Goal: Complete application form

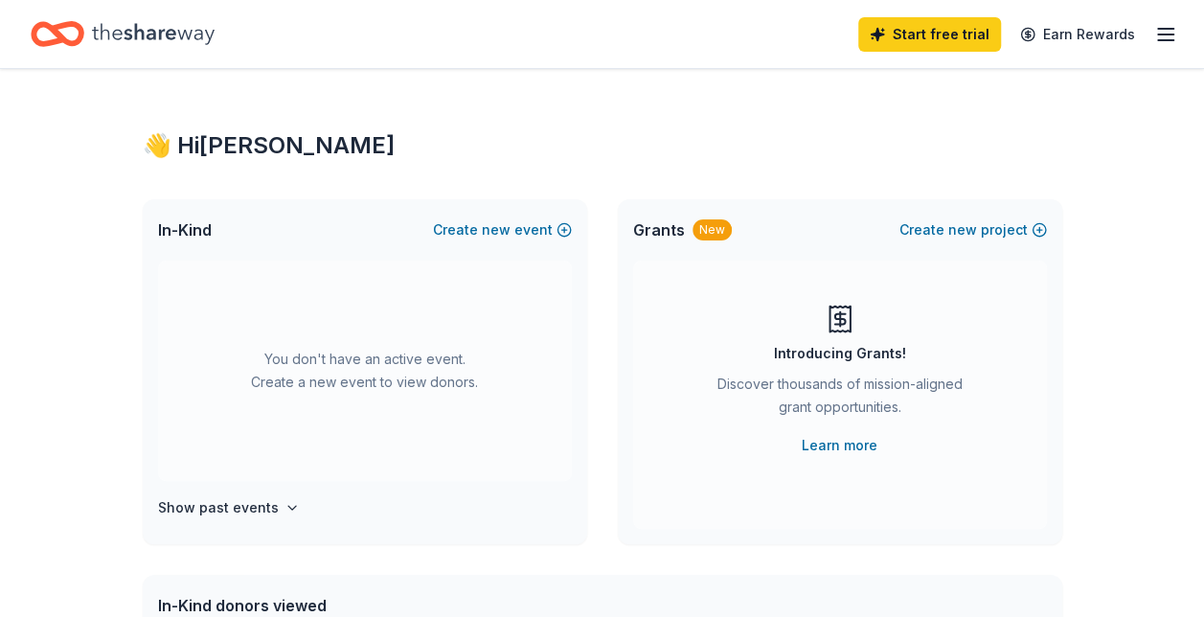
click at [1203, 144] on div "👋 Hi [PERSON_NAME] In-Kind Create new event You don't have an active event. Cre…" at bounding box center [602, 628] width 1204 height 1119
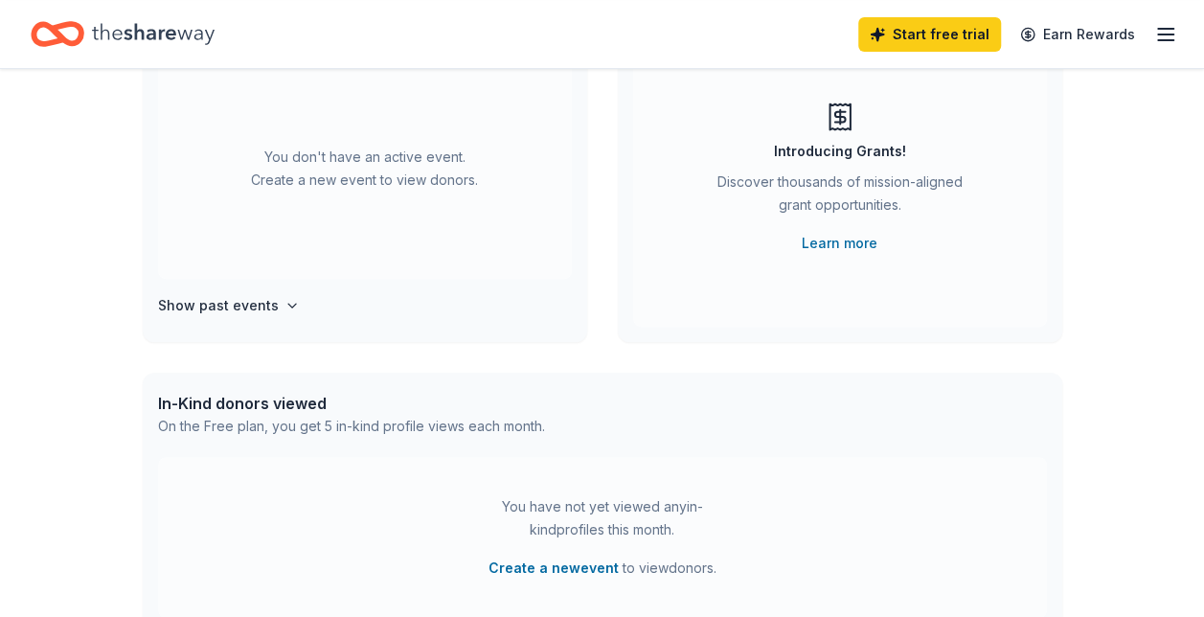
scroll to position [248, 0]
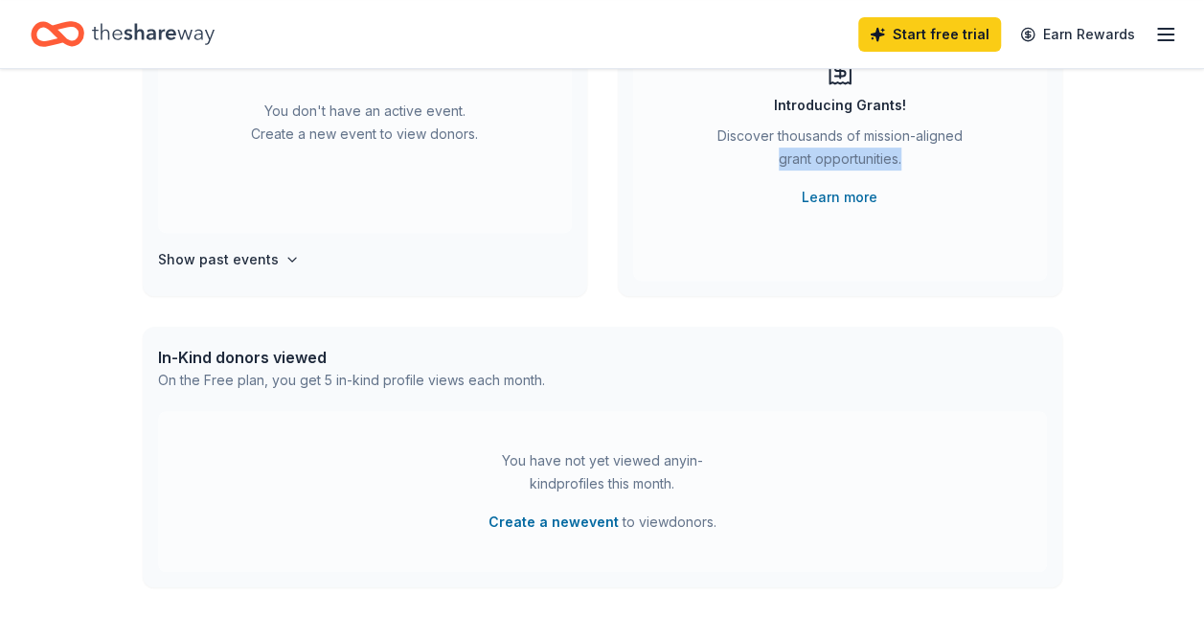
drag, startPoint x: 1201, startPoint y: 259, endPoint x: 1221, endPoint y: 116, distance: 144.1
click at [1203, 116] on html "Start free trial Earn Rewards 👋 Hi [PERSON_NAME] In-Kind Create new event You d…" at bounding box center [602, 60] width 1204 height 617
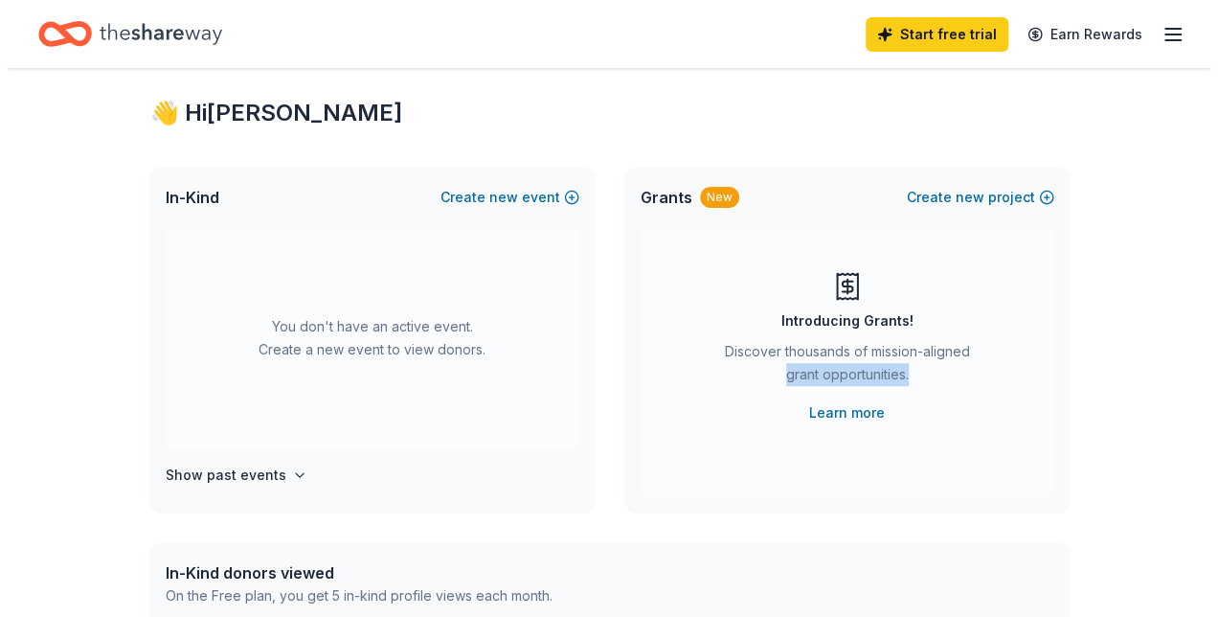
scroll to position [0, 0]
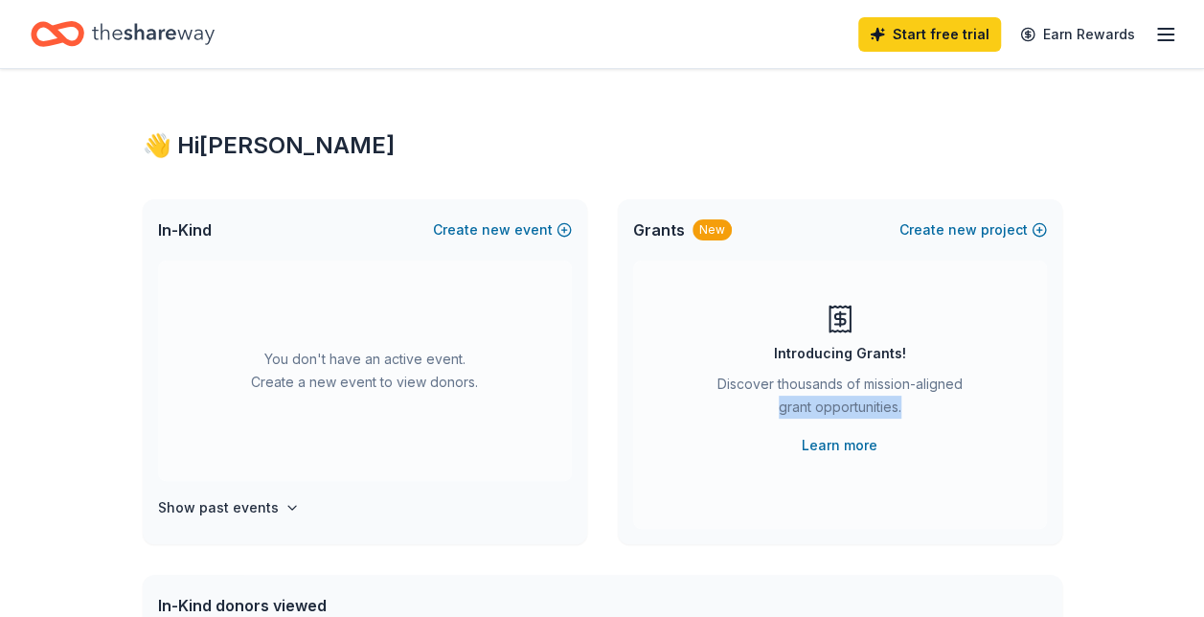
click at [1158, 36] on icon "button" at bounding box center [1165, 34] width 23 height 23
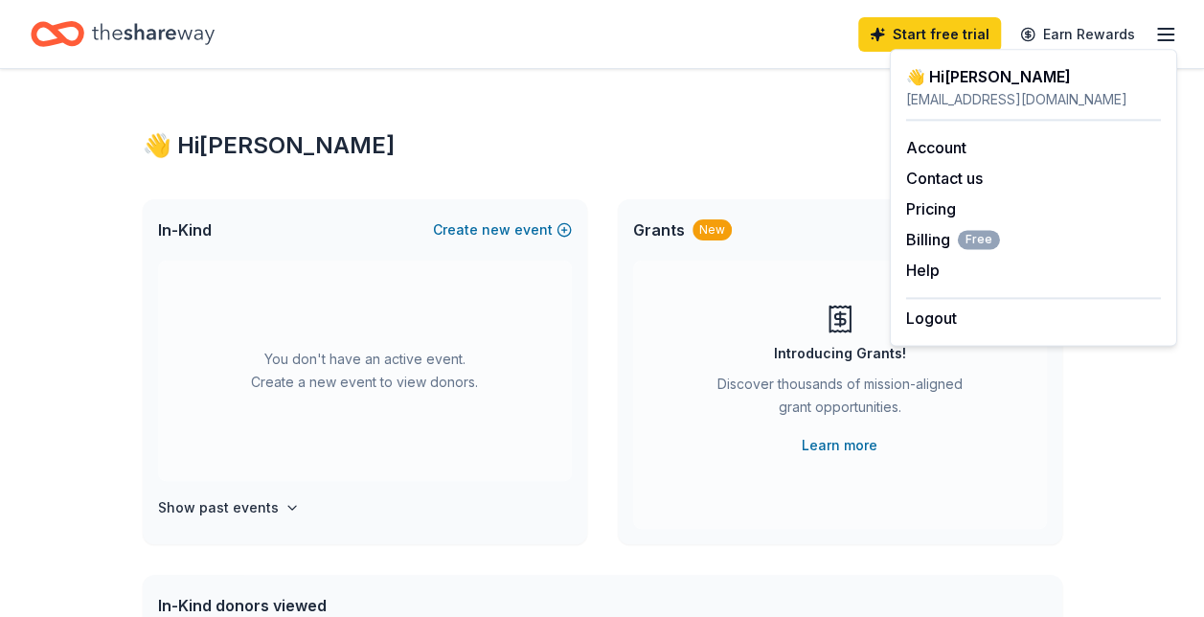
click at [860, 126] on div "👋 Hi [PERSON_NAME] In-Kind Create new event You don't have an active event. Cre…" at bounding box center [602, 628] width 981 height 1119
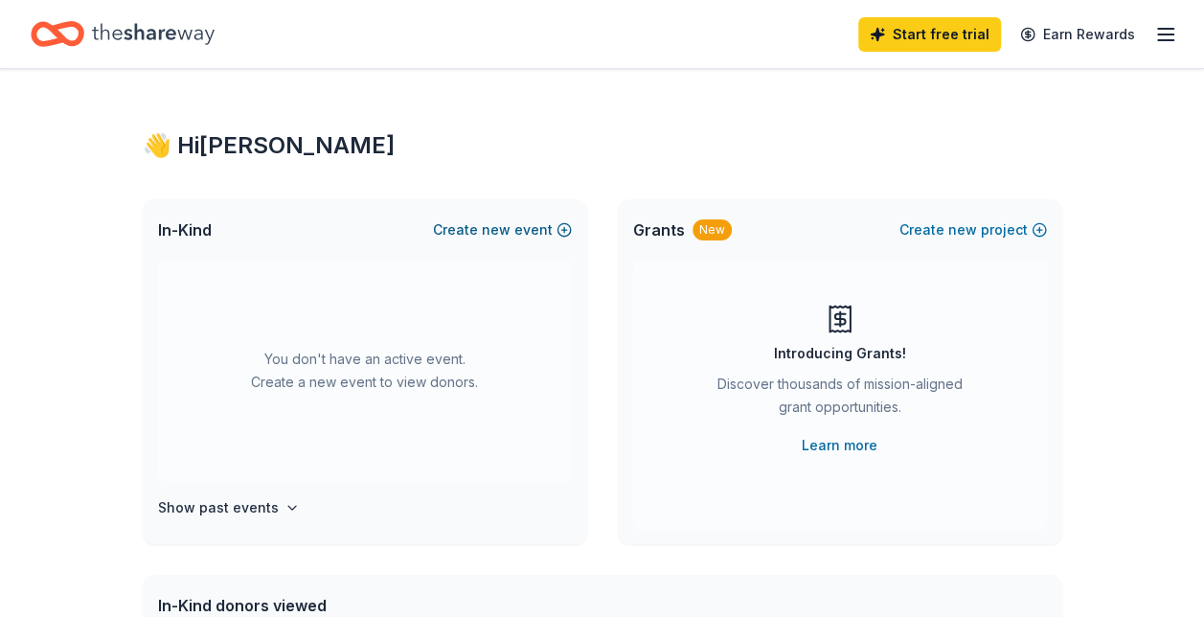
click at [452, 228] on button "Create new event" at bounding box center [502, 229] width 139 height 23
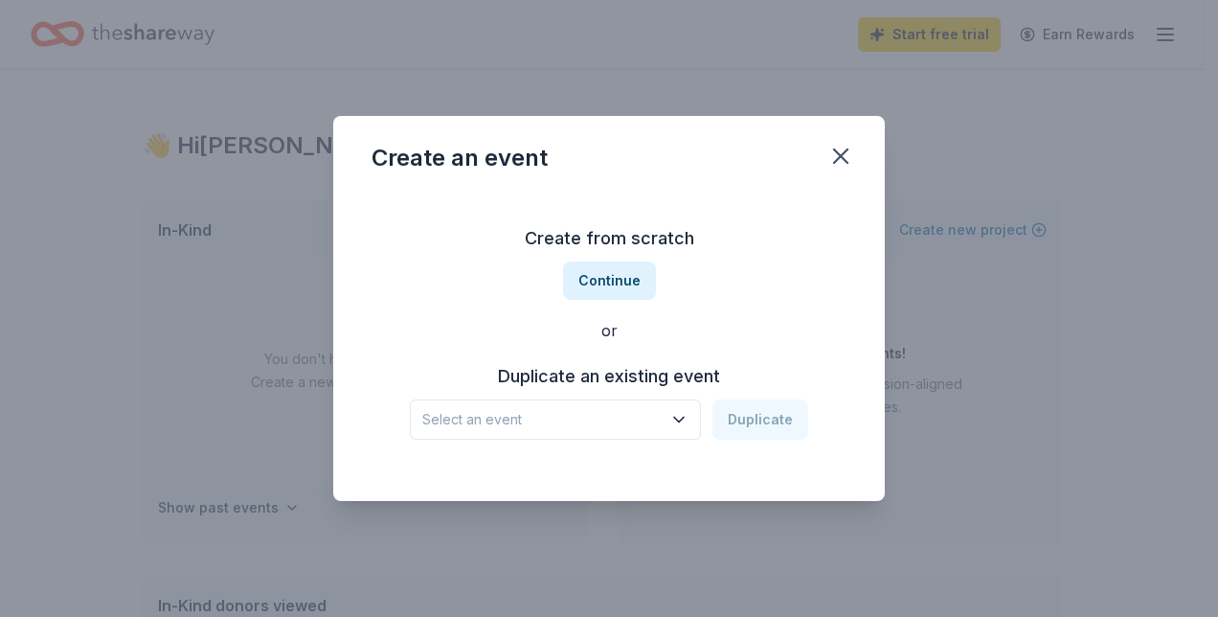
click at [678, 418] on icon "button" at bounding box center [679, 420] width 10 height 5
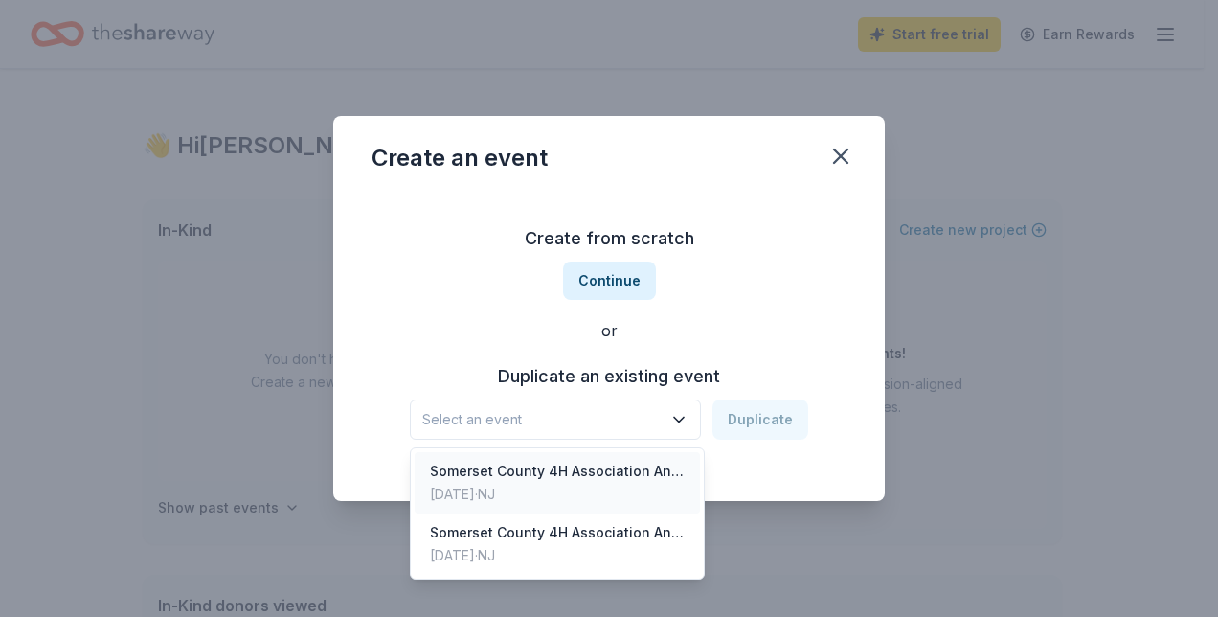
click at [552, 479] on div "Somerset County 4H Association Annual Tricky Tray" at bounding box center [557, 471] width 255 height 23
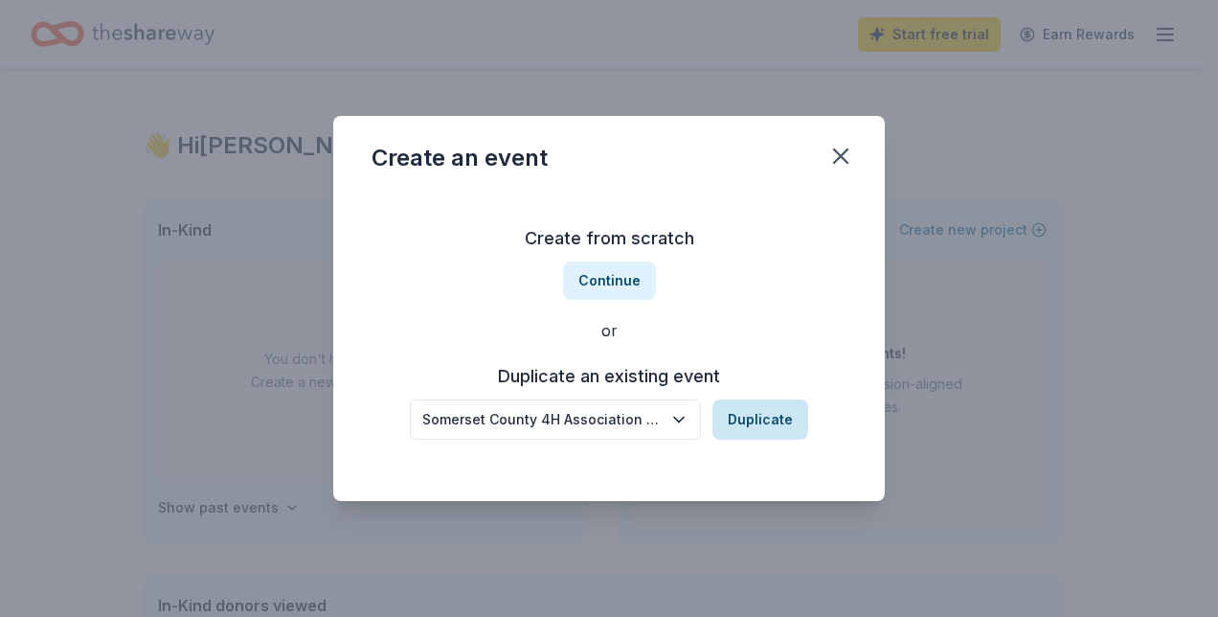
click at [740, 415] on button "Duplicate" at bounding box center [760, 419] width 96 height 40
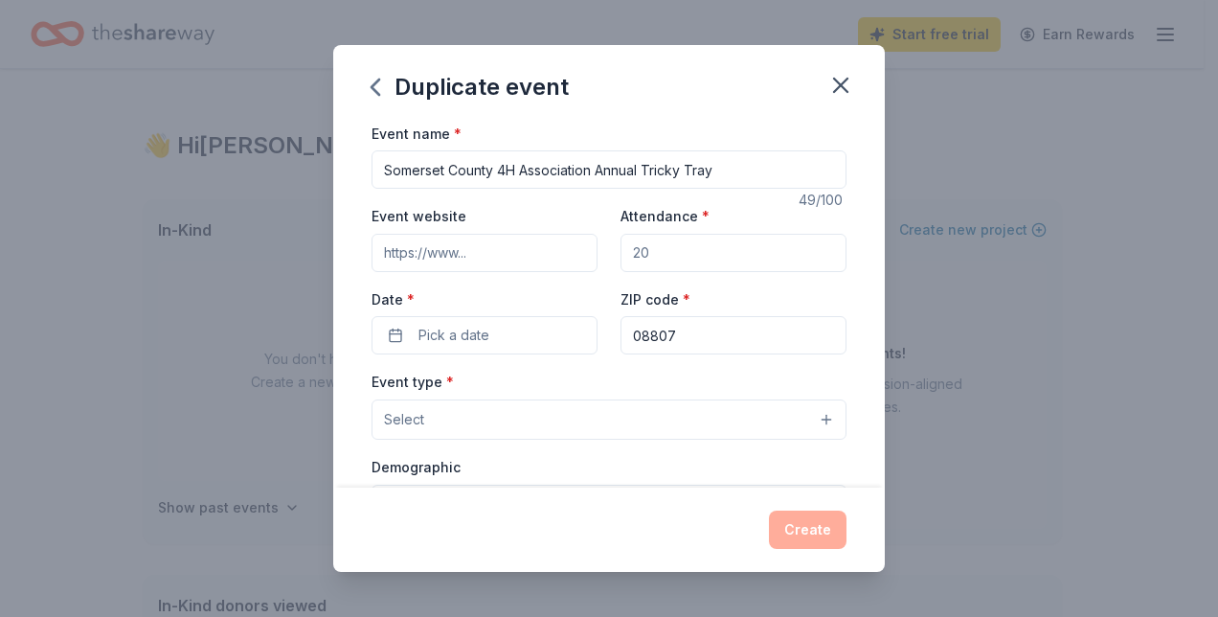
drag, startPoint x: 667, startPoint y: 256, endPoint x: 569, endPoint y: 260, distance: 98.7
click at [569, 260] on div "Event website Attendance * Date * Pick a date ZIP code * 08807" at bounding box center [609, 279] width 475 height 150
type input "350"
click at [391, 332] on button "Pick a date" at bounding box center [485, 335] width 226 height 38
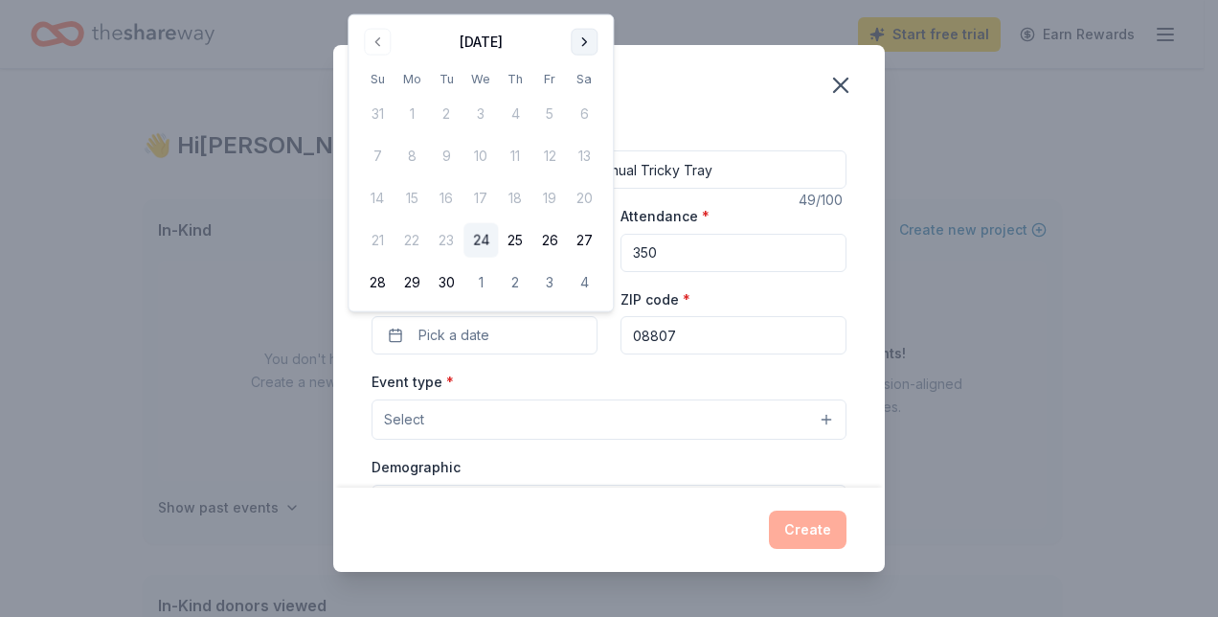
click at [590, 36] on button "Go to next month" at bounding box center [584, 42] width 27 height 27
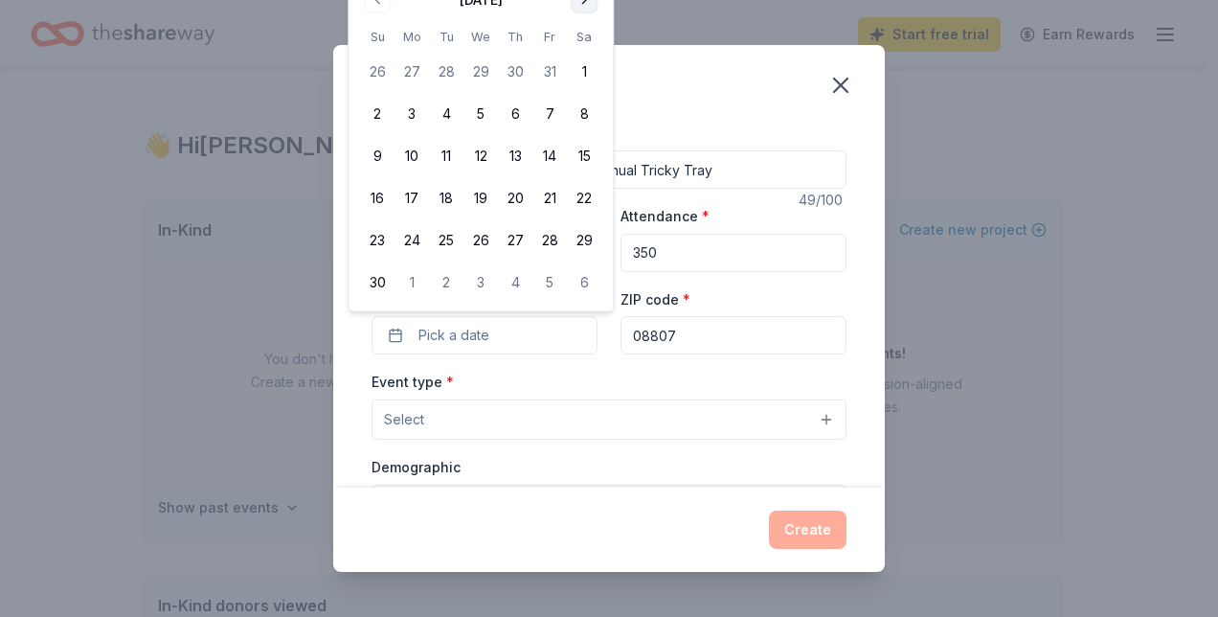
click at [590, 8] on button "Go to next month" at bounding box center [584, 0] width 27 height 27
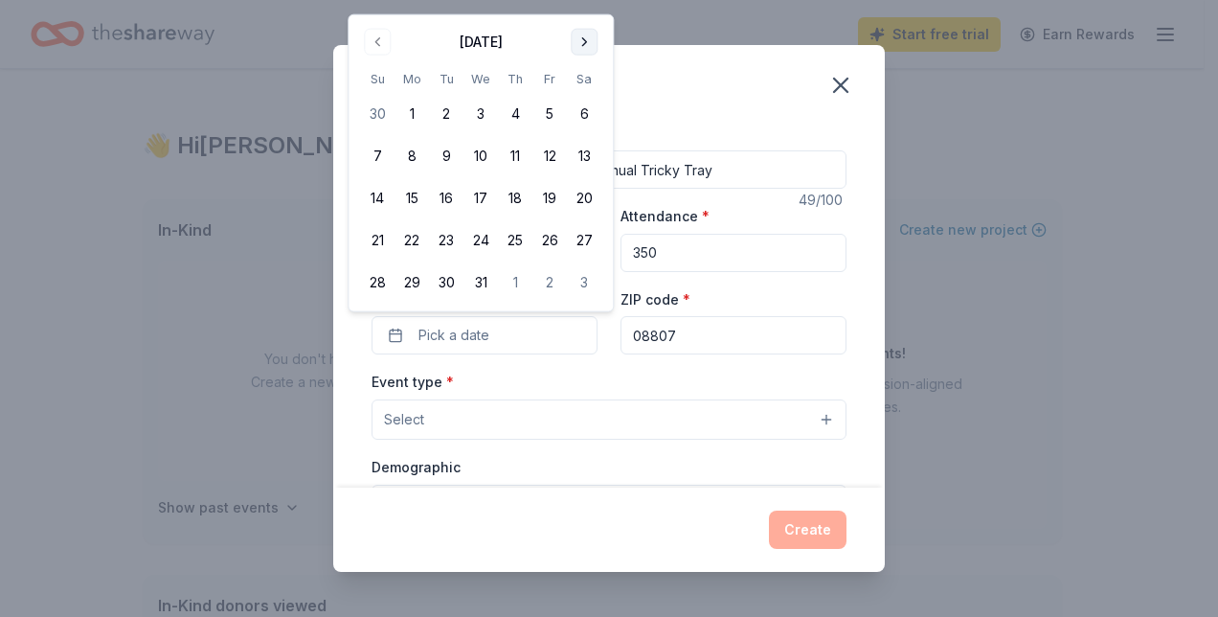
click at [590, 8] on div "Duplicate event Event name * Somerset County 4H Association Annual Tricky Tray …" at bounding box center [609, 308] width 1218 height 617
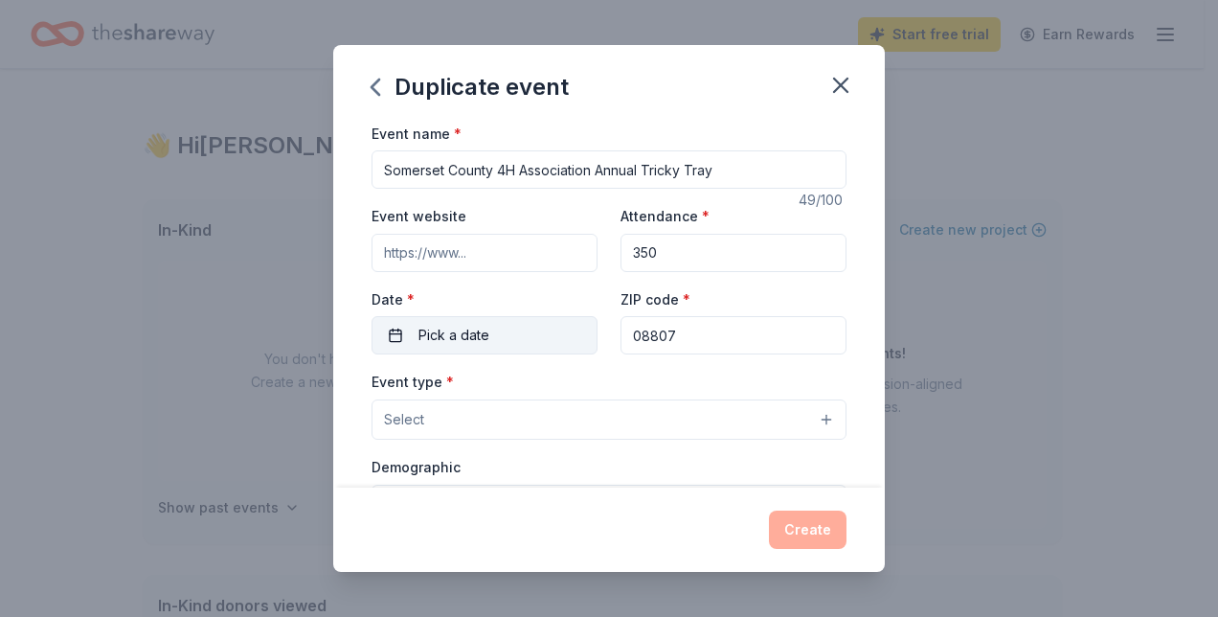
click at [426, 328] on span "Pick a date" at bounding box center [453, 335] width 71 height 23
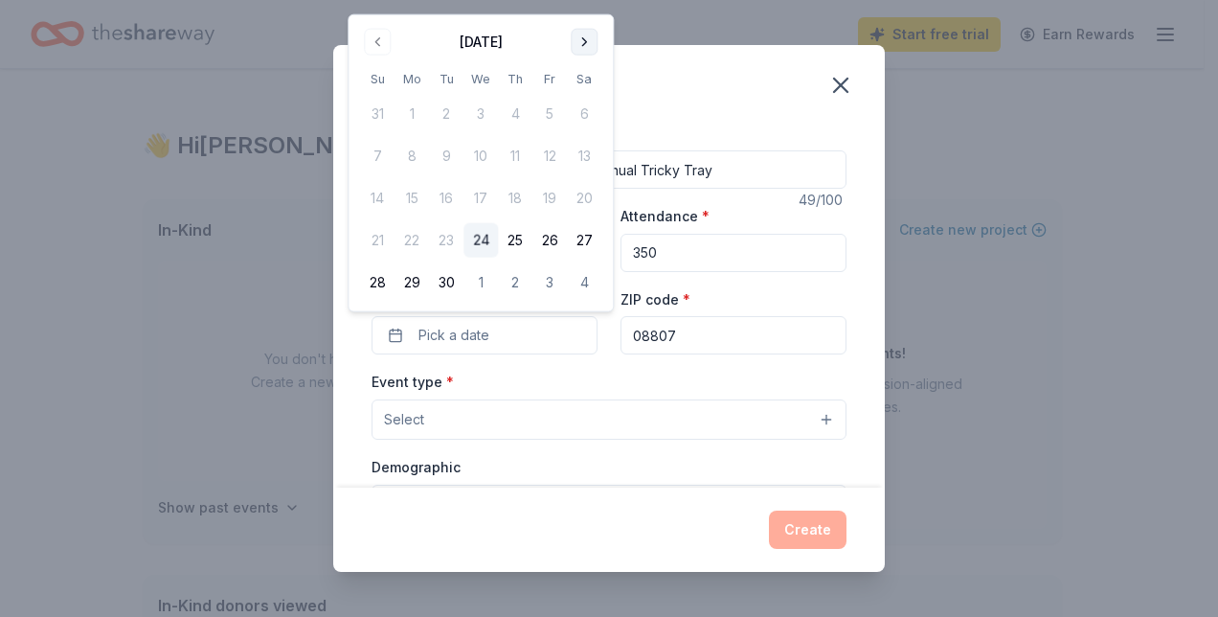
click at [582, 37] on button "Go to next month" at bounding box center [584, 42] width 27 height 27
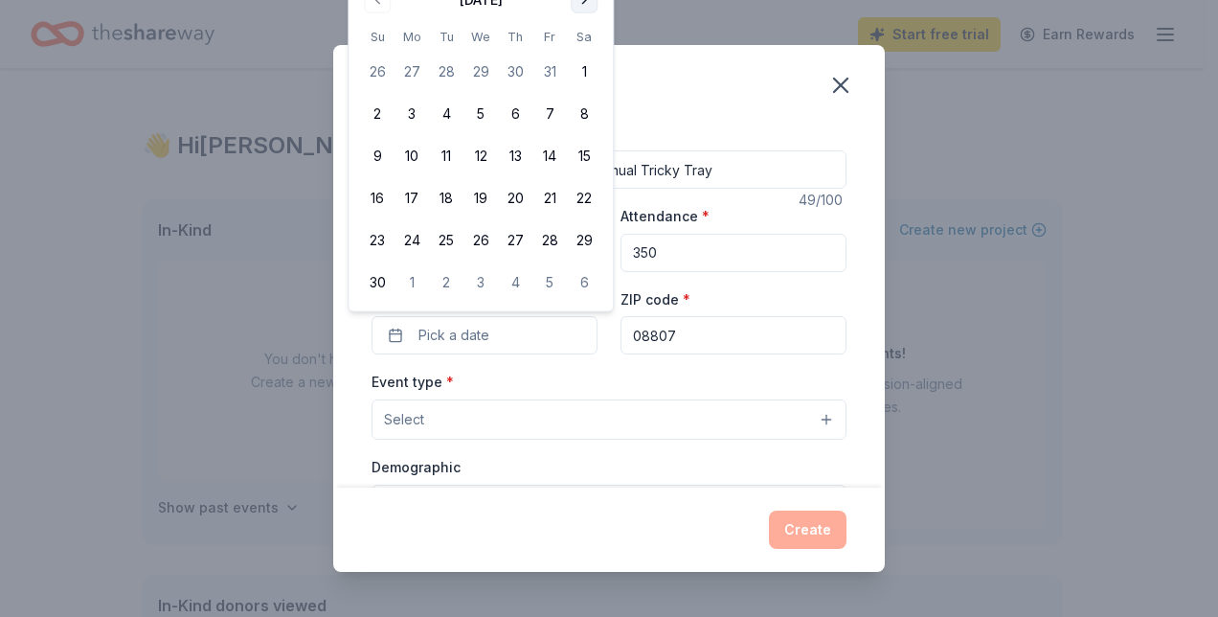
click at [584, 6] on button "Go to next month" at bounding box center [584, 0] width 27 height 27
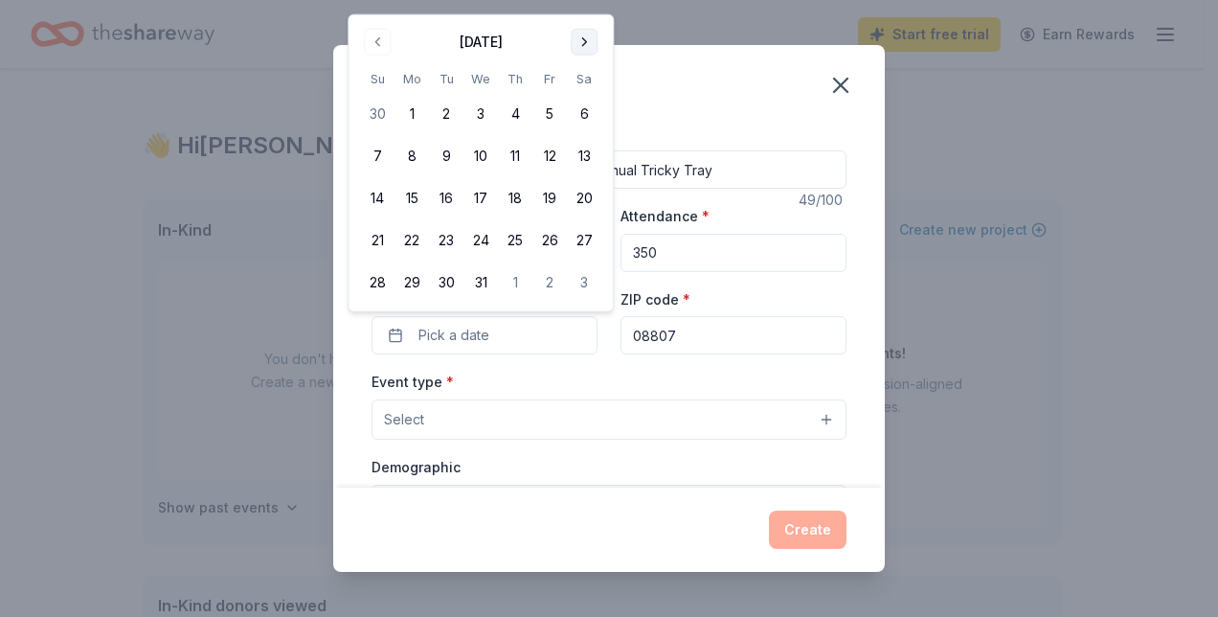
click at [583, 48] on button "Go to next month" at bounding box center [584, 42] width 27 height 27
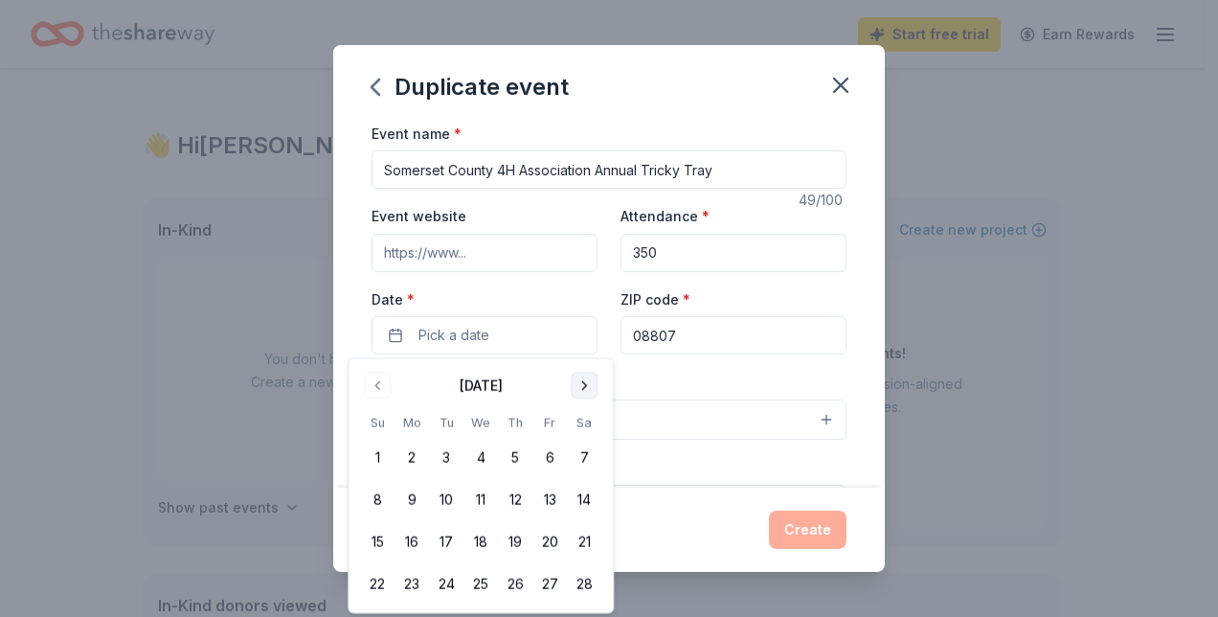
click at [584, 385] on button "Go to next month" at bounding box center [584, 385] width 27 height 27
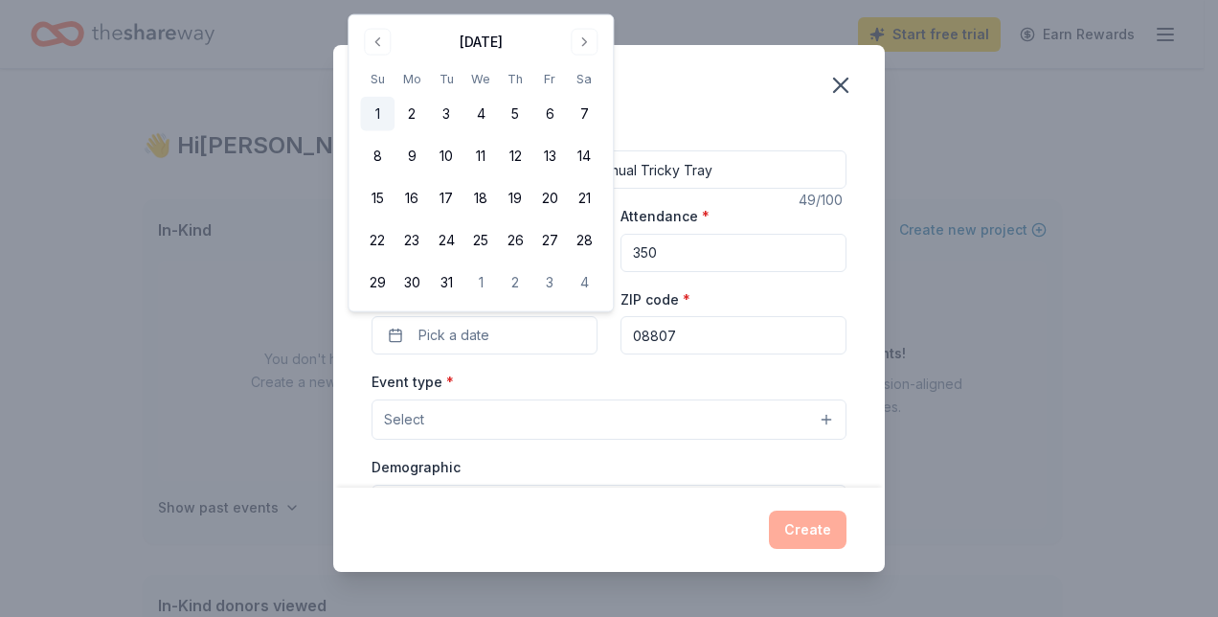
click at [373, 113] on button "1" at bounding box center [377, 114] width 34 height 34
click at [406, 413] on span "Select" at bounding box center [404, 419] width 40 height 23
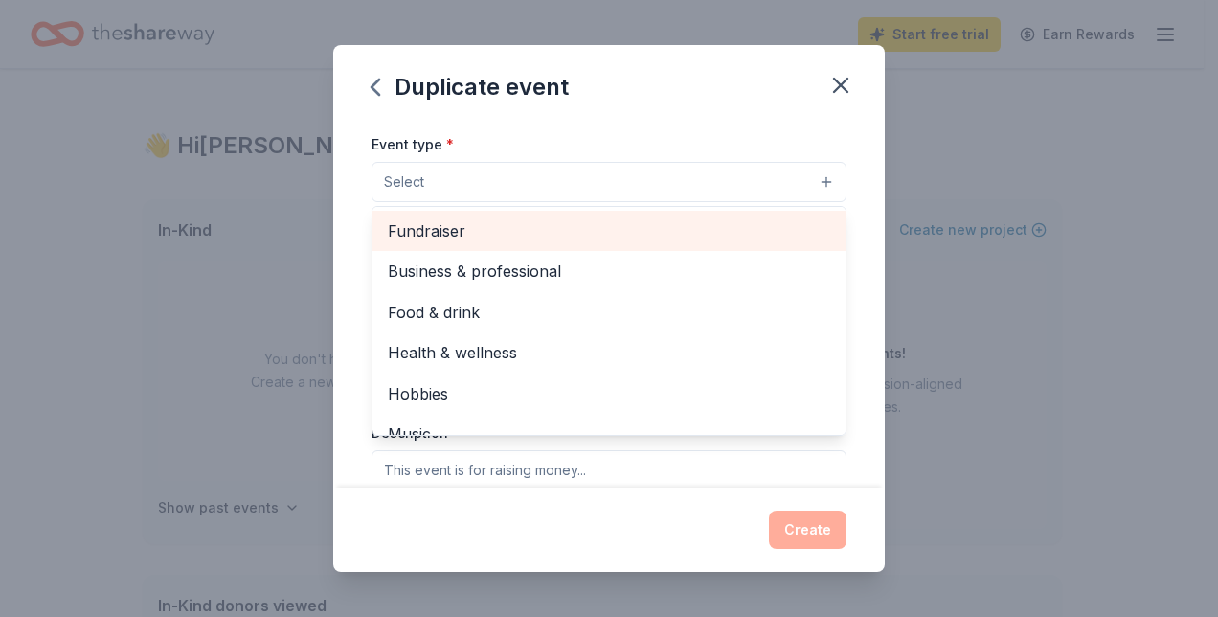
click at [473, 227] on span "Fundraiser" at bounding box center [609, 230] width 442 height 25
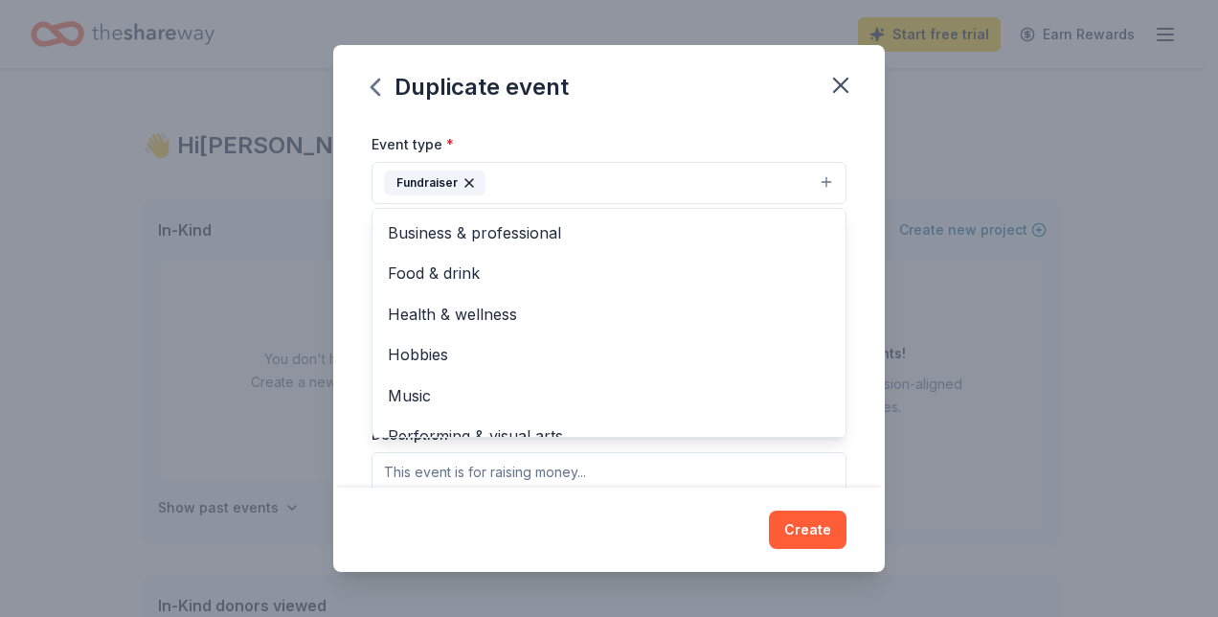
scroll to position [394, 0]
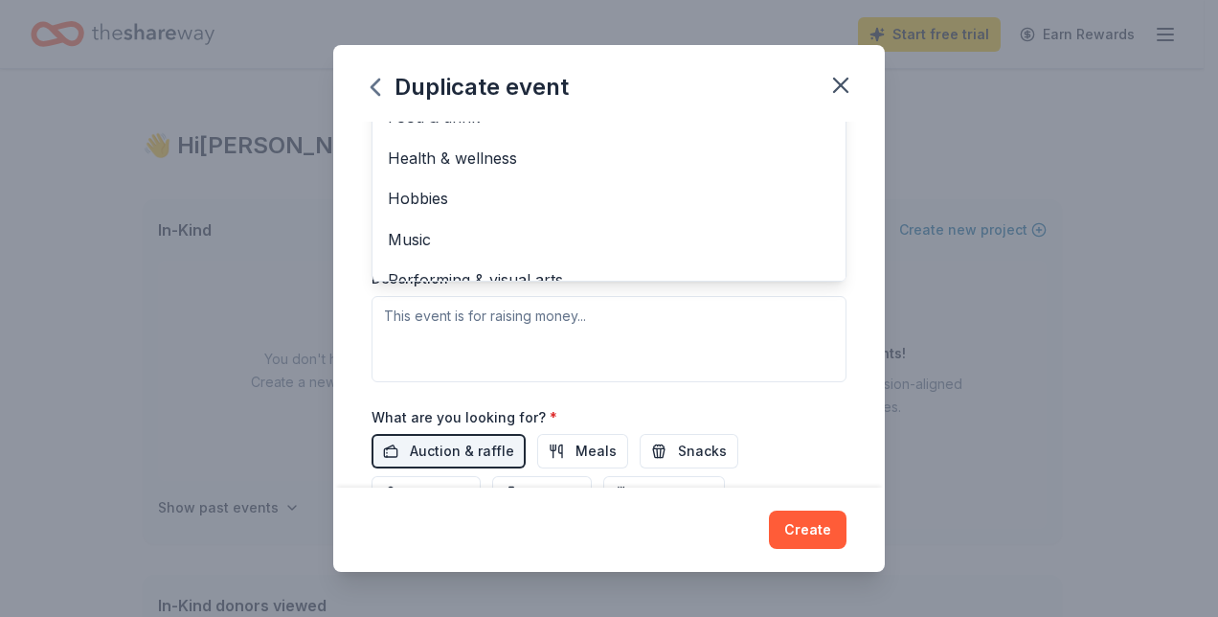
click at [843, 310] on div "Event name * Somerset County 4H Association Annual Tricky Tray 49 /100 Event we…" at bounding box center [609, 305] width 552 height 367
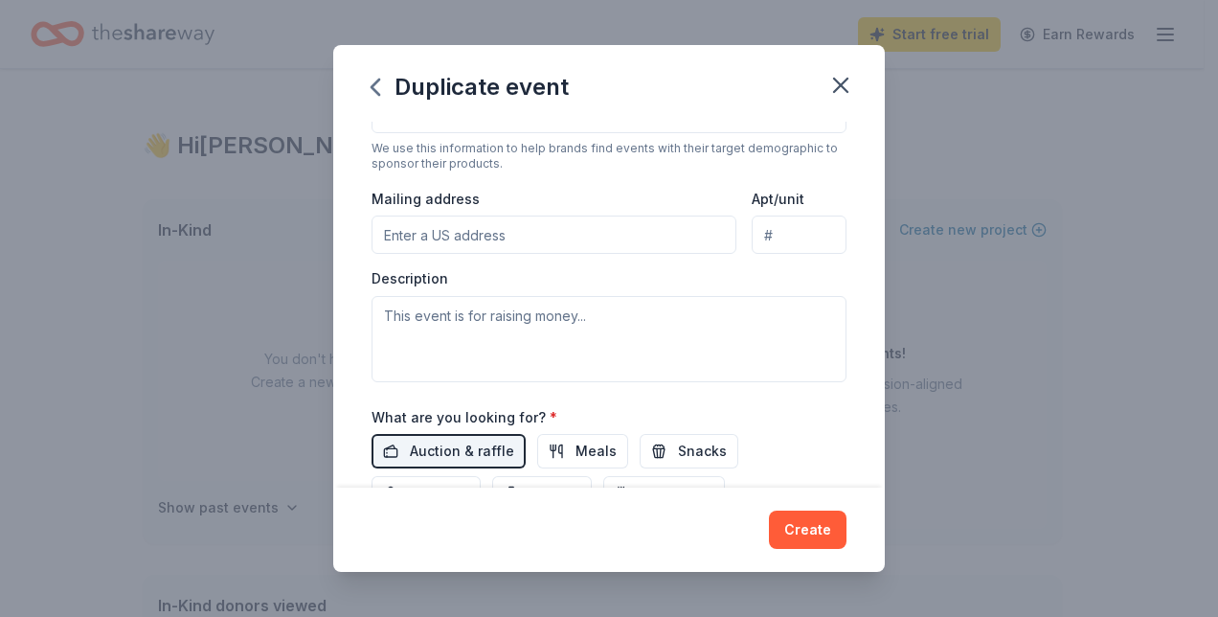
scroll to position [113, 0]
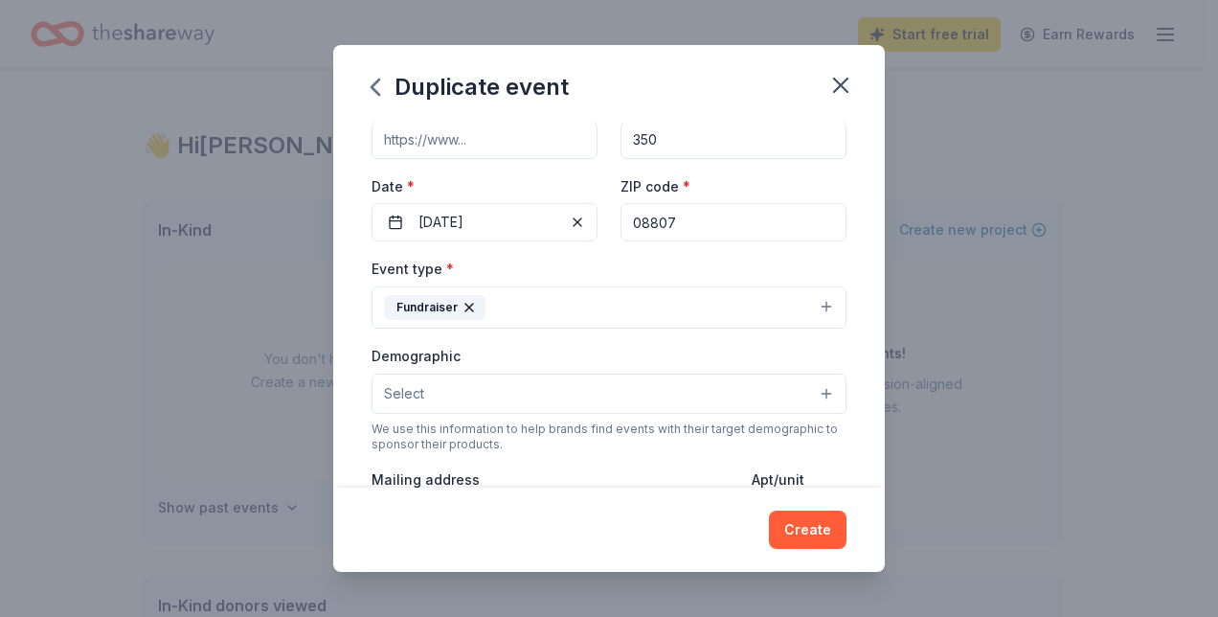
click at [812, 393] on button "Select" at bounding box center [609, 393] width 475 height 40
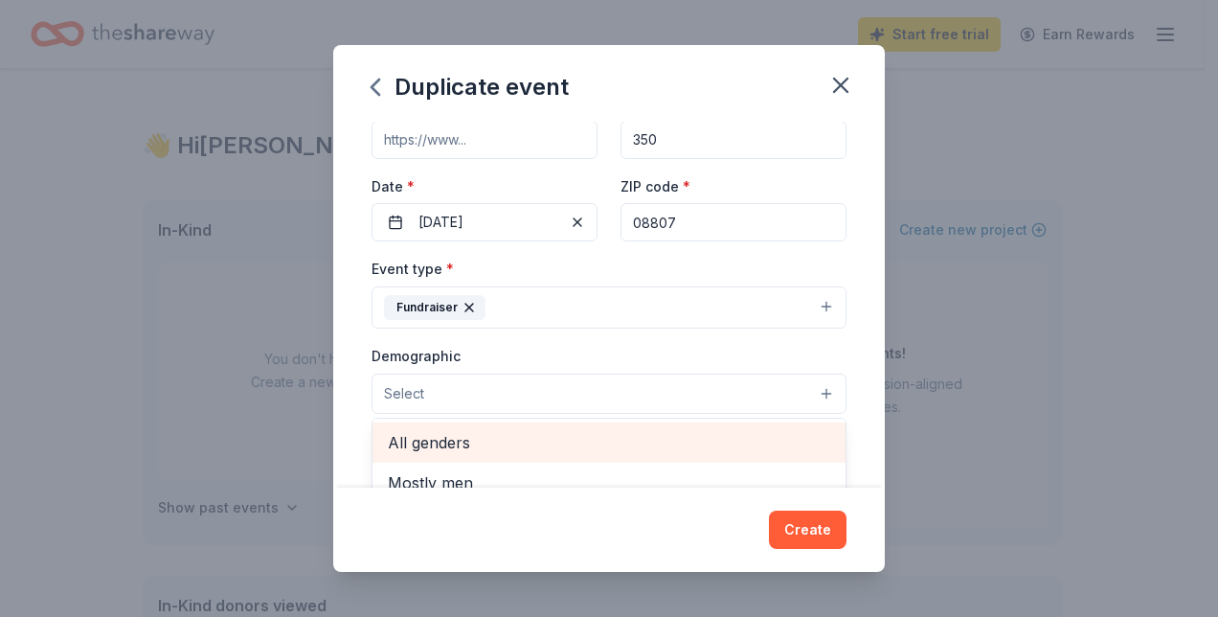
click at [456, 431] on span "All genders" at bounding box center [609, 442] width 442 height 25
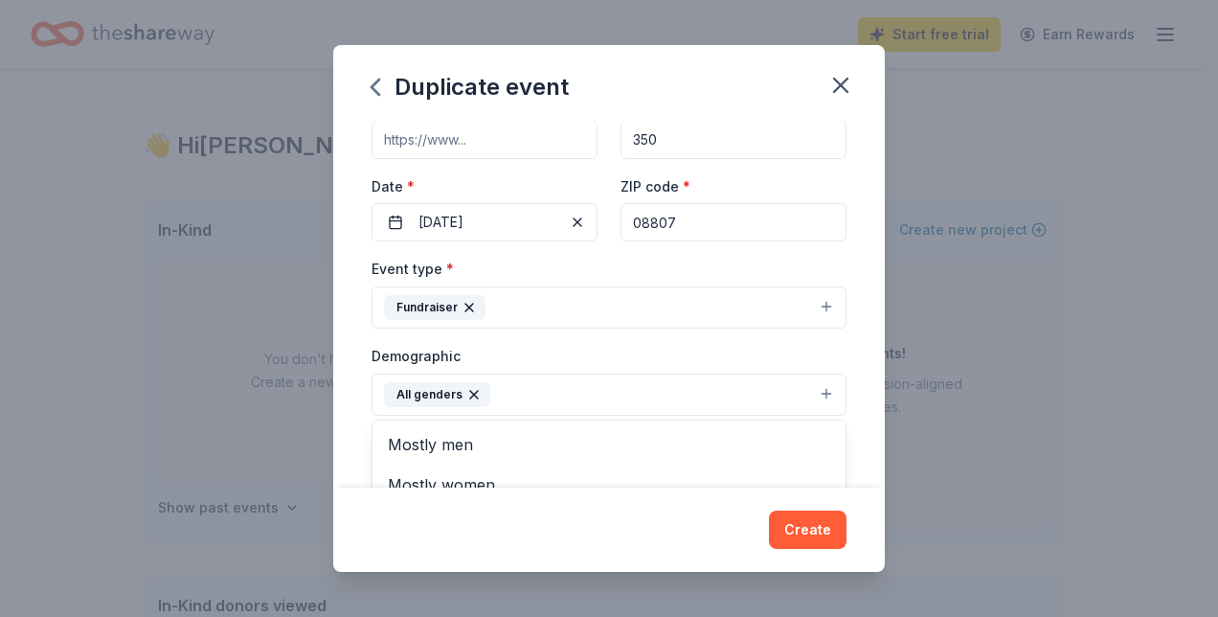
click at [1099, 431] on div "Duplicate event Event name * Somerset County 4H Association Annual Tricky Tray …" at bounding box center [609, 308] width 1218 height 617
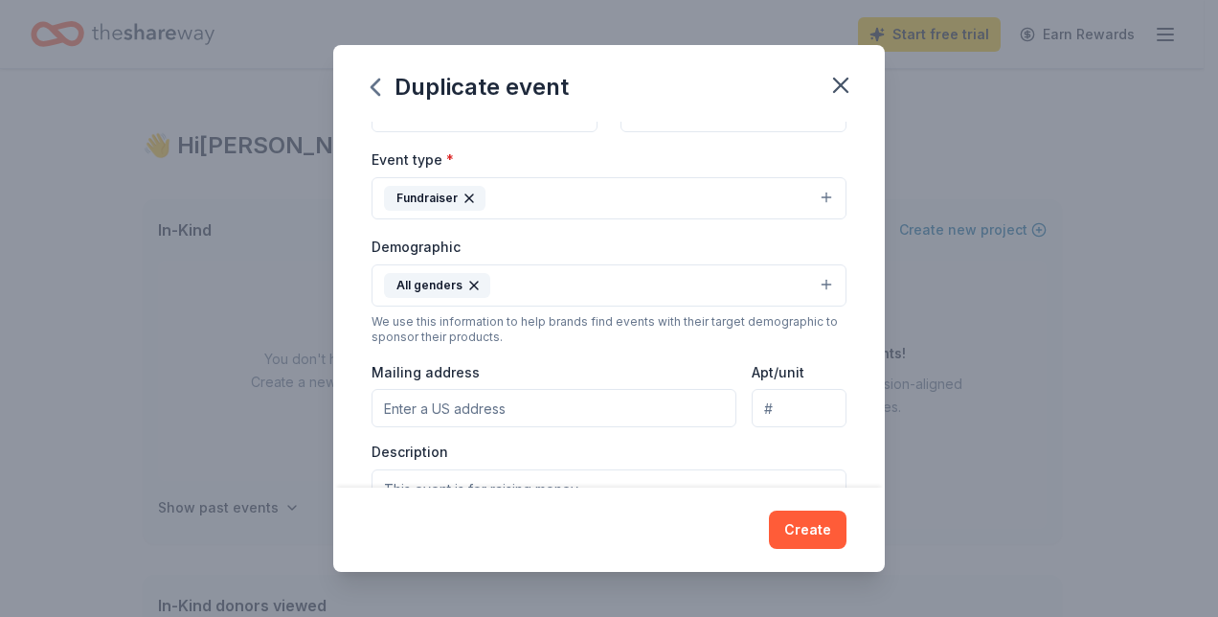
scroll to position [270, 0]
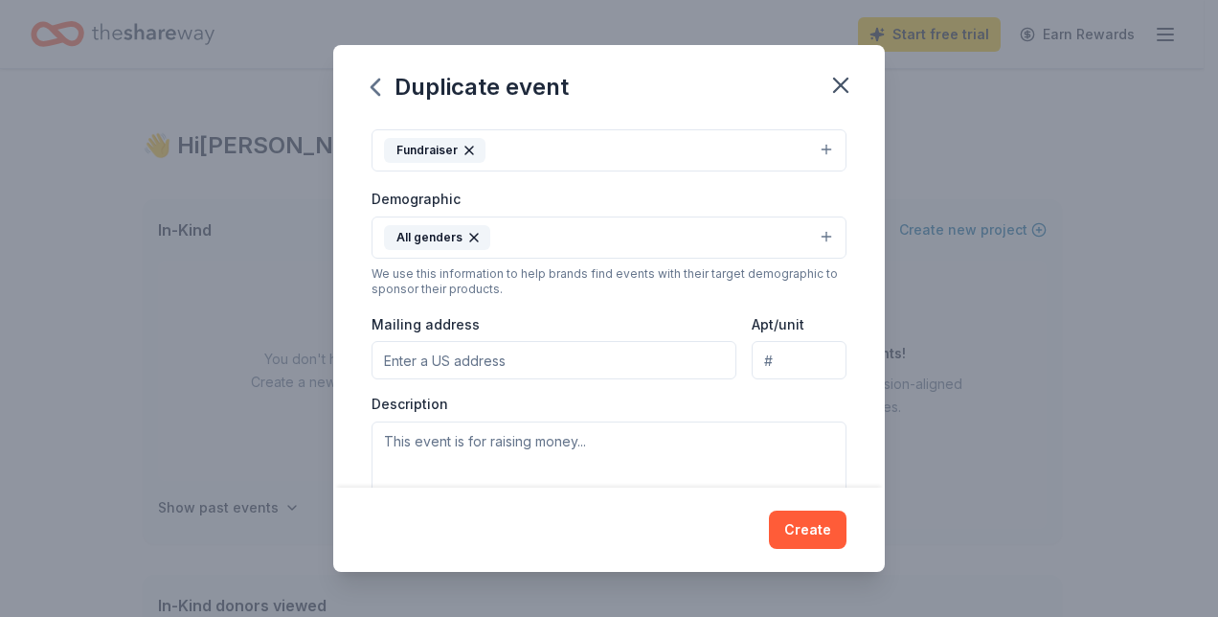
click at [435, 367] on input "Mailing address" at bounding box center [554, 360] width 365 height 38
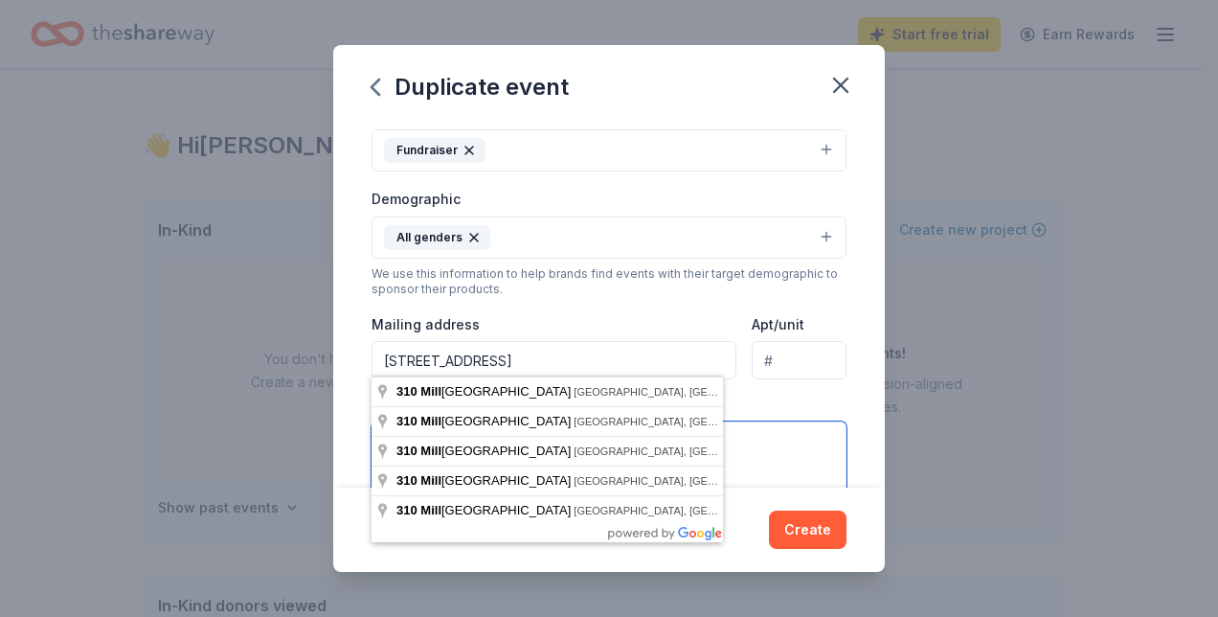
type input "310 Milltown Road, Bridgewater, NJ, 08807"
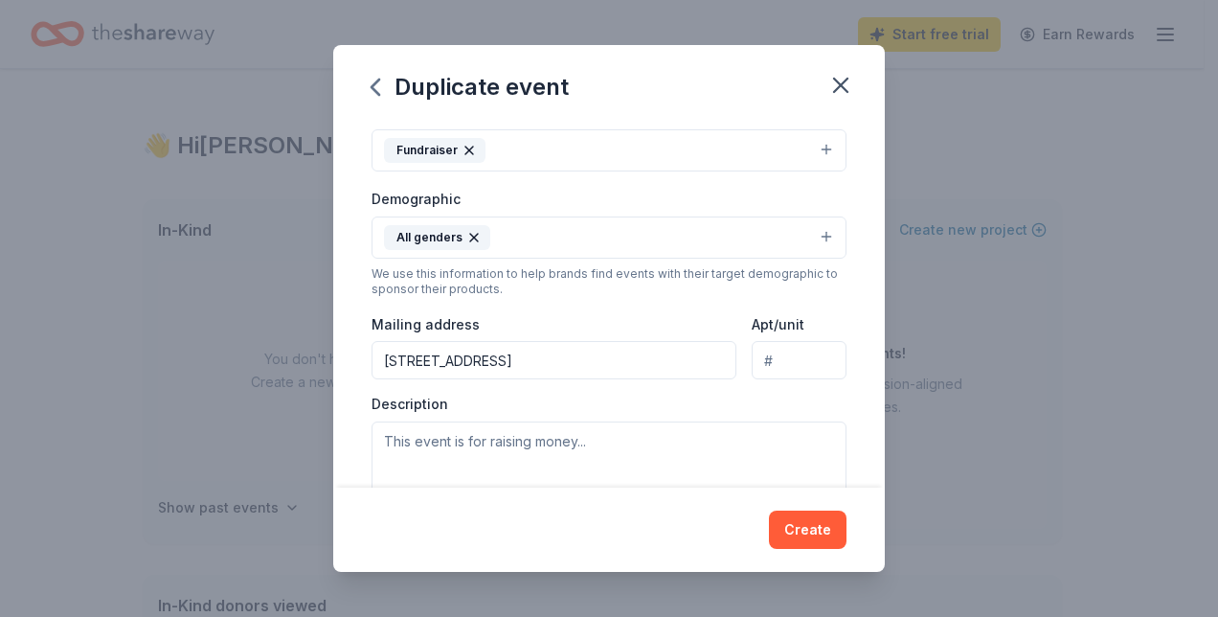
scroll to position [419, 0]
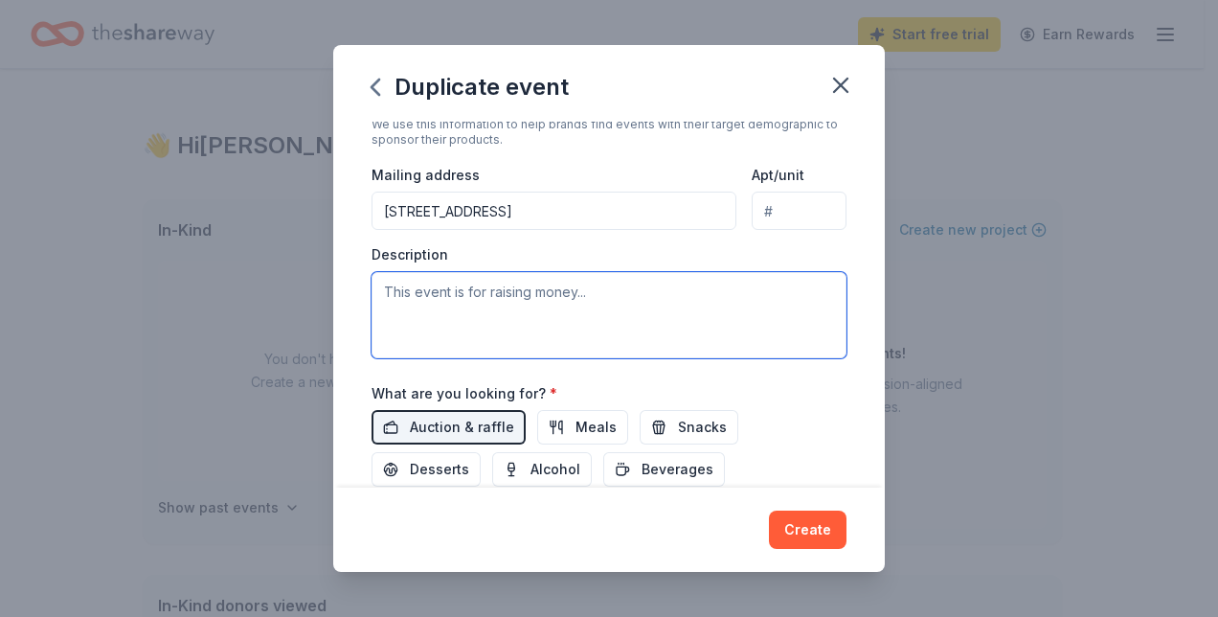
click at [381, 280] on textarea at bounding box center [609, 315] width 475 height 86
paste textarea "For more than 35 years, the 4-H Center on Milltown Road in Bridgewater has serv…"
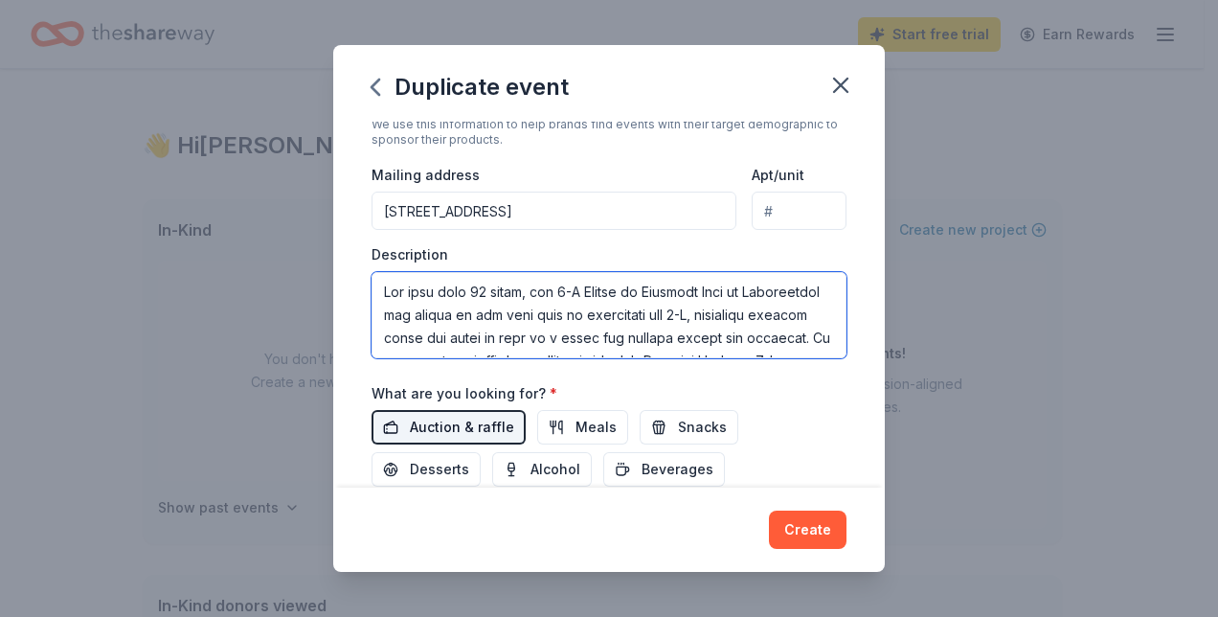
scroll to position [747, 0]
type textarea "For more than 35 years, the 4-H Center on Milltown Road in Bridgewater has serv…"
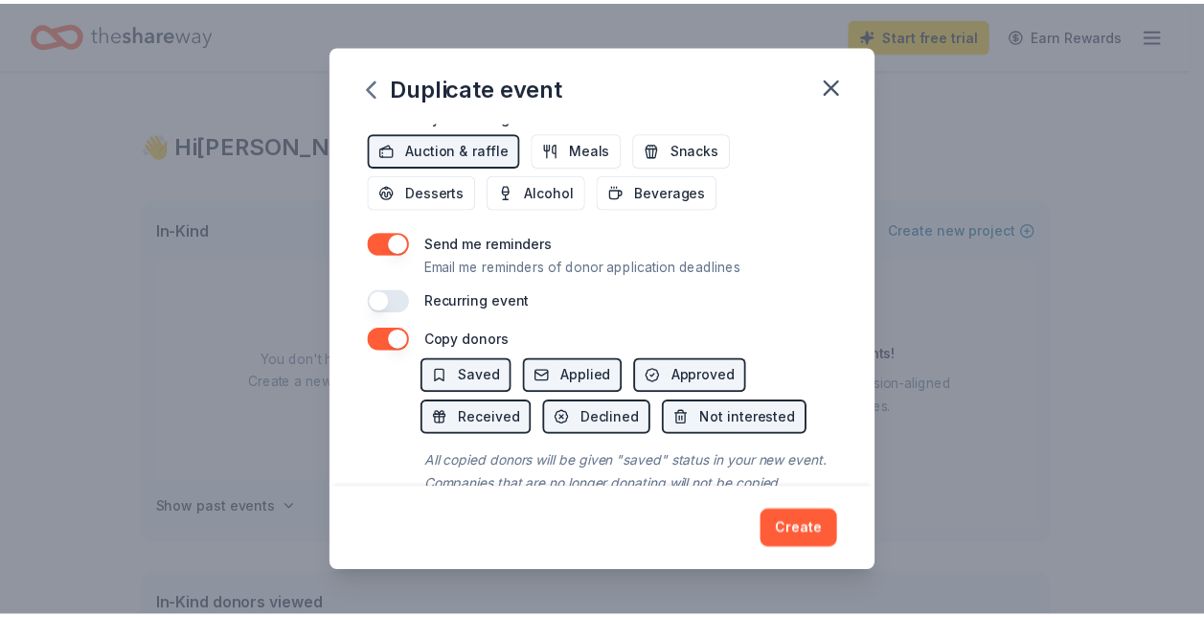
scroll to position [757, 0]
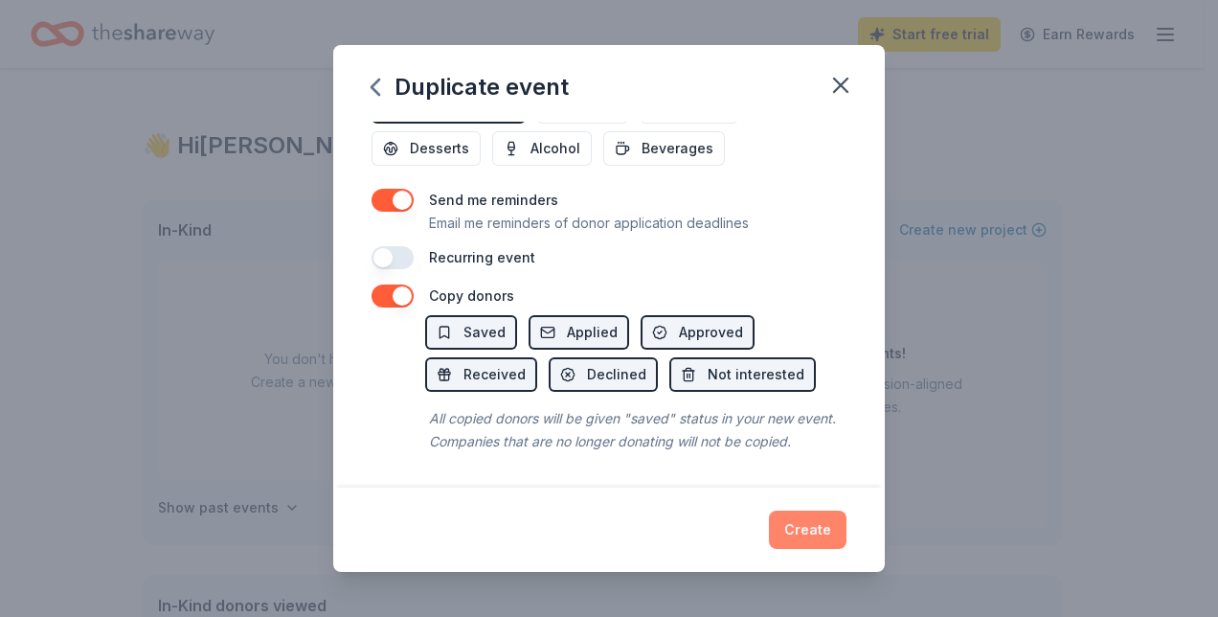
click at [800, 526] on button "Create" at bounding box center [808, 529] width 78 height 38
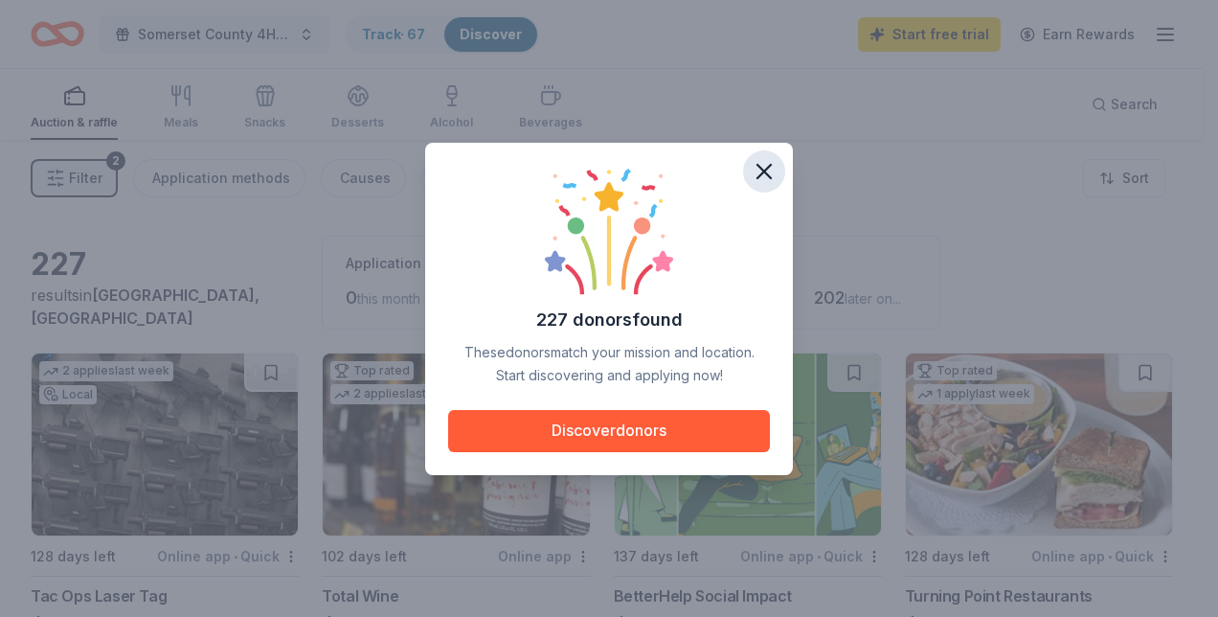
click at [772, 168] on icon "button" at bounding box center [764, 171] width 27 height 27
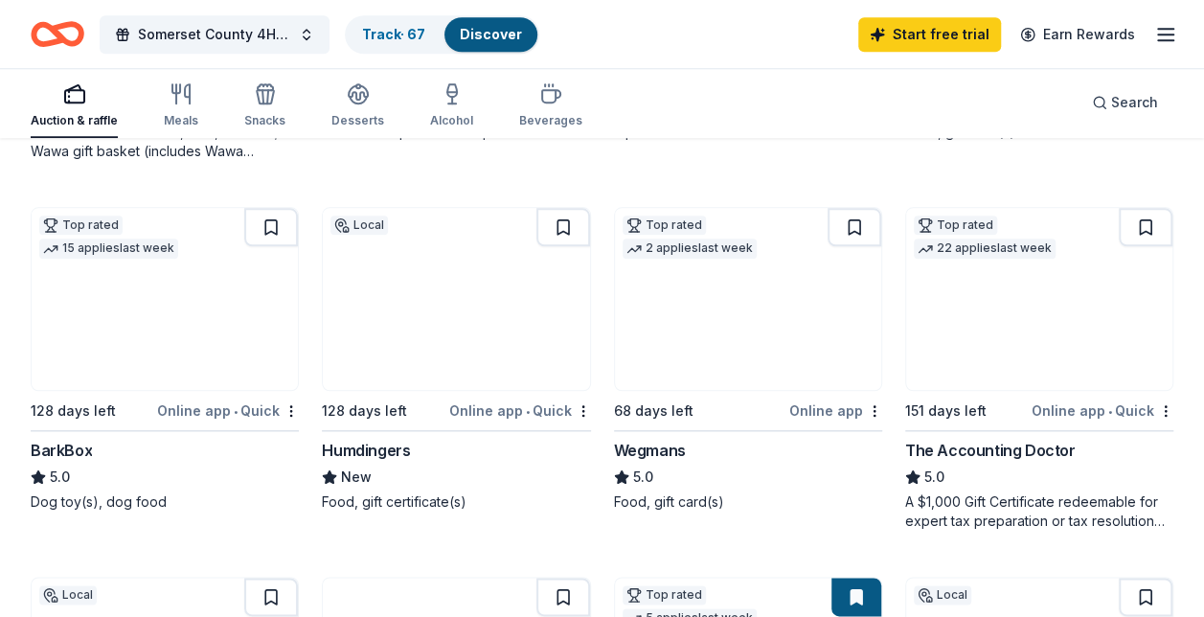
scroll to position [1013, 0]
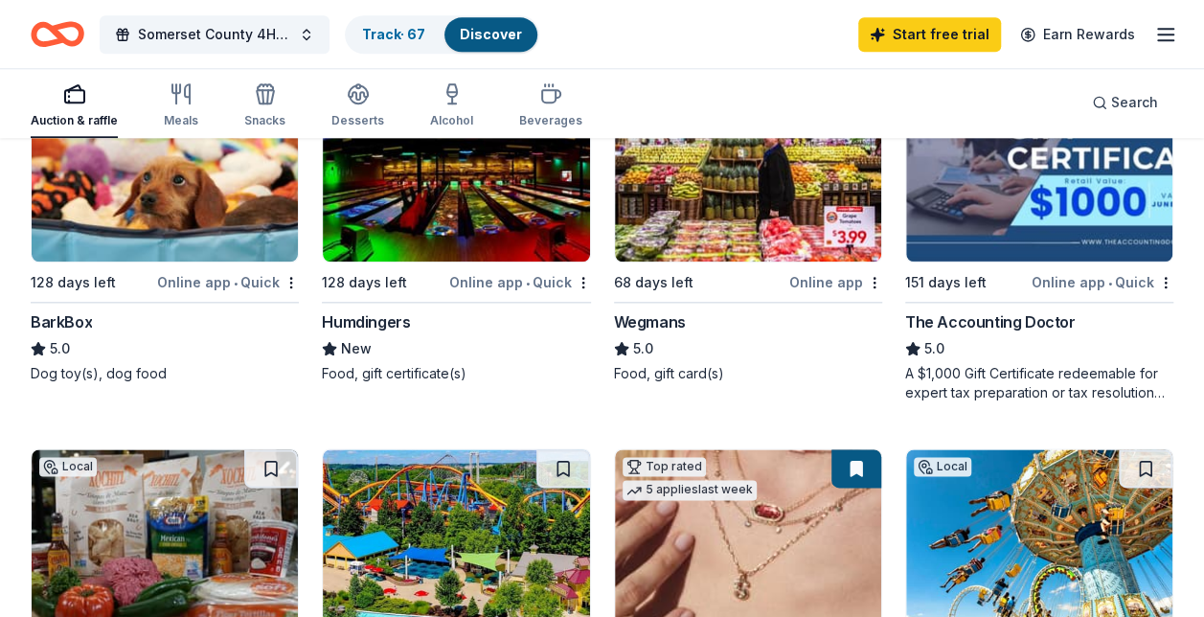
click at [1057, 318] on div "The Accounting Doctor" at bounding box center [990, 321] width 170 height 23
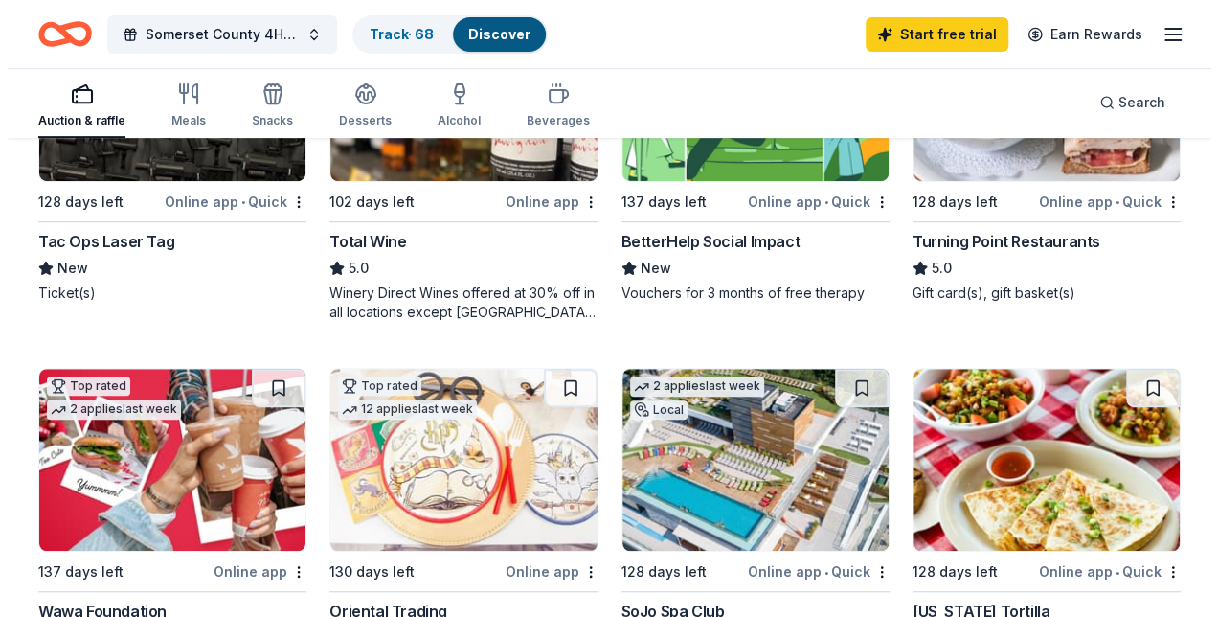
scroll to position [0, 0]
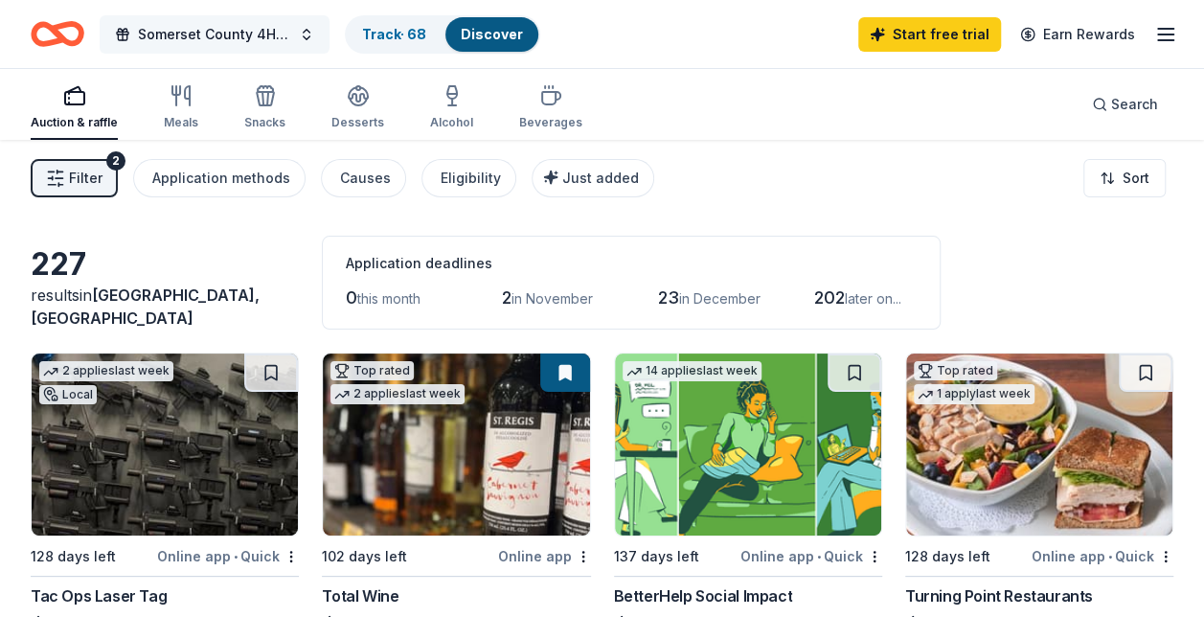
click at [247, 31] on span "Somerset County 4H Association Annual Tricky Tray" at bounding box center [214, 34] width 153 height 23
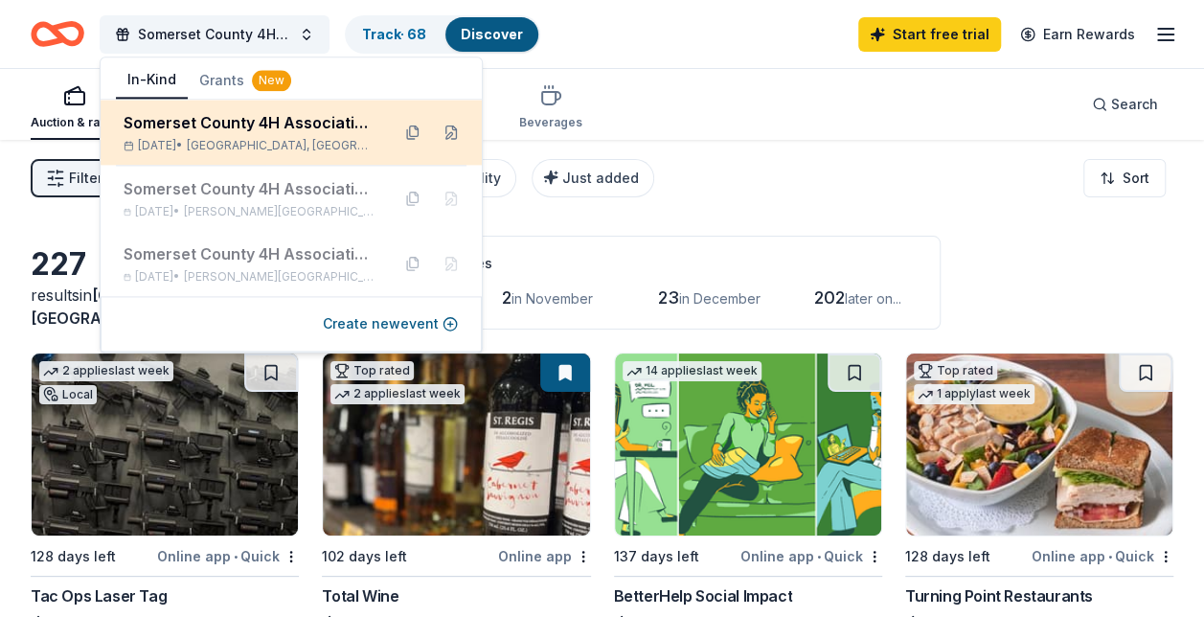
click at [228, 122] on div "Somerset County 4H Association Annual Tricky Tray" at bounding box center [249, 122] width 251 height 23
drag, startPoint x: 228, startPoint y: 122, endPoint x: 135, endPoint y: 147, distance: 96.4
click at [132, 147] on rect at bounding box center [128, 147] width 8 height 8
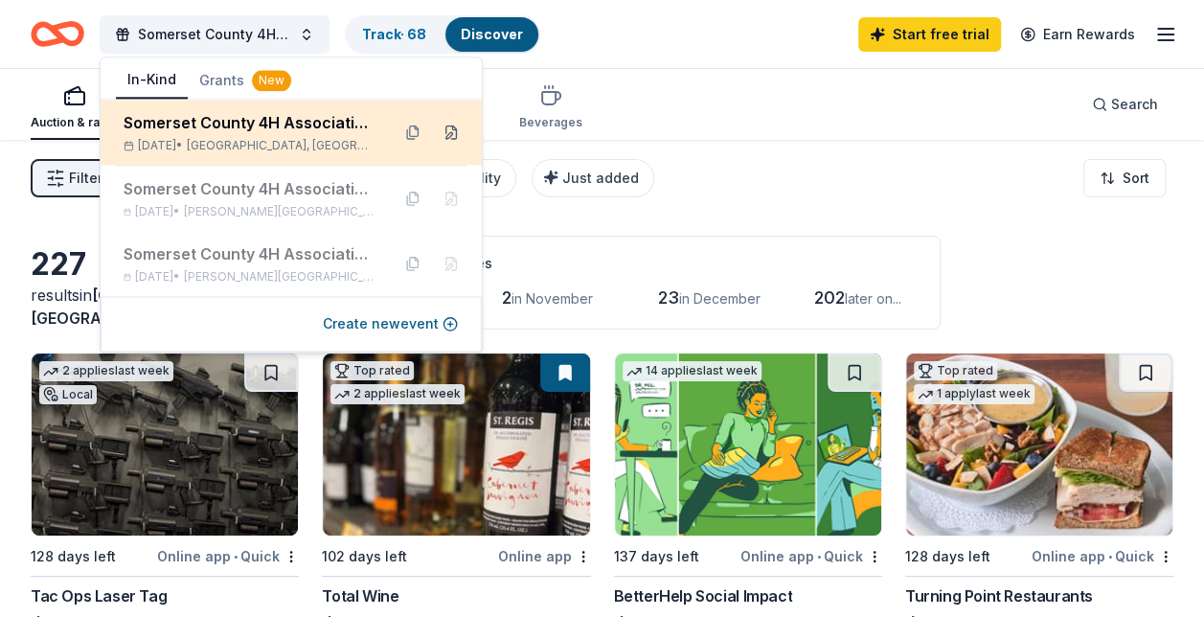
click at [451, 127] on button at bounding box center [451, 132] width 31 height 31
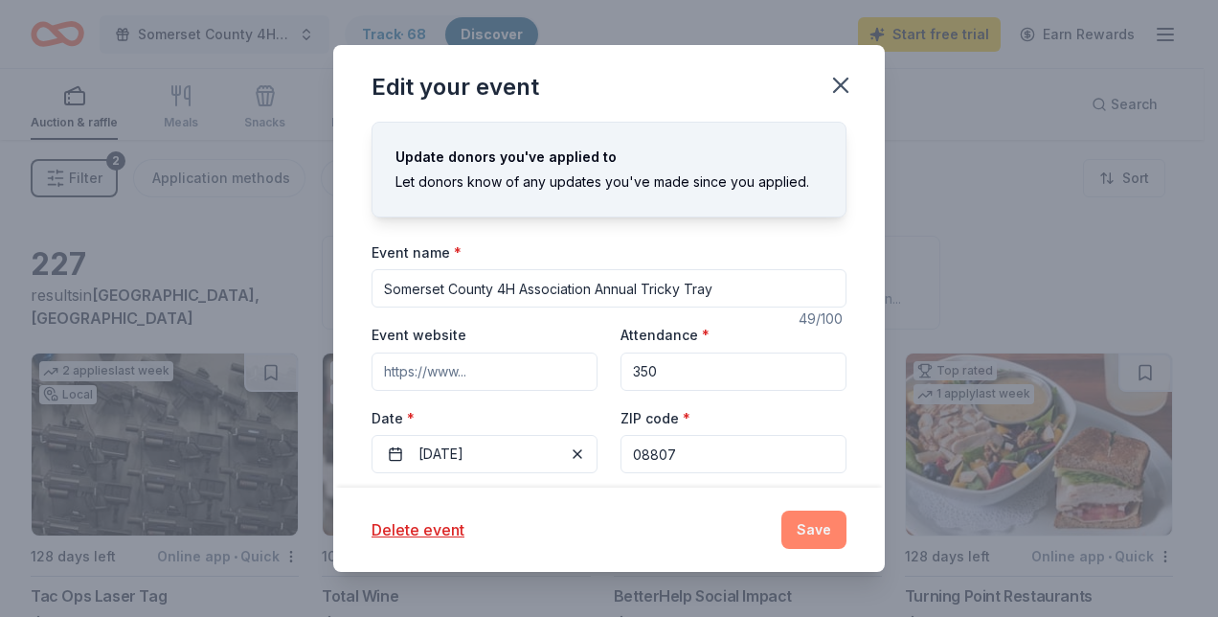
click at [825, 531] on button "Save" at bounding box center [813, 529] width 65 height 38
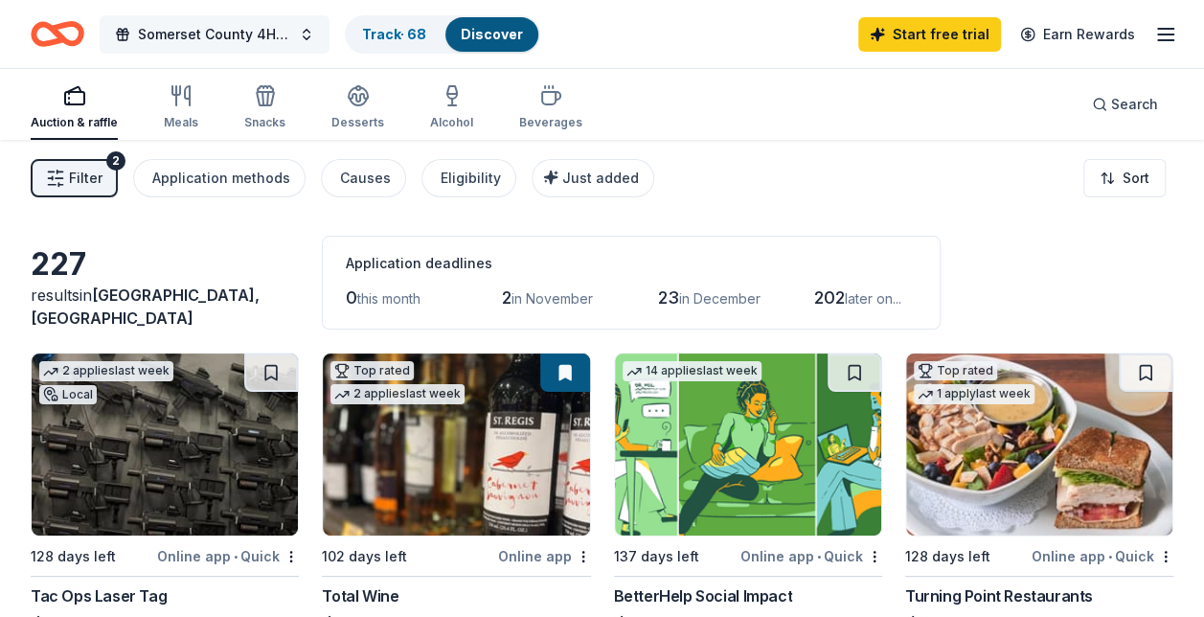
click at [199, 30] on span "Somerset County 4H Association Annual Tricky Tray" at bounding box center [214, 34] width 153 height 23
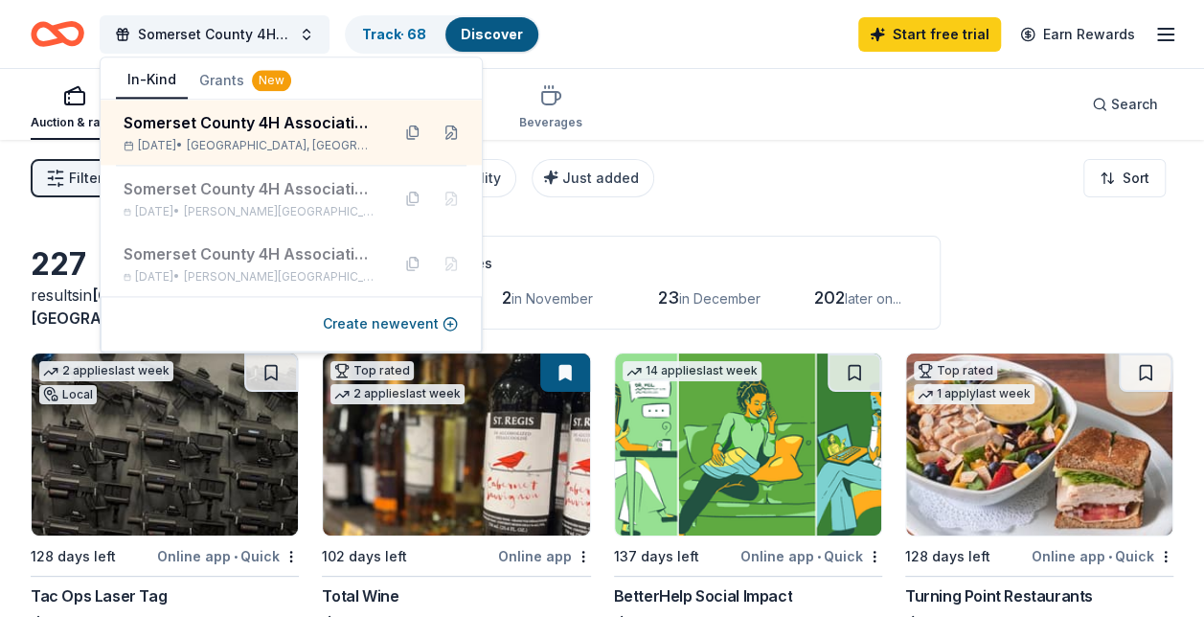
click at [651, 94] on div "Auction & raffle Meals Snacks Desserts Alcohol Beverages Search" at bounding box center [602, 104] width 1142 height 71
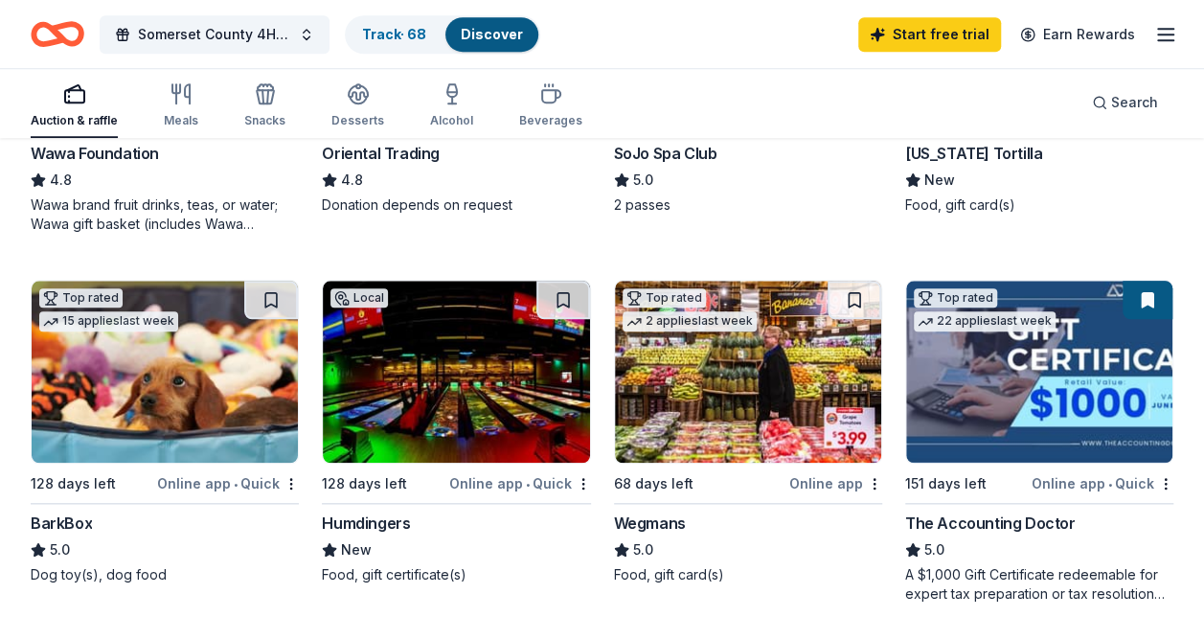
scroll to position [951, 0]
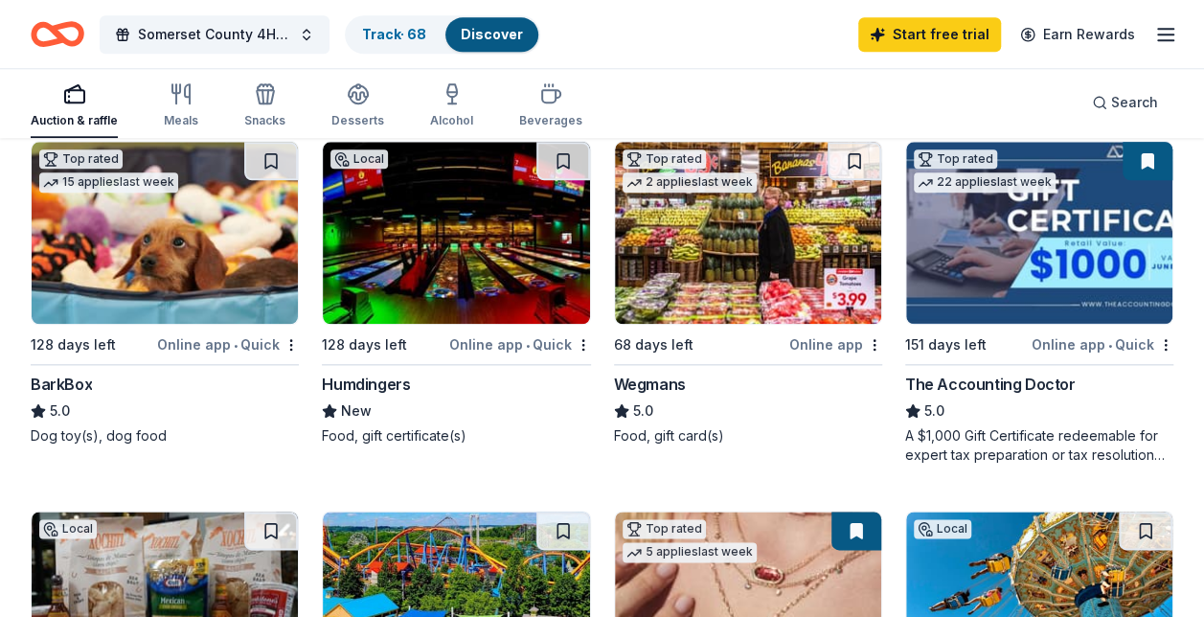
click at [1063, 244] on img at bounding box center [1039, 233] width 266 height 182
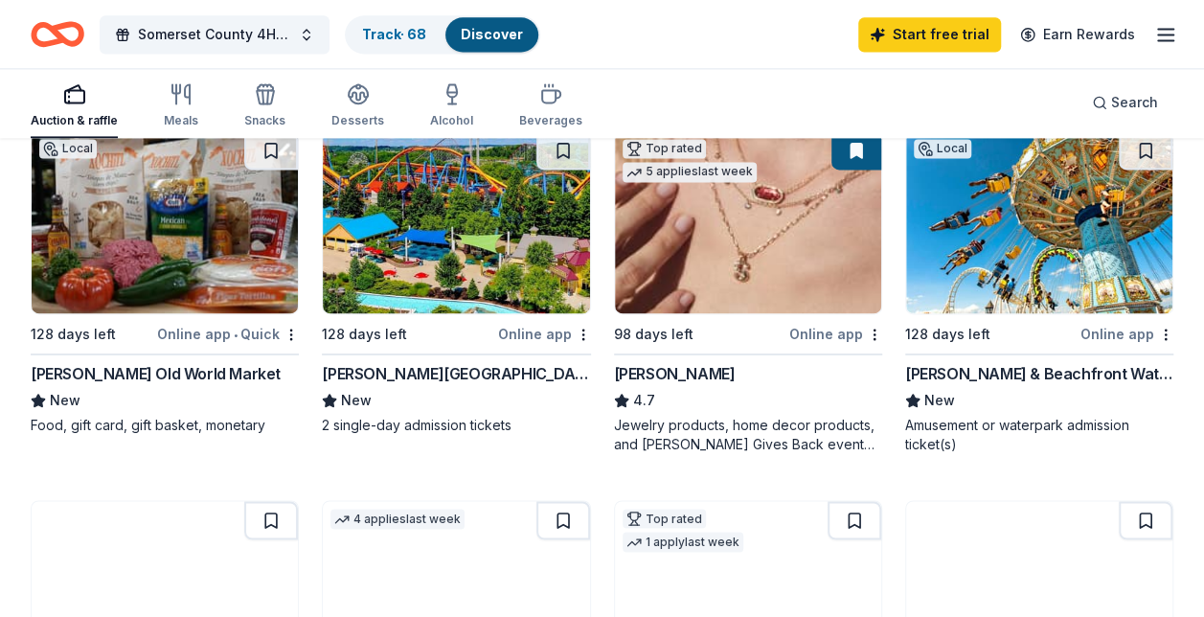
scroll to position [1342, 0]
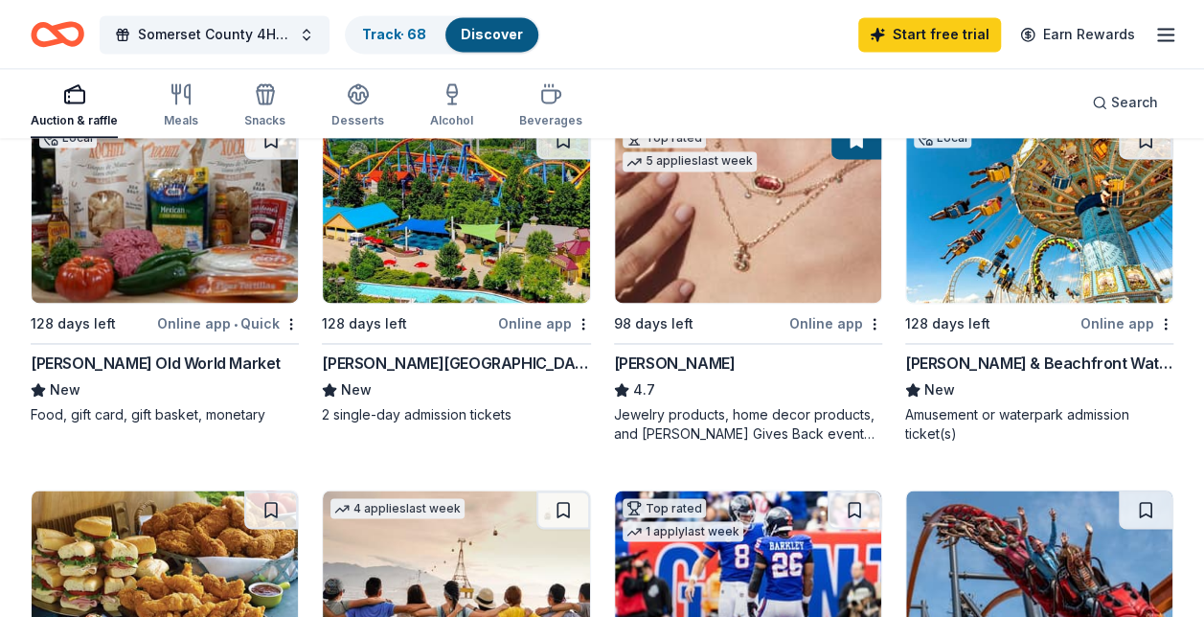
click at [448, 251] on img at bounding box center [456, 212] width 266 height 182
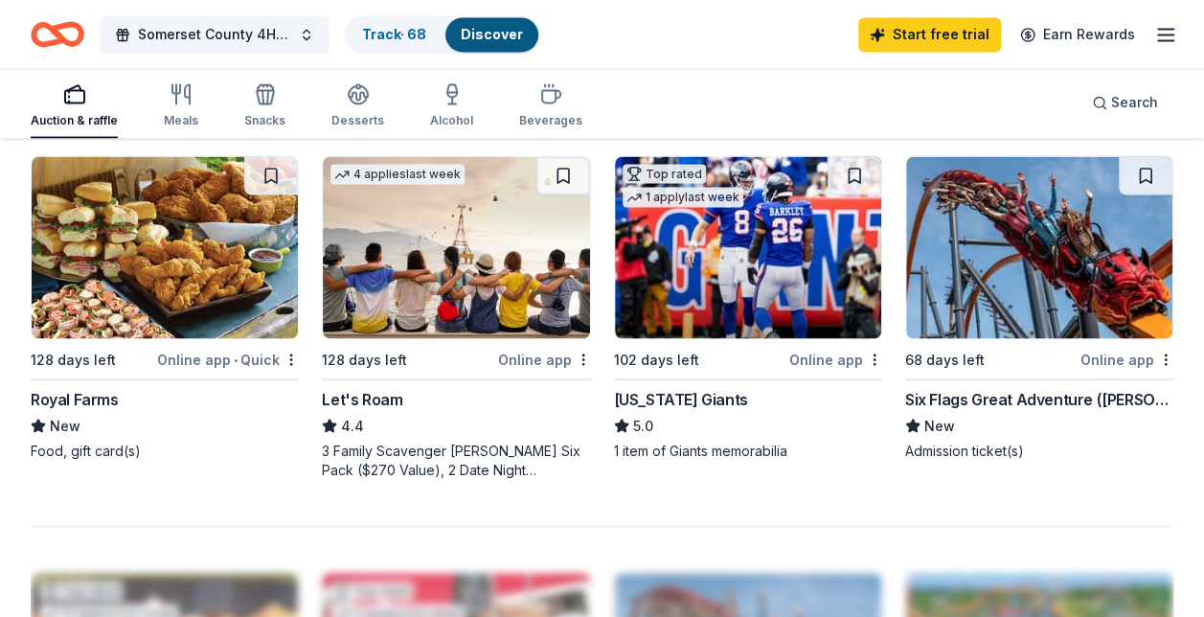
scroll to position [1680, 0]
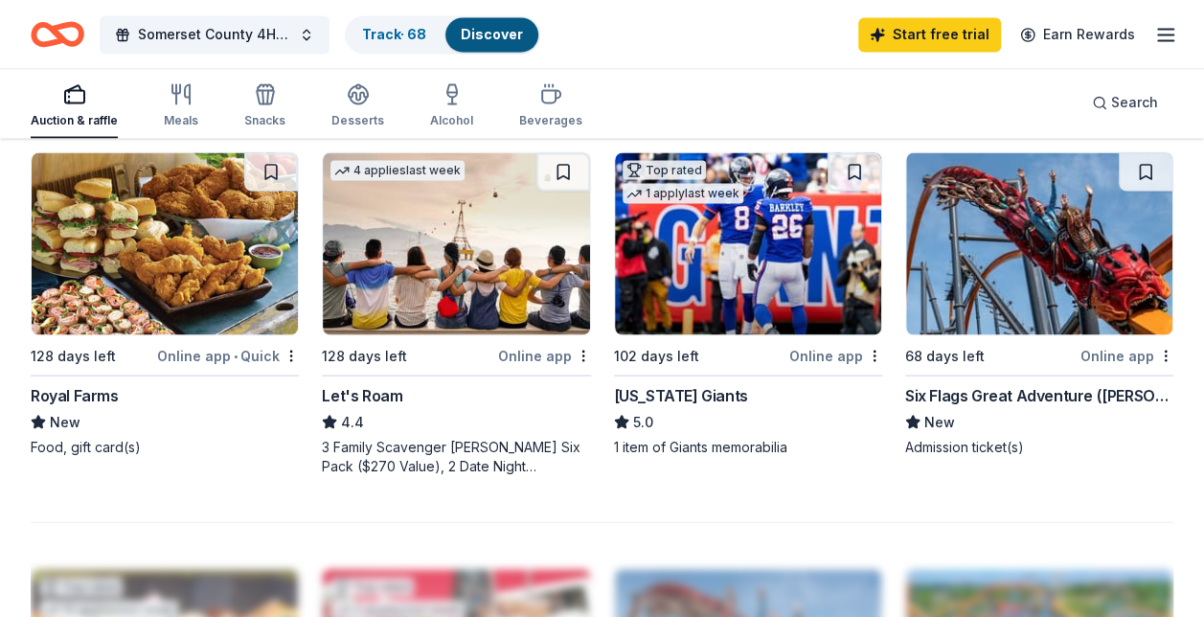
click at [980, 307] on img at bounding box center [1039, 243] width 266 height 182
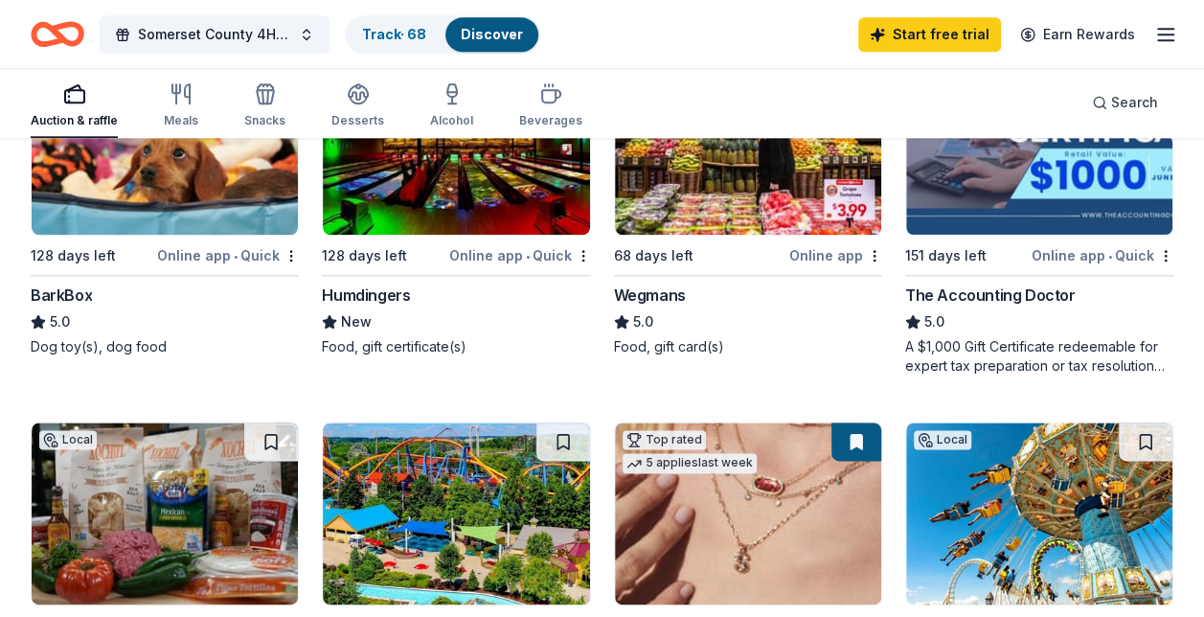
scroll to position [931, 0]
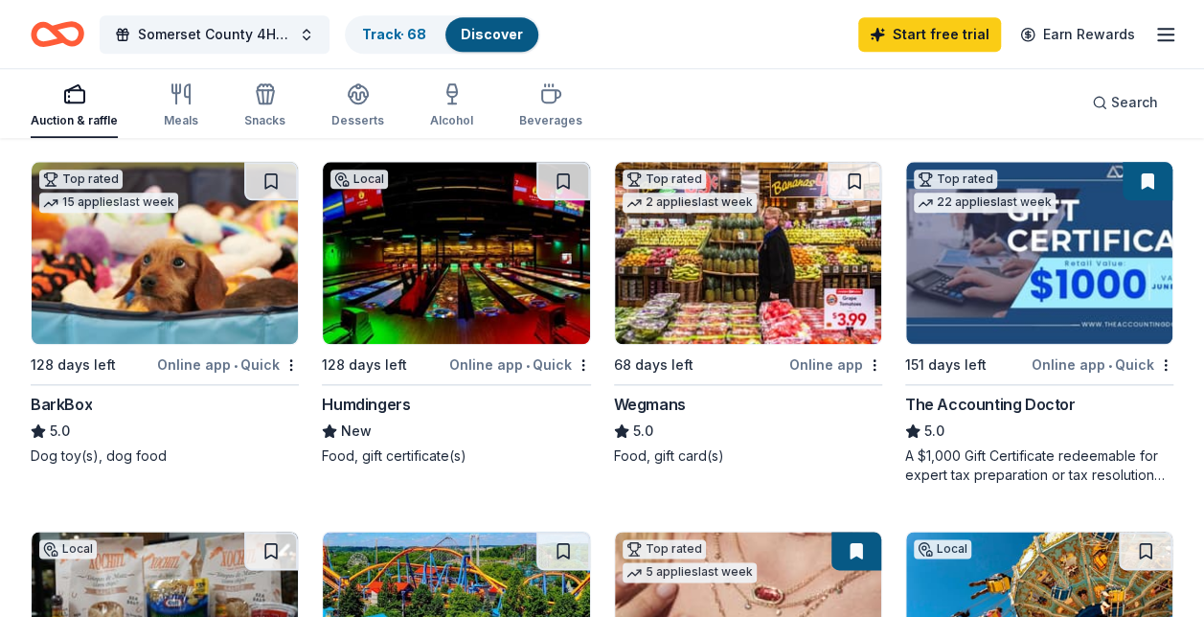
click at [189, 273] on img at bounding box center [165, 253] width 266 height 182
click at [451, 281] on img at bounding box center [456, 253] width 266 height 182
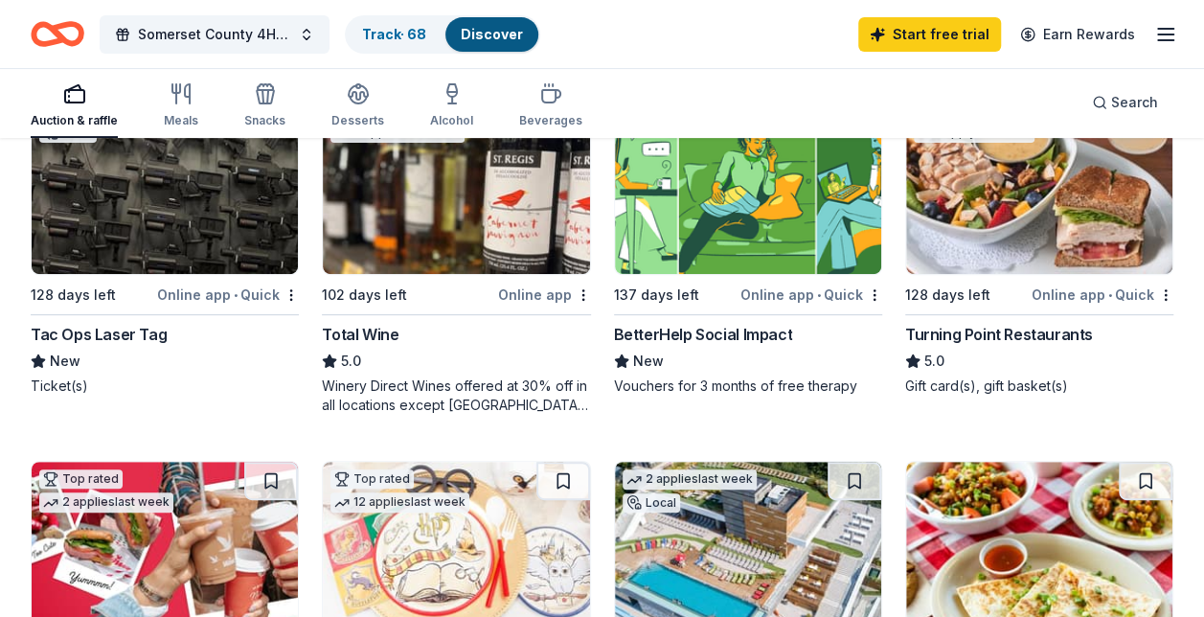
scroll to position [238, 0]
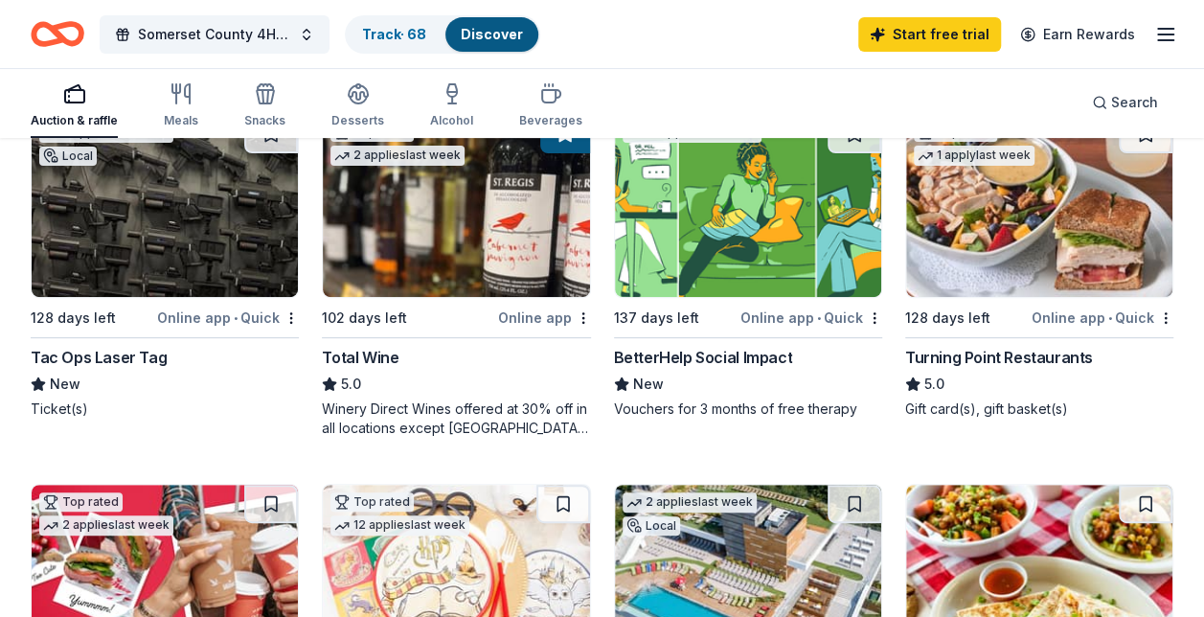
click at [213, 270] on img at bounding box center [165, 206] width 266 height 182
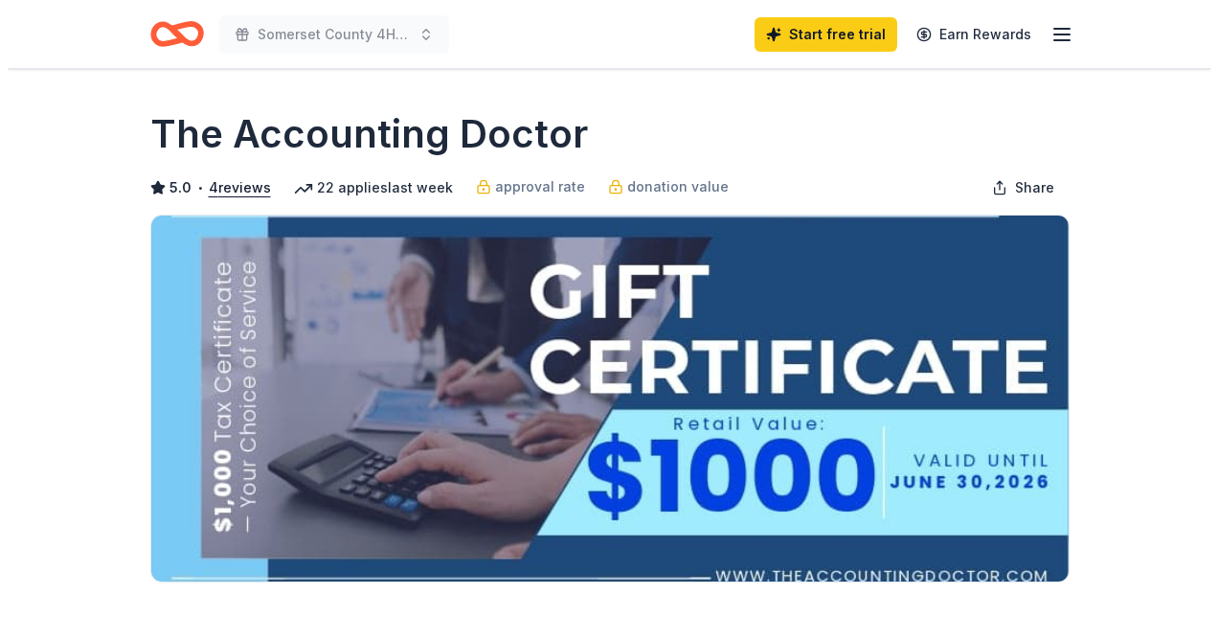
scroll to position [323, 0]
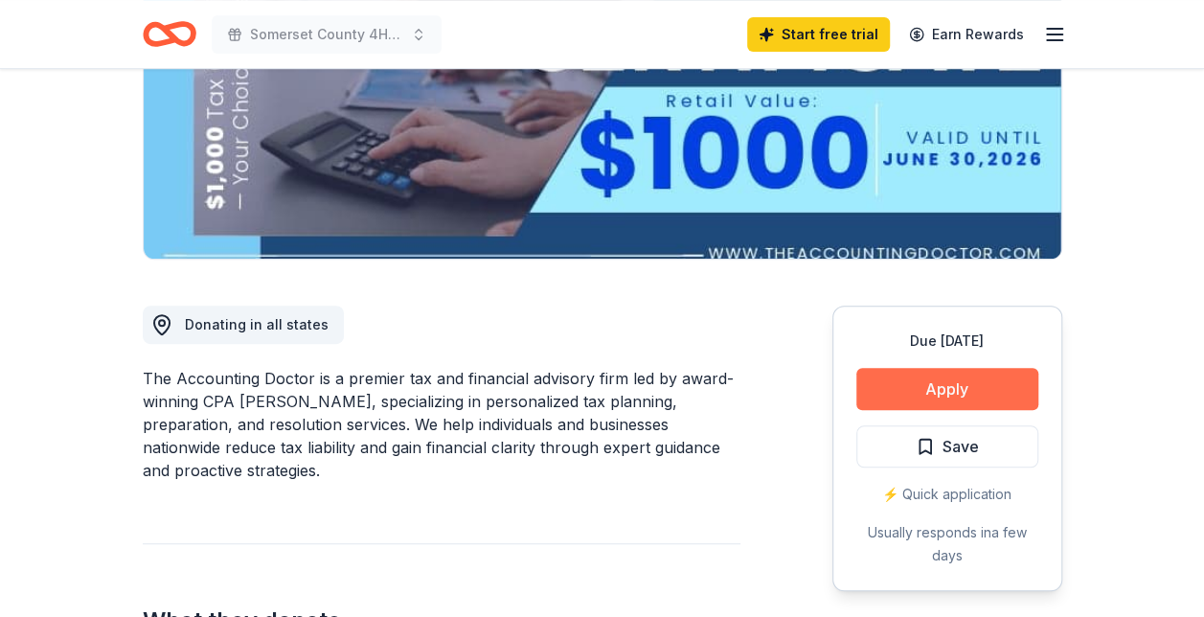
click at [940, 382] on button "Apply" at bounding box center [947, 389] width 182 height 42
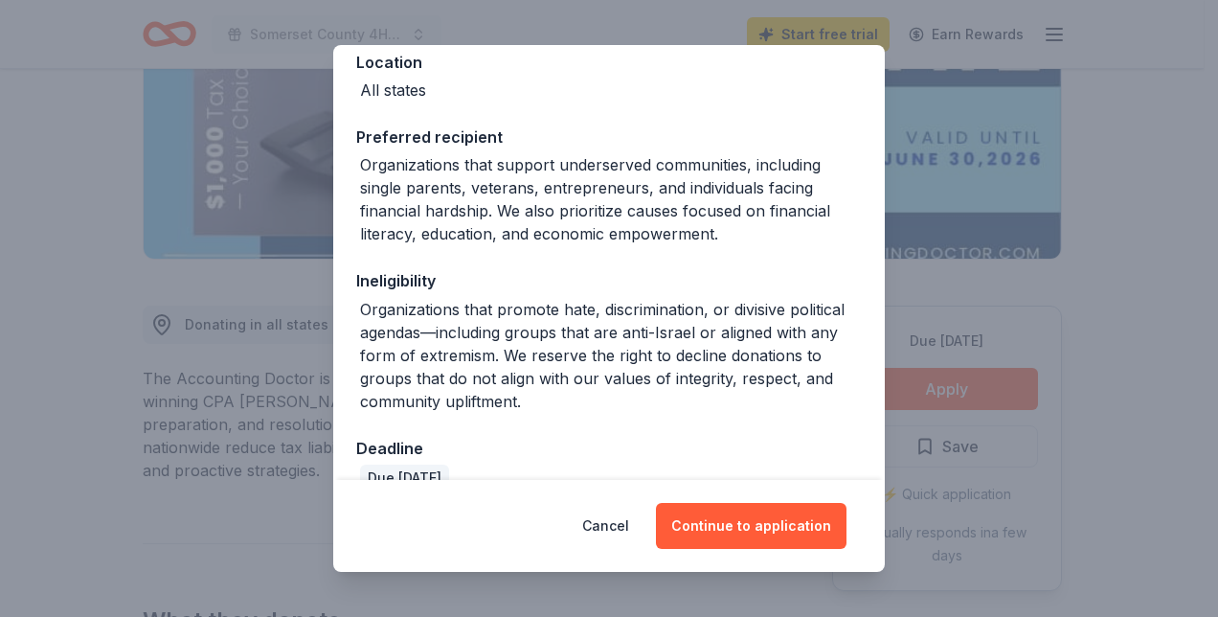
scroll to position [260, 0]
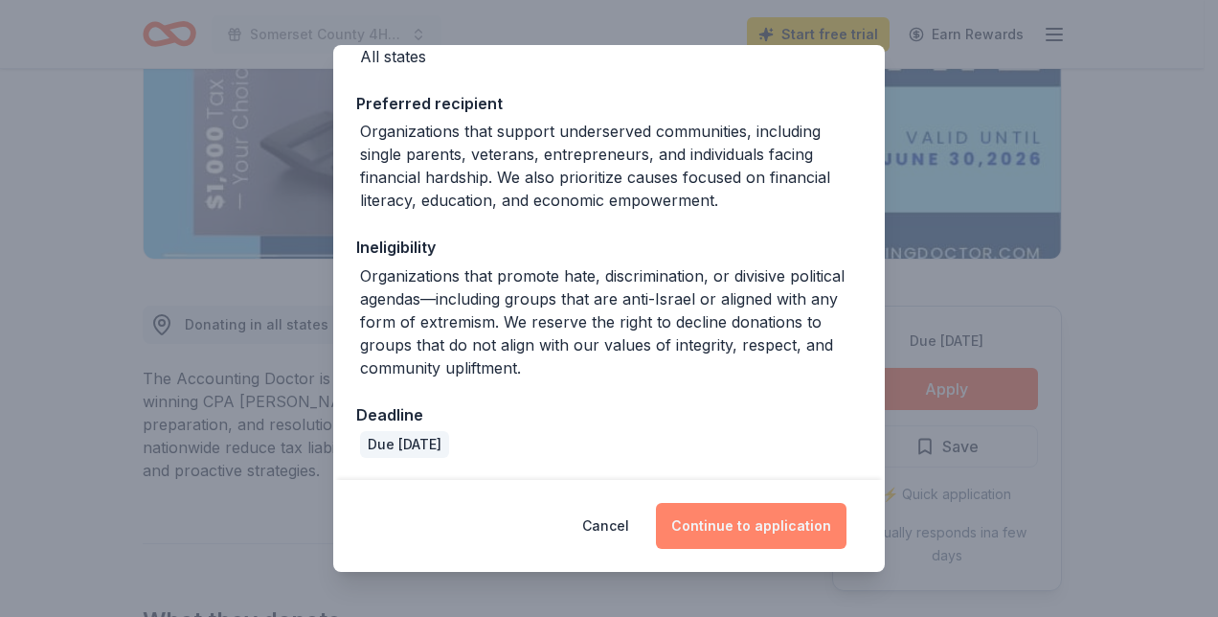
click at [724, 529] on button "Continue to application" at bounding box center [751, 526] width 191 height 46
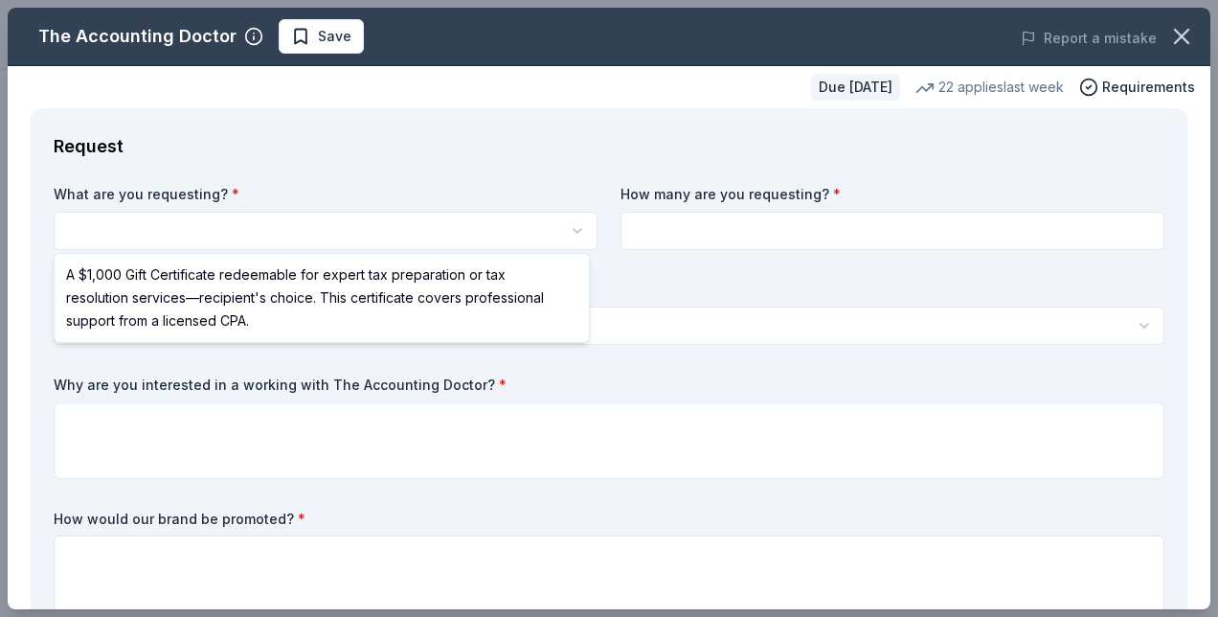
scroll to position [0, 0]
select select "A $1,000 Gift Certificate redeemable for expert tax preparation or tax resoluti…"
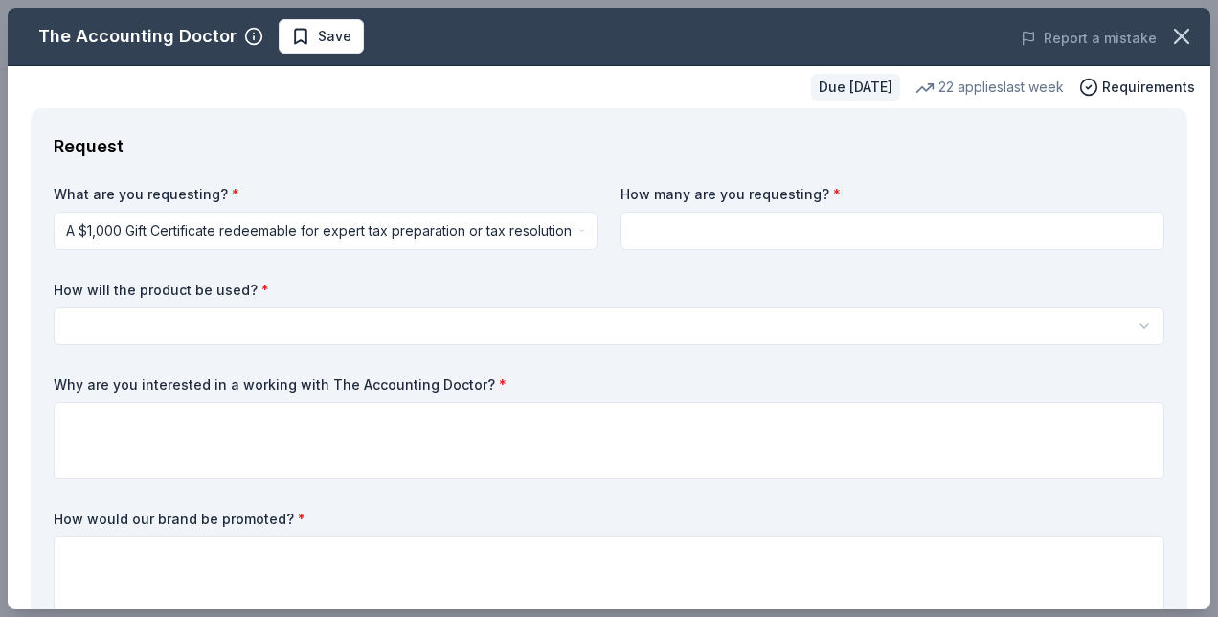
click at [712, 237] on input at bounding box center [893, 231] width 544 height 38
type input "1"
click at [113, 333] on html "Somerset County 4H Association Annual Tricky Tray Save Apply Due in 151 days Sh…" at bounding box center [609, 308] width 1218 height 617
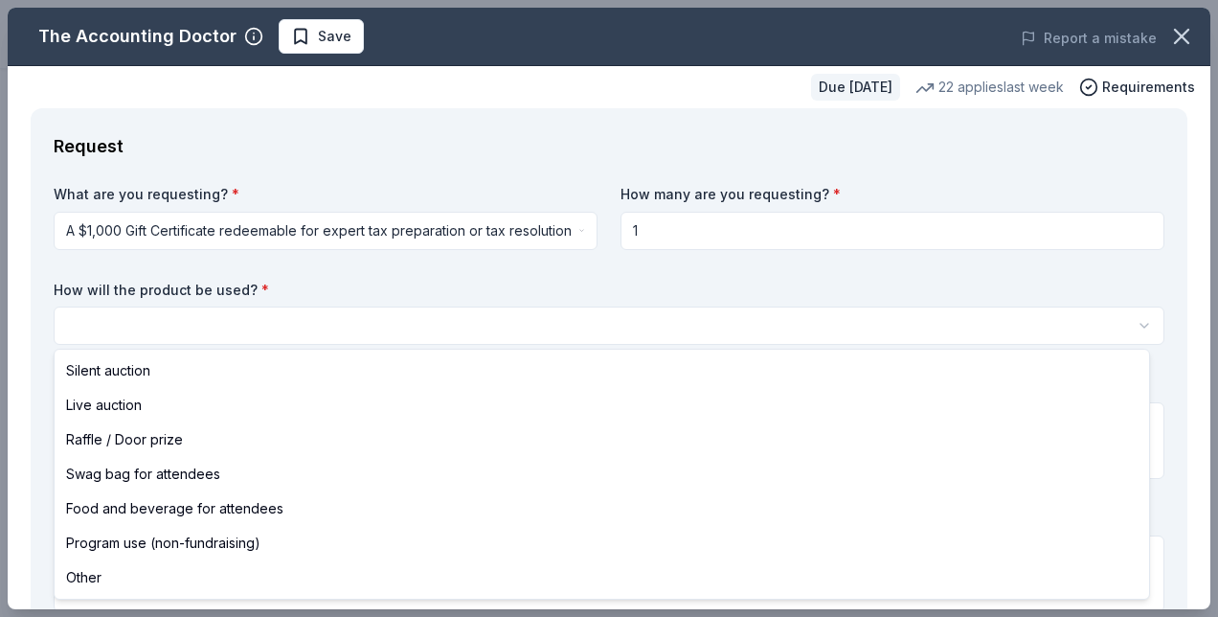
select select "raffleDoorPrize"
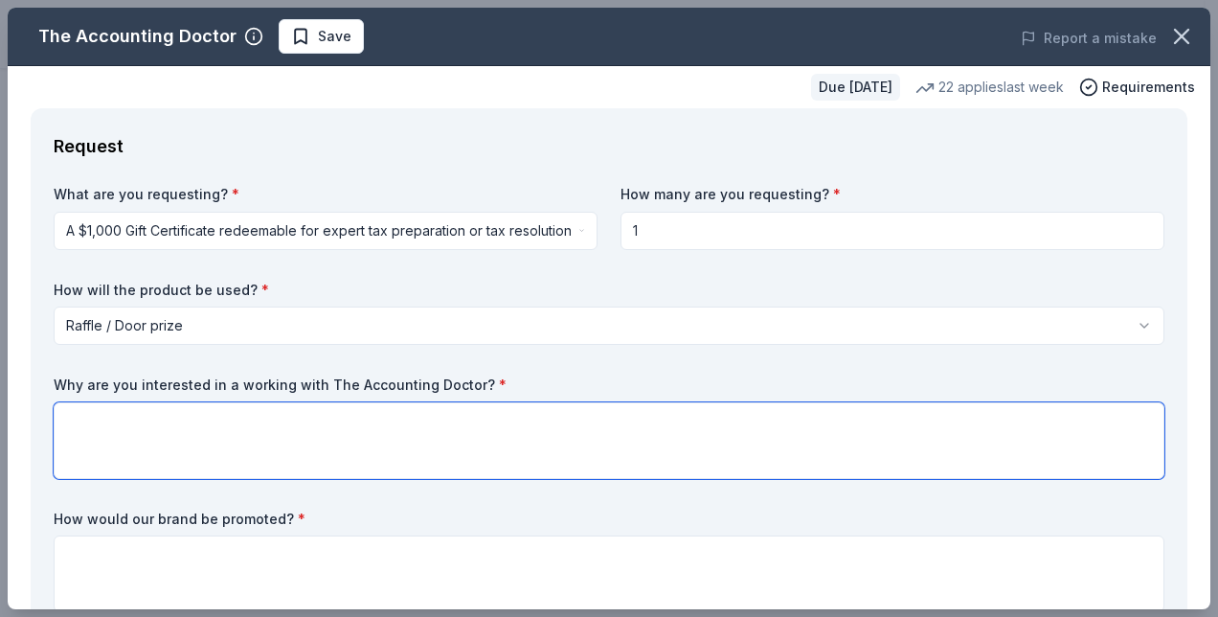
click at [89, 419] on textarea at bounding box center [609, 440] width 1111 height 77
type textarea "Would be a great service to have as a prize for our attendees!"
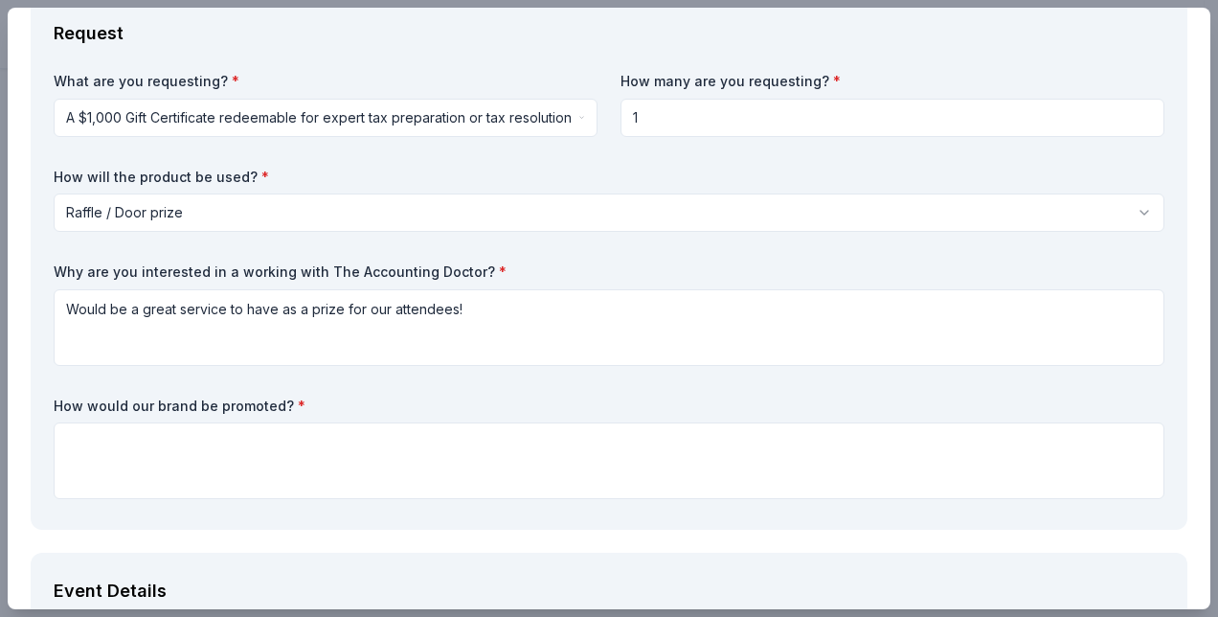
scroll to position [229, 0]
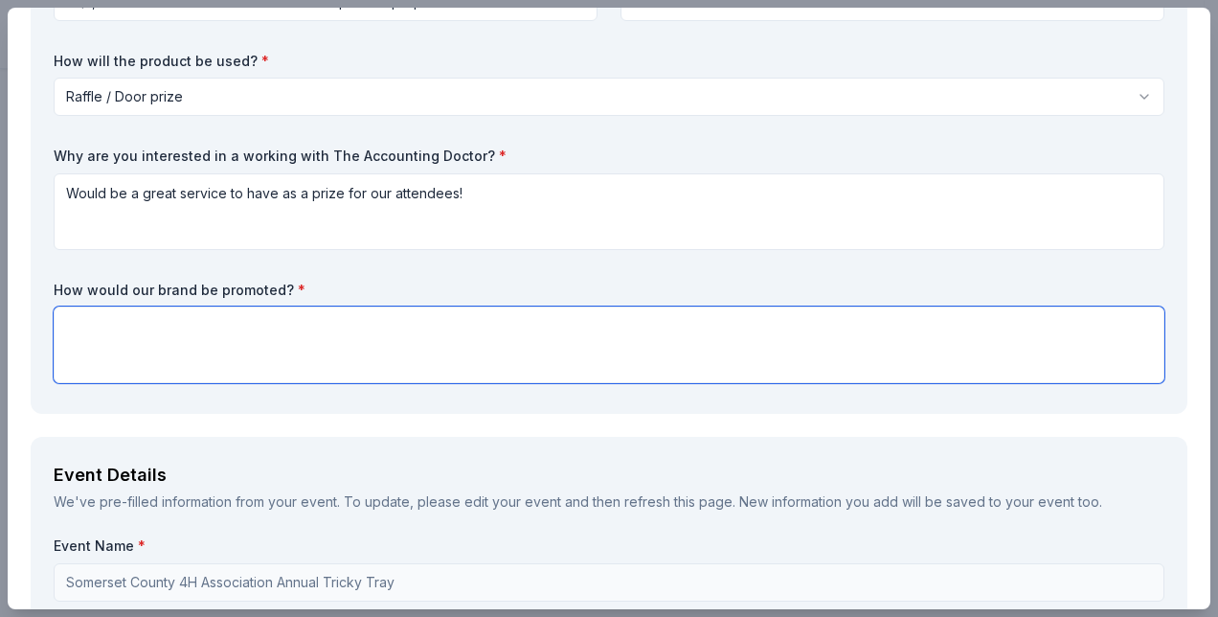
click at [109, 345] on textarea at bounding box center [609, 344] width 1111 height 77
type textarea "F"
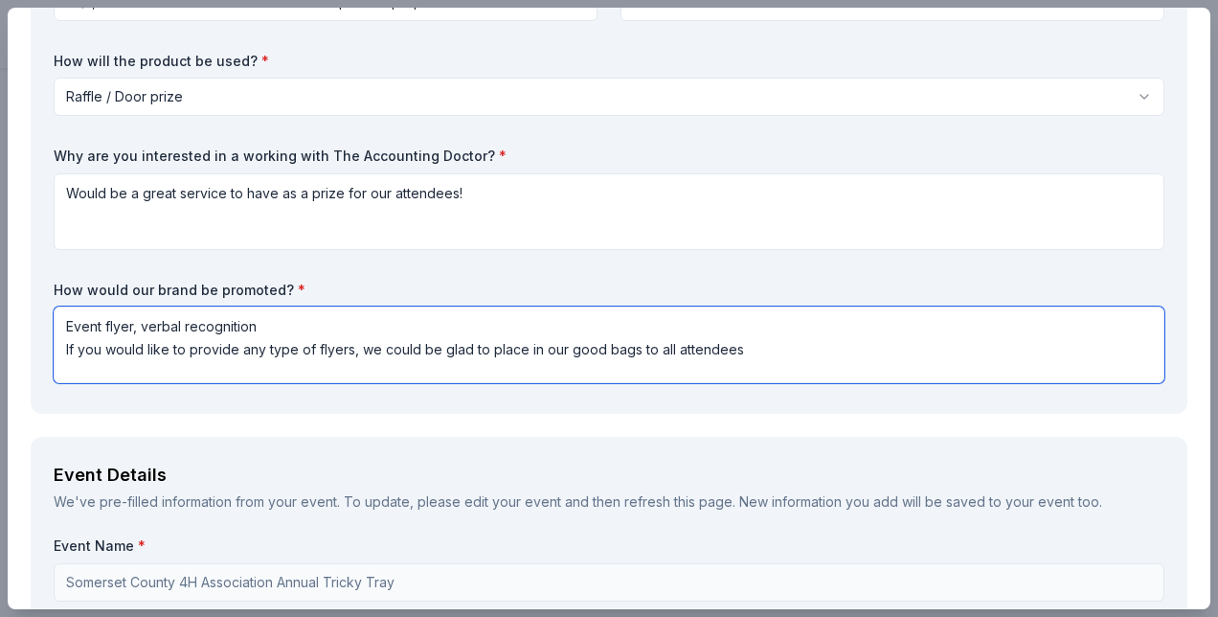
type textarea "Event flyer, verbal recognition If you would like to provide any type of flyers…"
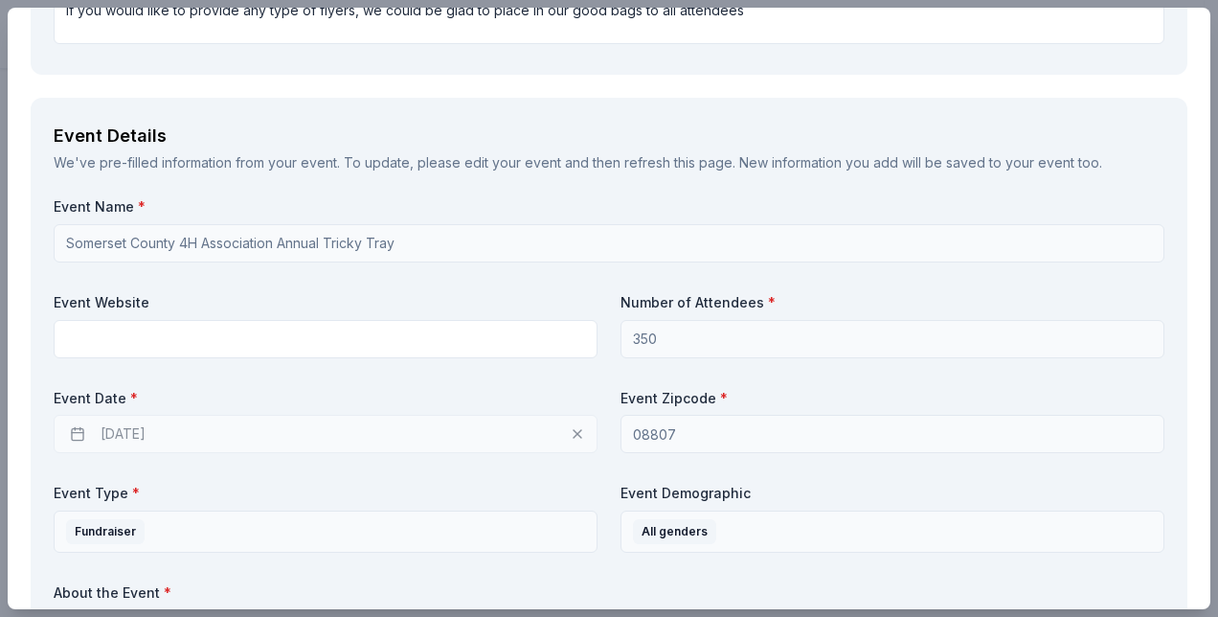
scroll to position [576, 0]
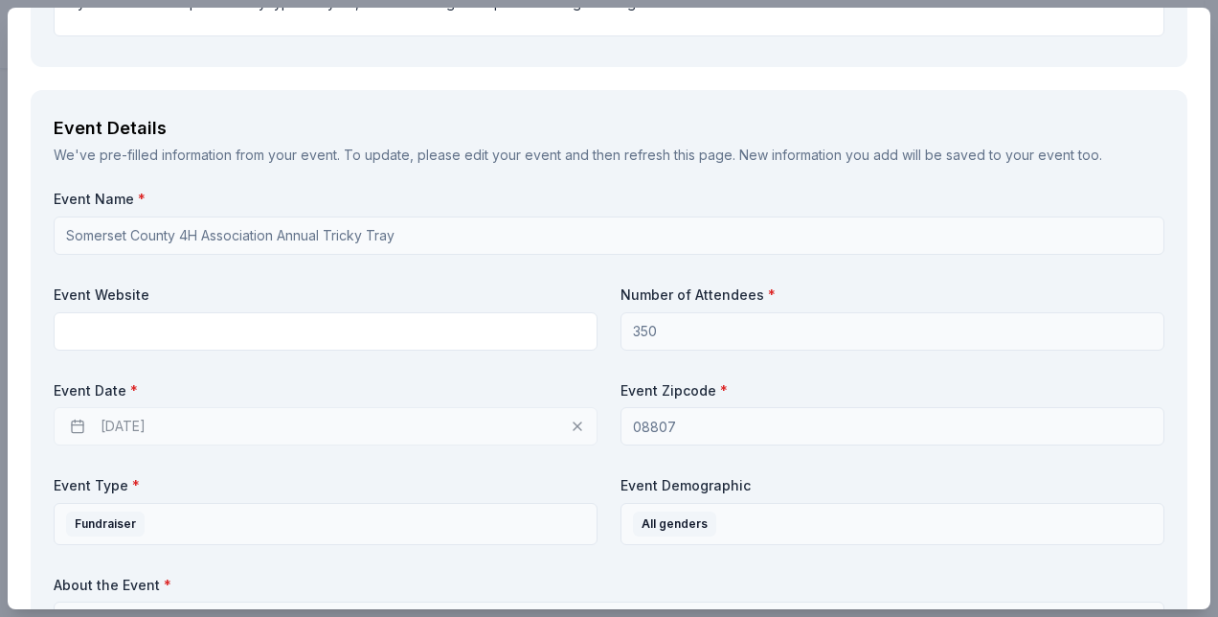
click at [79, 427] on div "02/28/2026" at bounding box center [326, 426] width 544 height 38
click at [119, 425] on div "02/28/2026" at bounding box center [326, 426] width 544 height 38
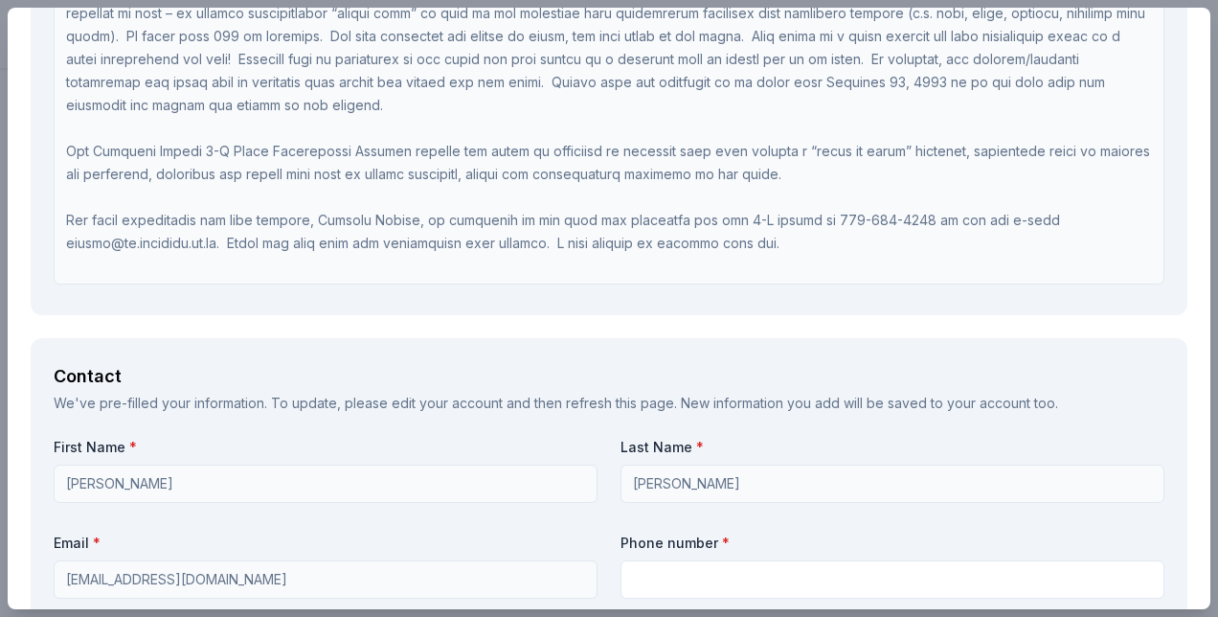
scroll to position [1450, 0]
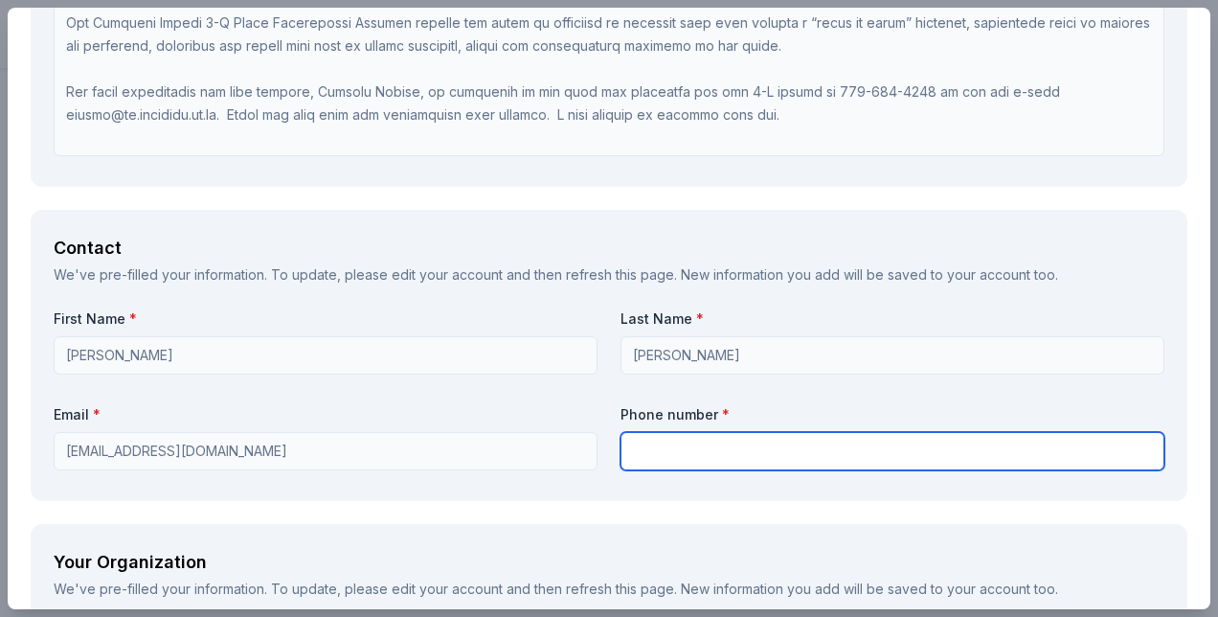
click at [634, 446] on input "text" at bounding box center [893, 451] width 544 height 38
type input "908.526.6644"
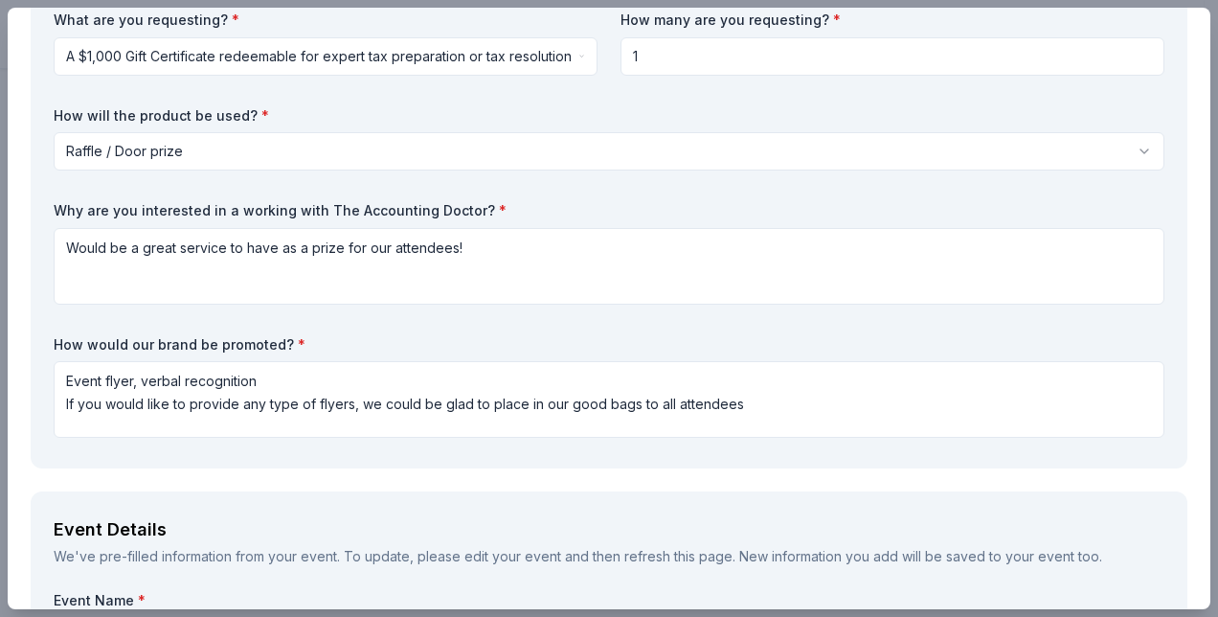
scroll to position [0, 0]
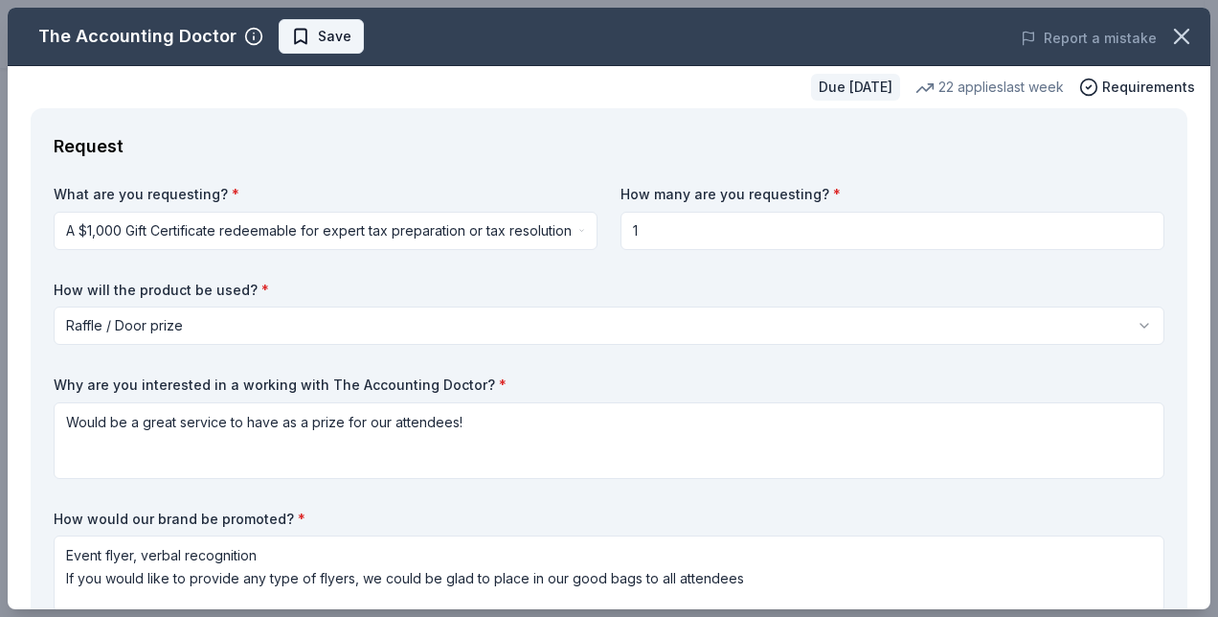
click at [291, 35] on span "Save" at bounding box center [321, 36] width 60 height 23
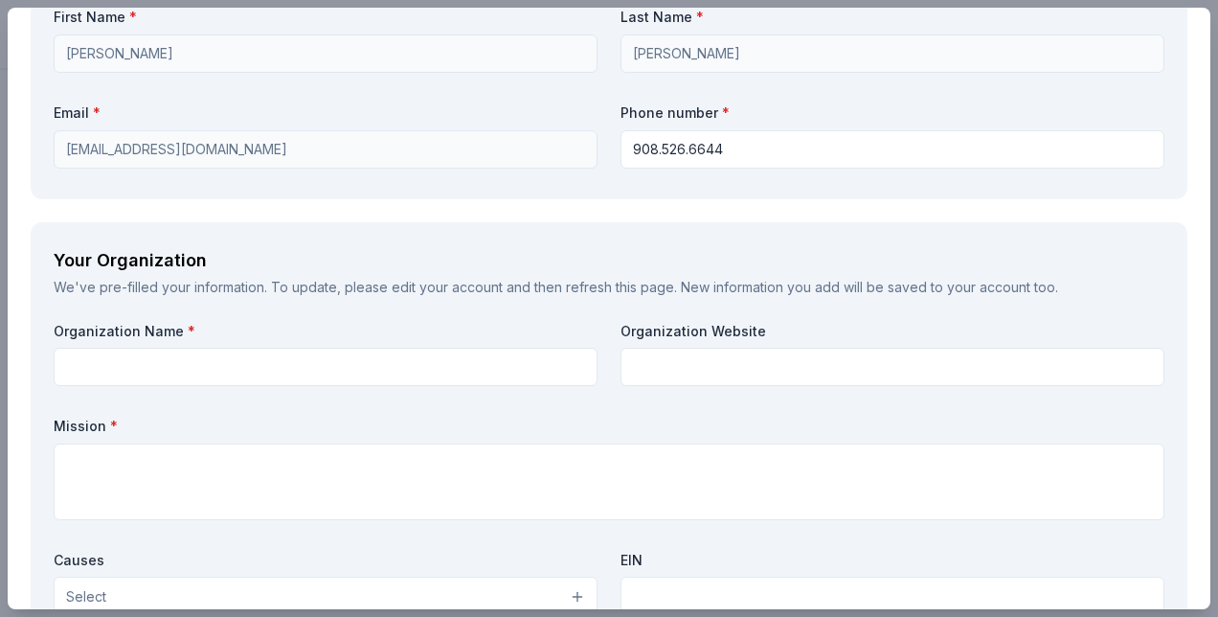
scroll to position [1802, 0]
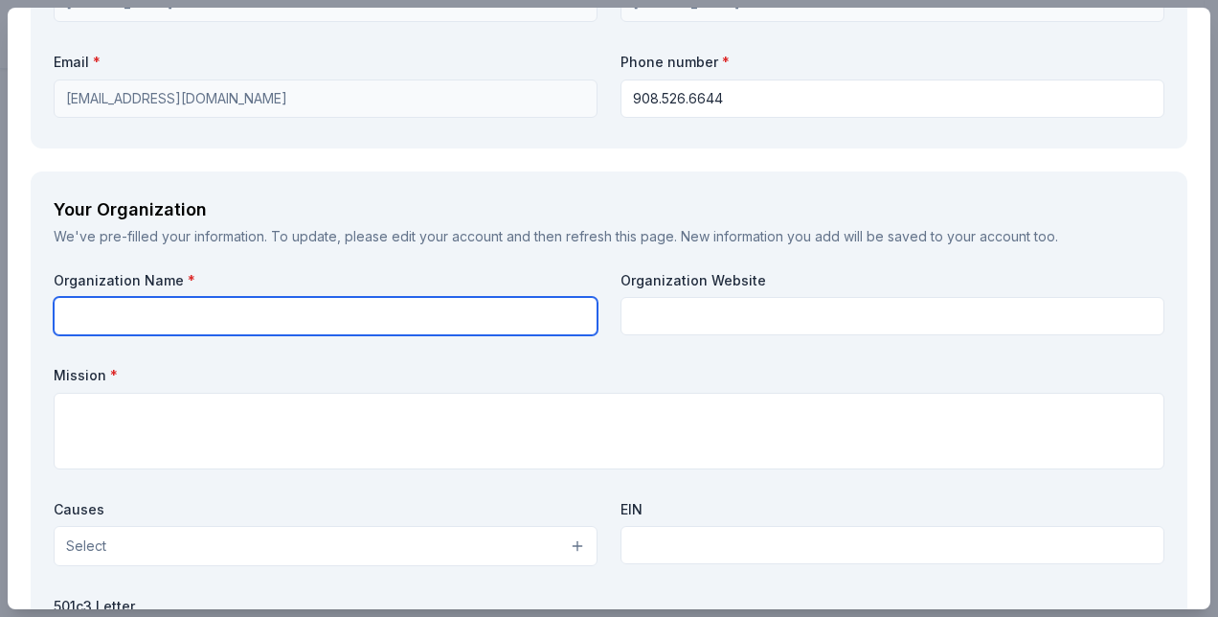
click at [94, 314] on input "text" at bounding box center [326, 316] width 544 height 38
type input "Somerset County 4H Association"
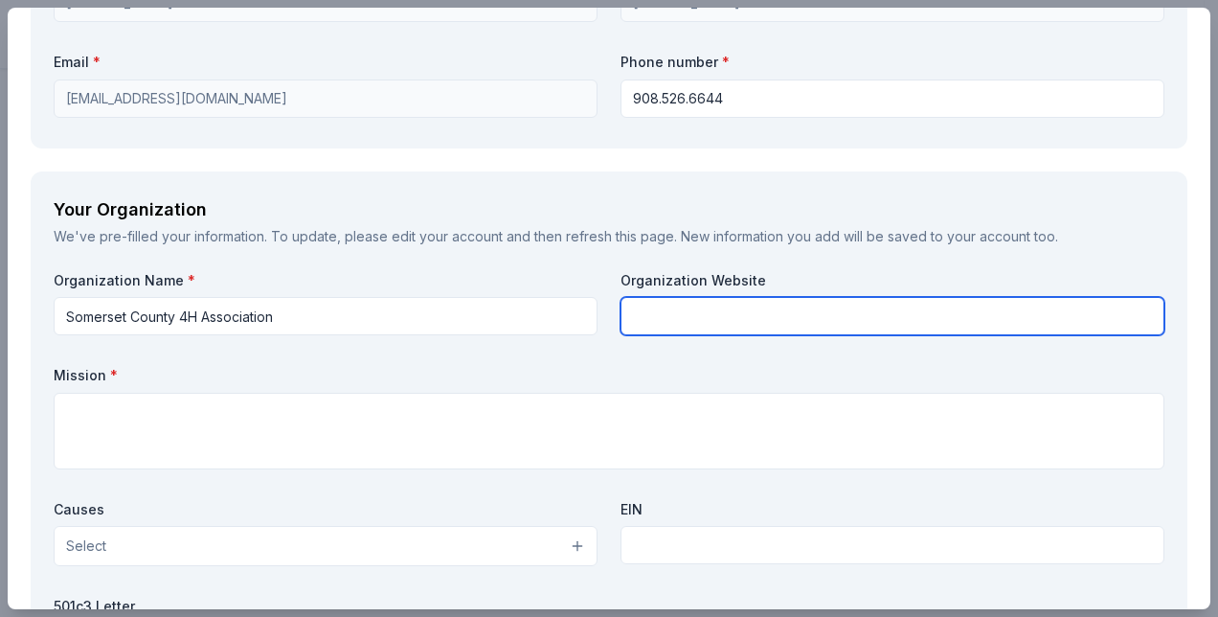
click at [676, 315] on input "text" at bounding box center [893, 316] width 544 height 38
type input "[DOMAIN_NAME]"
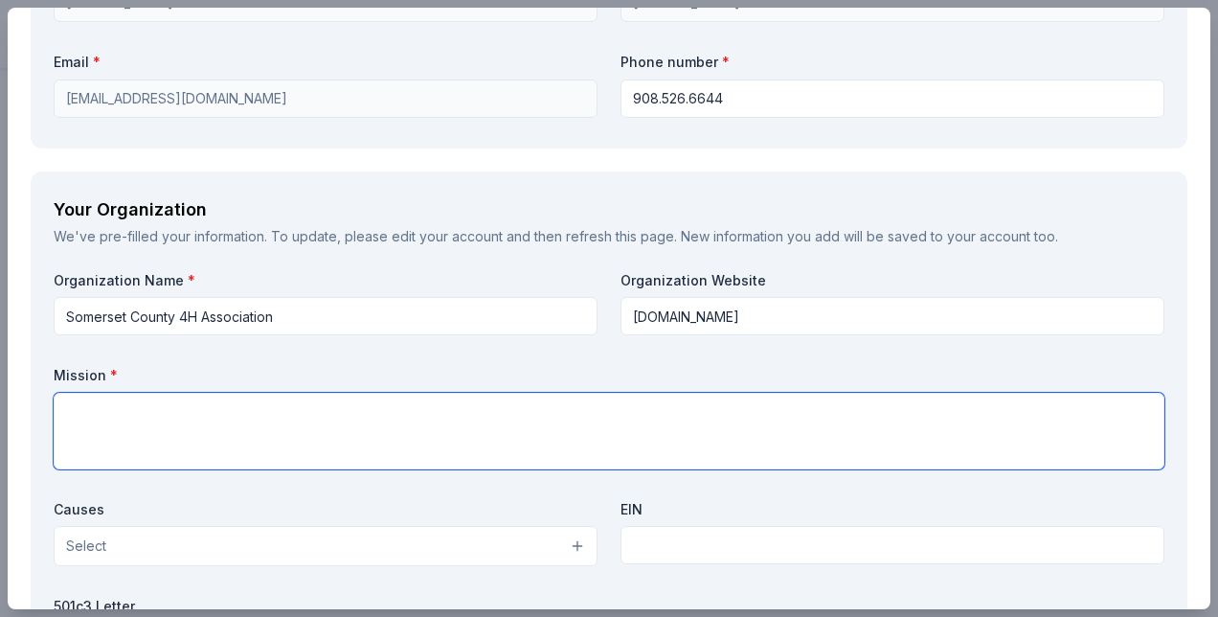
click at [102, 407] on textarea at bounding box center [609, 431] width 1111 height 77
paste textarea "The Somerset County 4-H Youth Development Program touches the lives of thousand…"
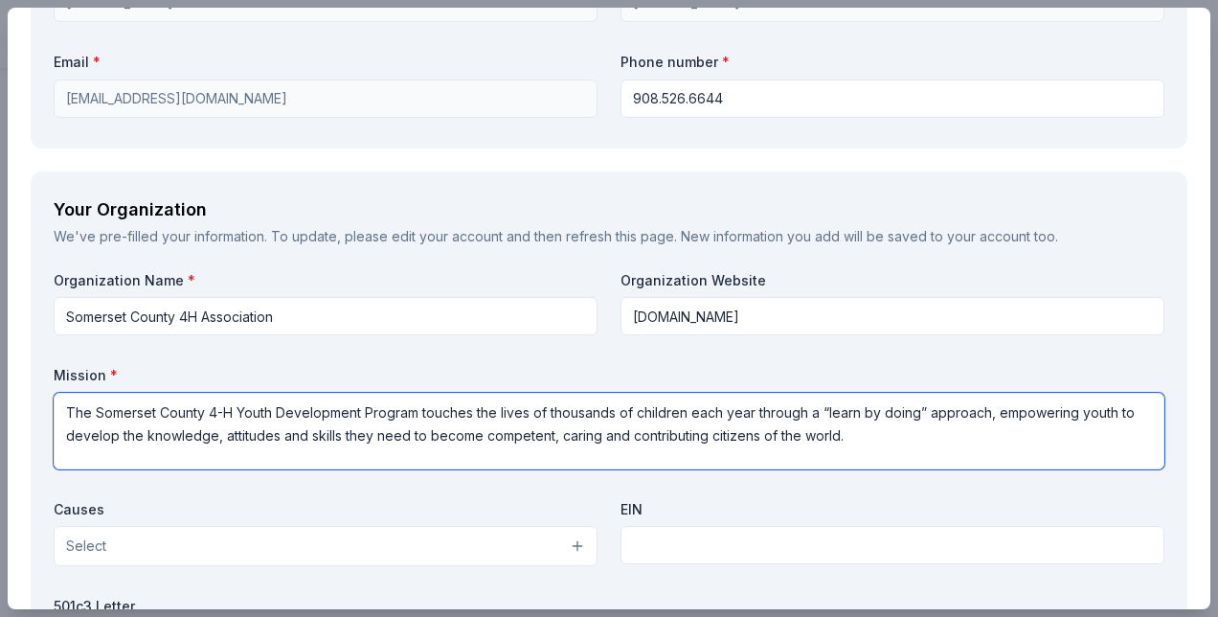
type textarea "The Somerset County 4-H Youth Development Program touches the lives of thousand…"
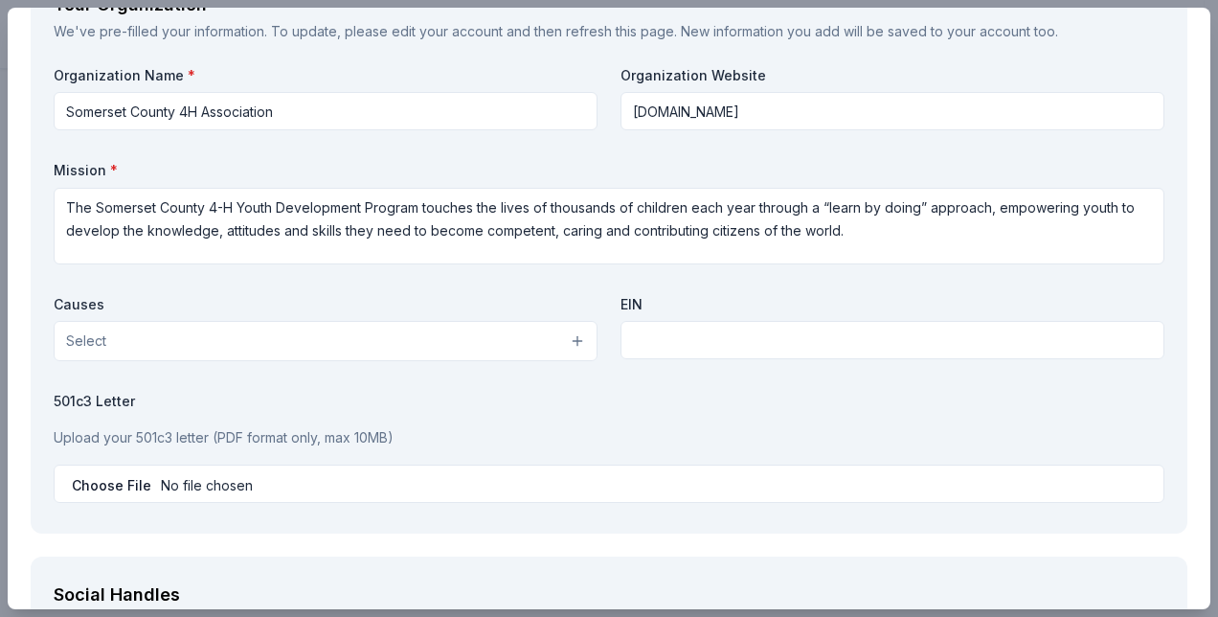
scroll to position [2014, 0]
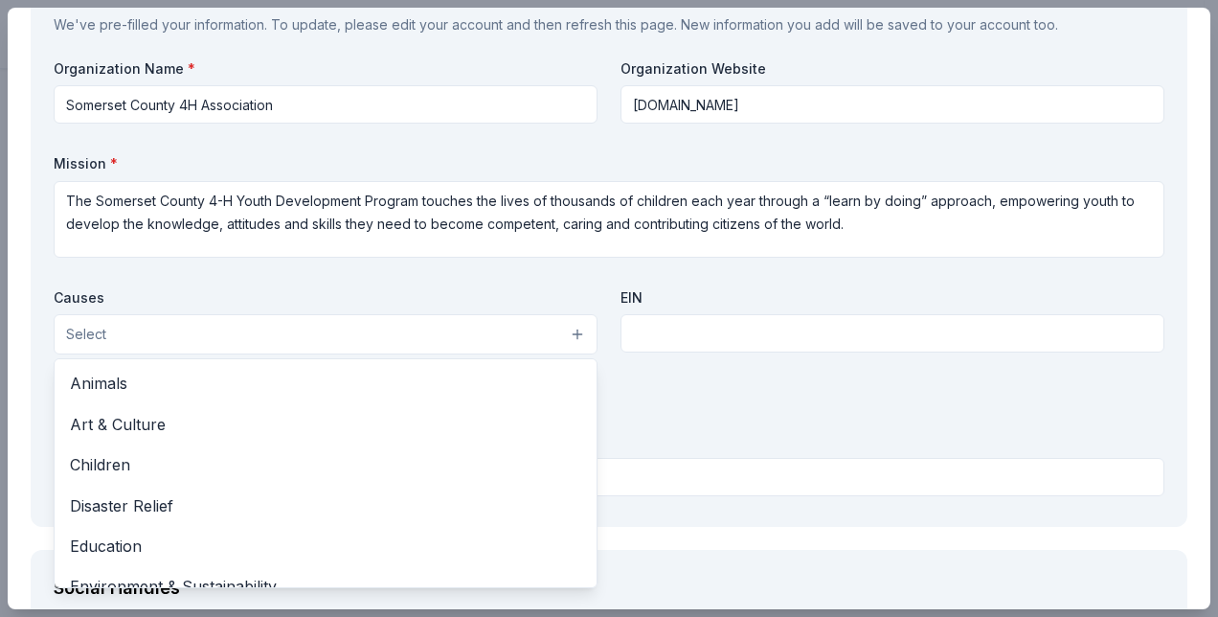
click at [565, 332] on button "Select" at bounding box center [326, 334] width 544 height 40
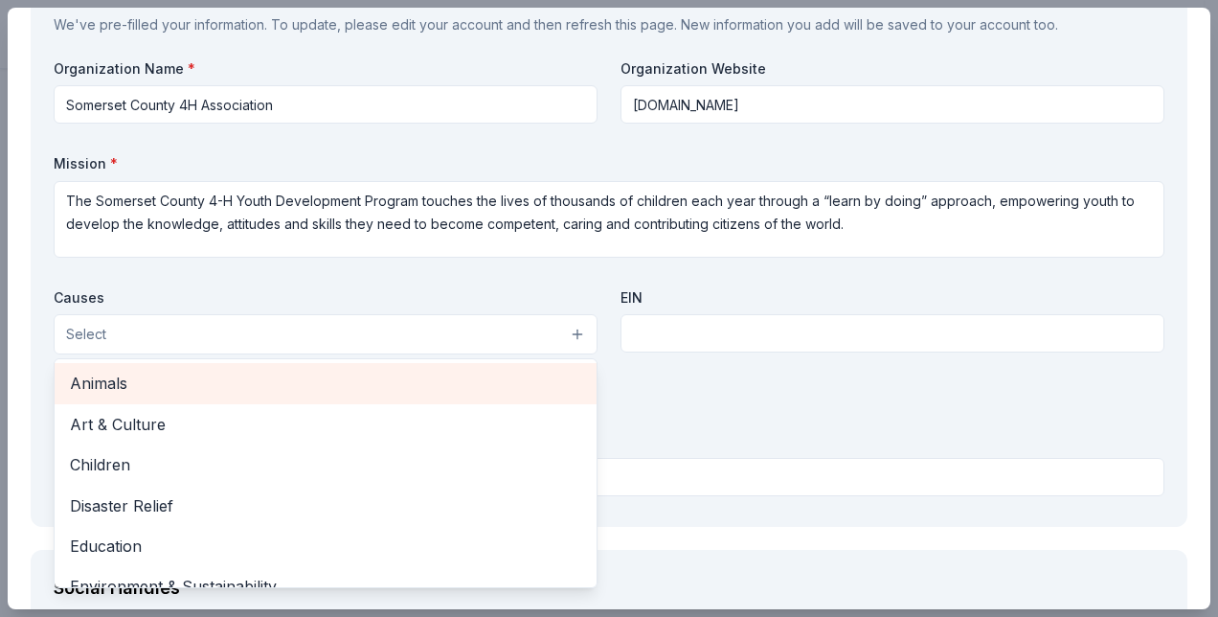
click at [114, 372] on span "Animals" at bounding box center [325, 383] width 511 height 25
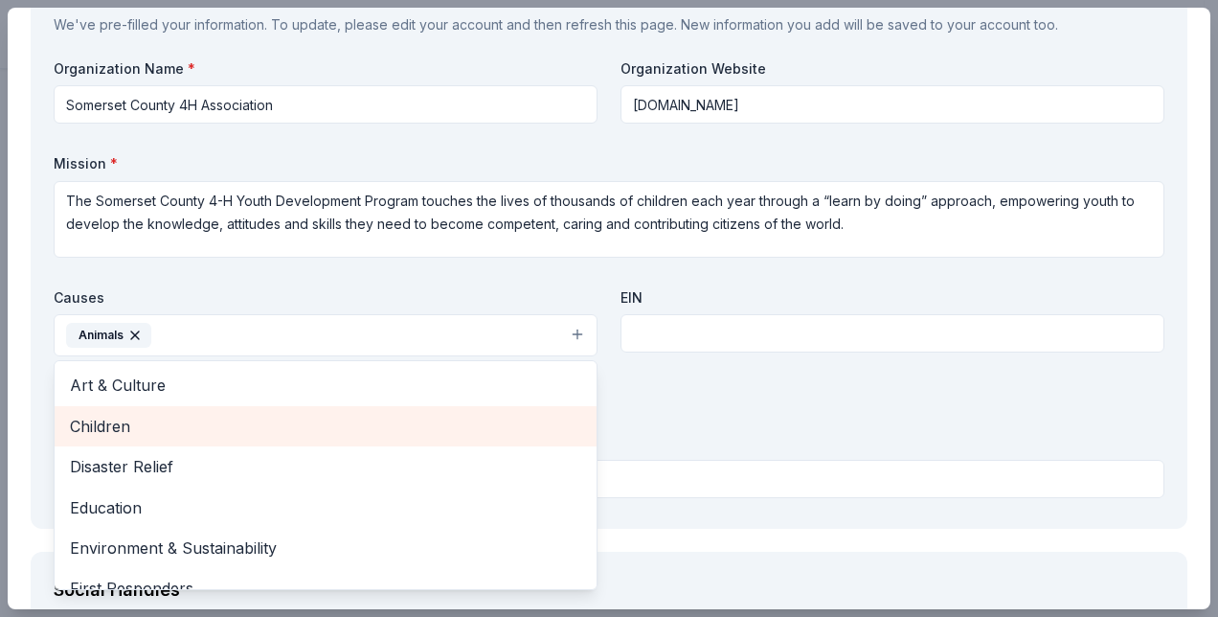
click at [117, 416] on span "Children" at bounding box center [325, 426] width 511 height 25
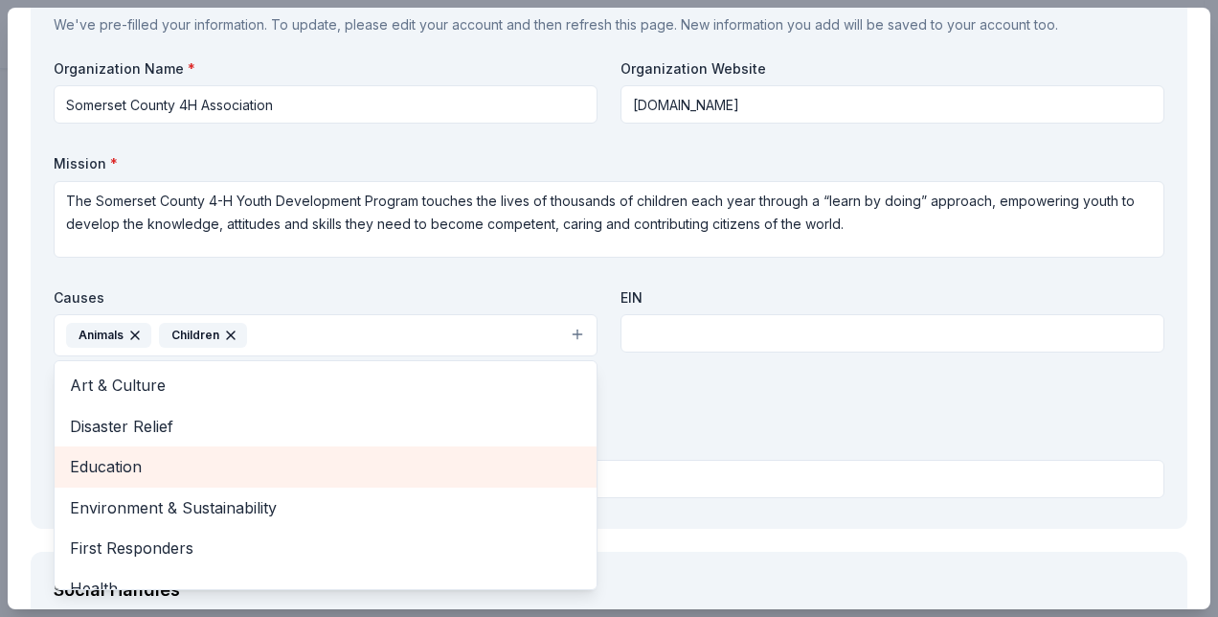
click at [118, 464] on span "Education" at bounding box center [325, 466] width 511 height 25
click at [118, 464] on span "Environment & Sustainability" at bounding box center [325, 466] width 511 height 25
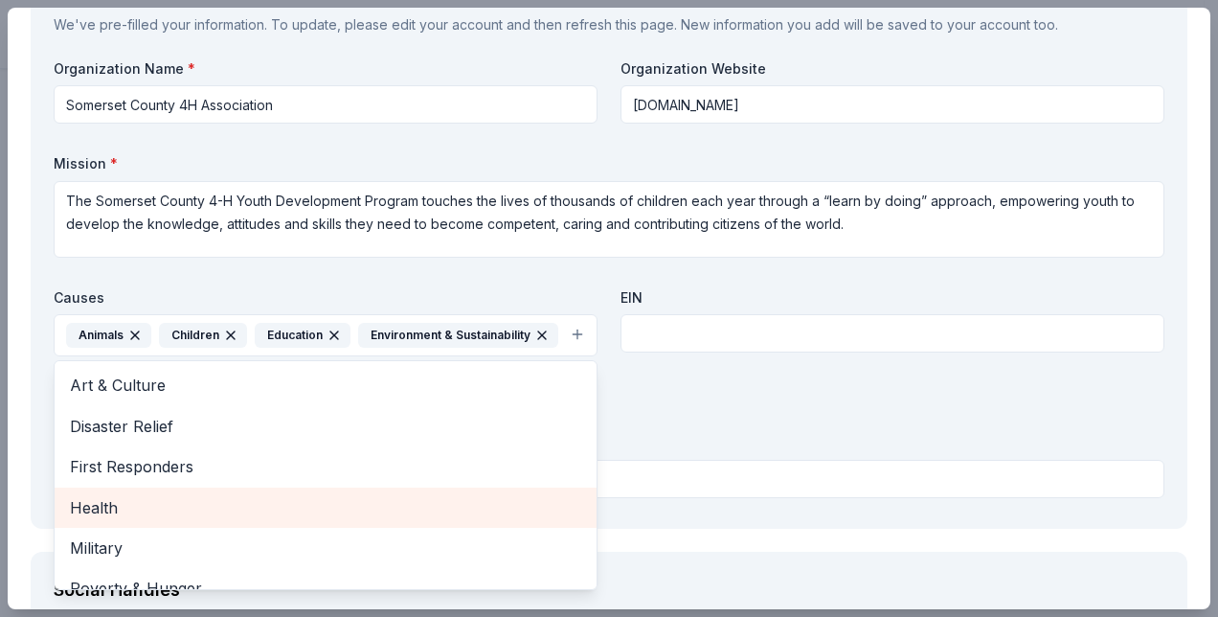
click at [79, 500] on span "Health" at bounding box center [325, 507] width 511 height 25
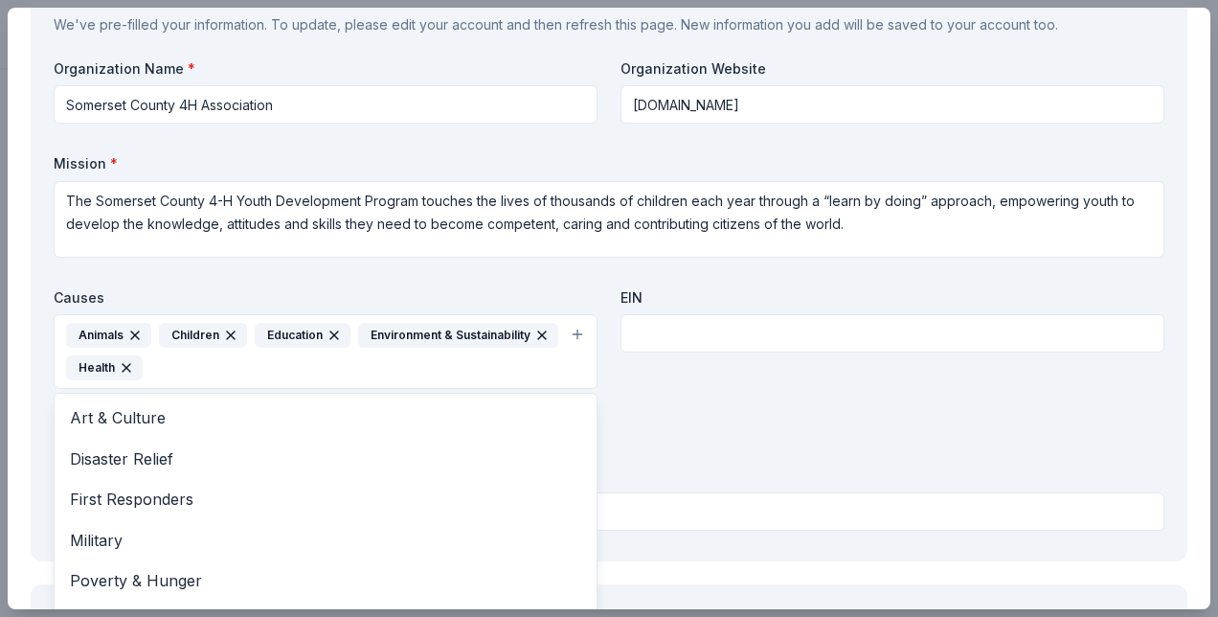
scroll to position [63, 0]
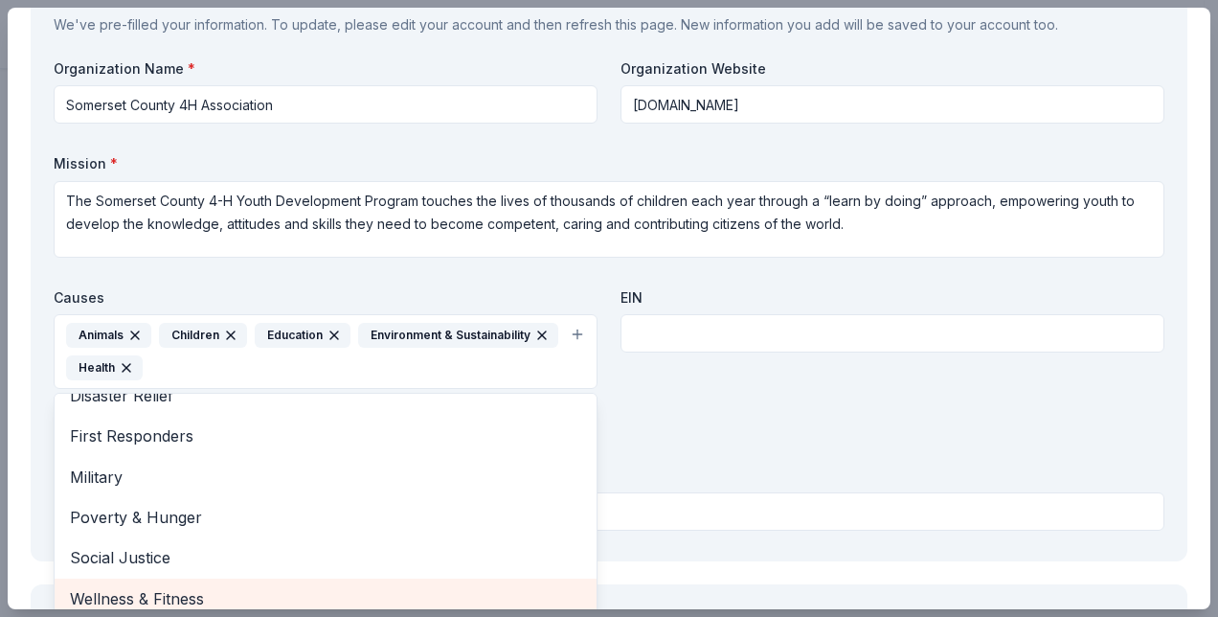
click at [177, 591] on span "Wellness & Fitness" at bounding box center [325, 598] width 511 height 25
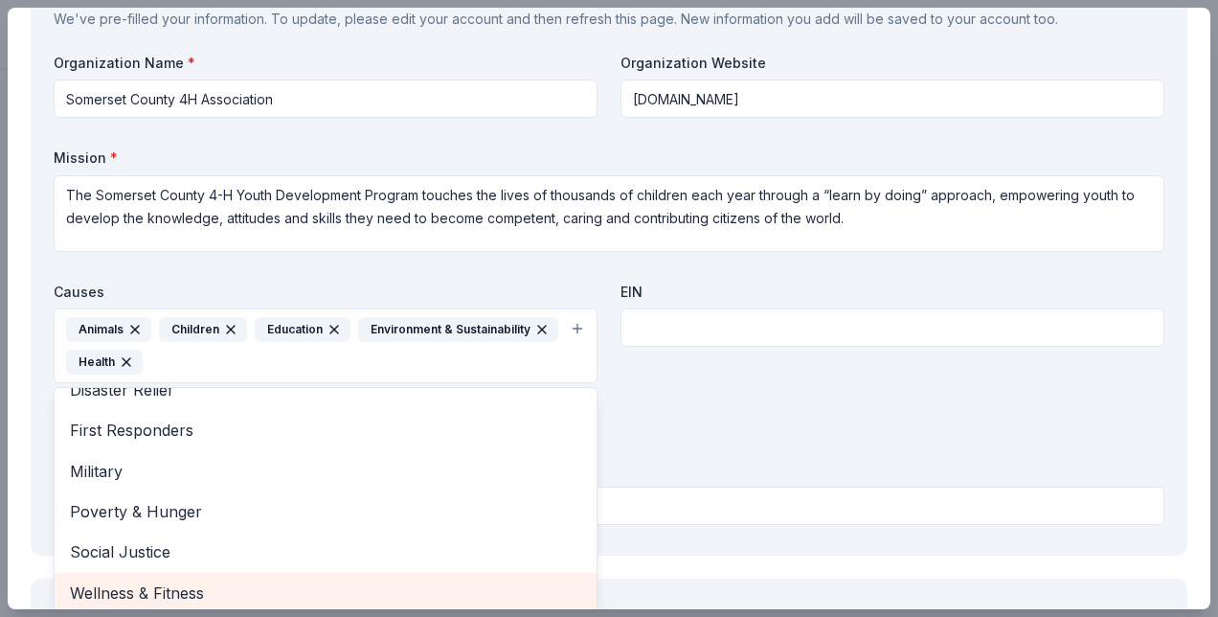
scroll to position [23, 0]
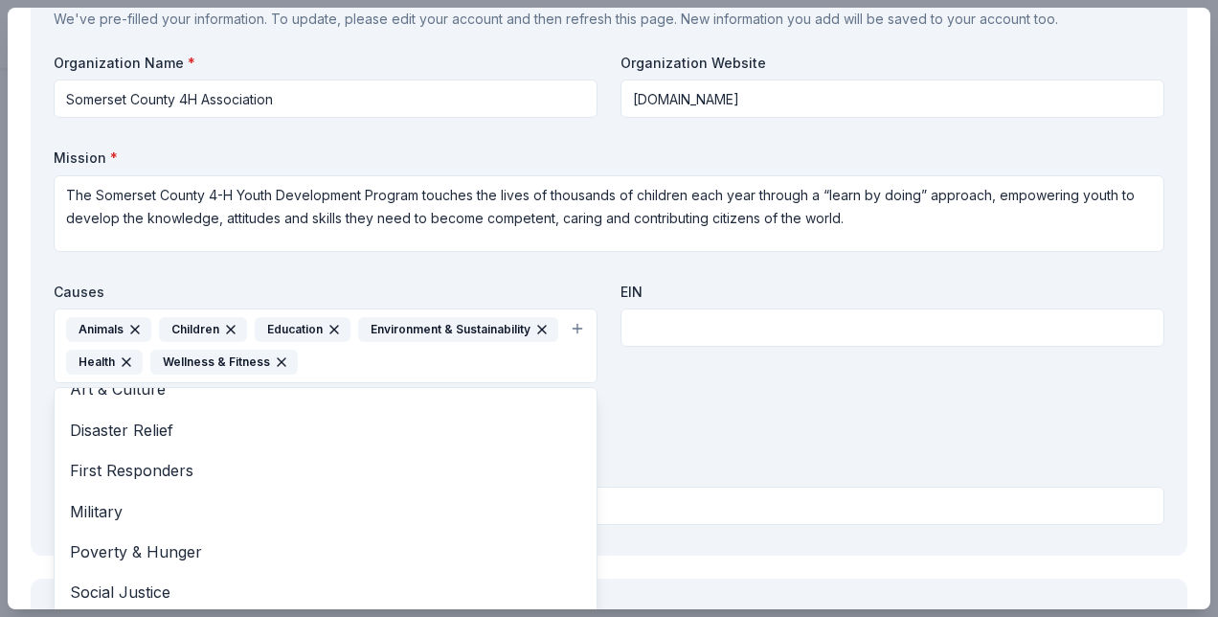
click at [702, 407] on div "Organization Name * Somerset County 4H Association Organization Website 4histop…" at bounding box center [609, 293] width 1111 height 479
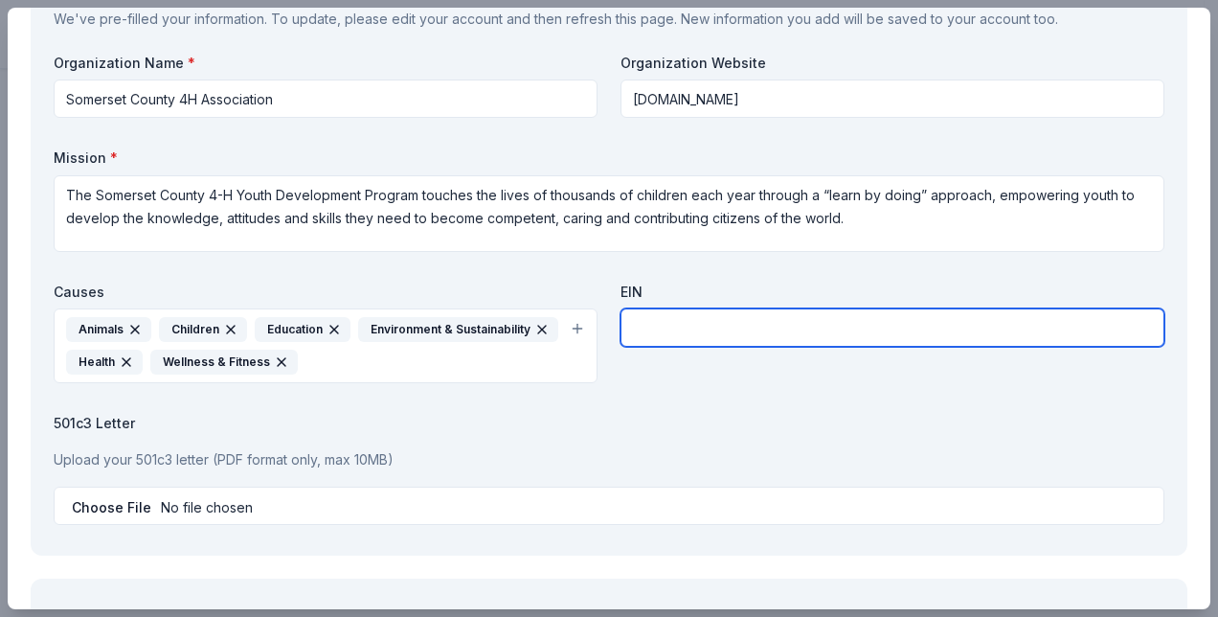
click at [640, 326] on input "text" at bounding box center [893, 327] width 544 height 38
paste input "22-6064597"
type input "22-6064597"
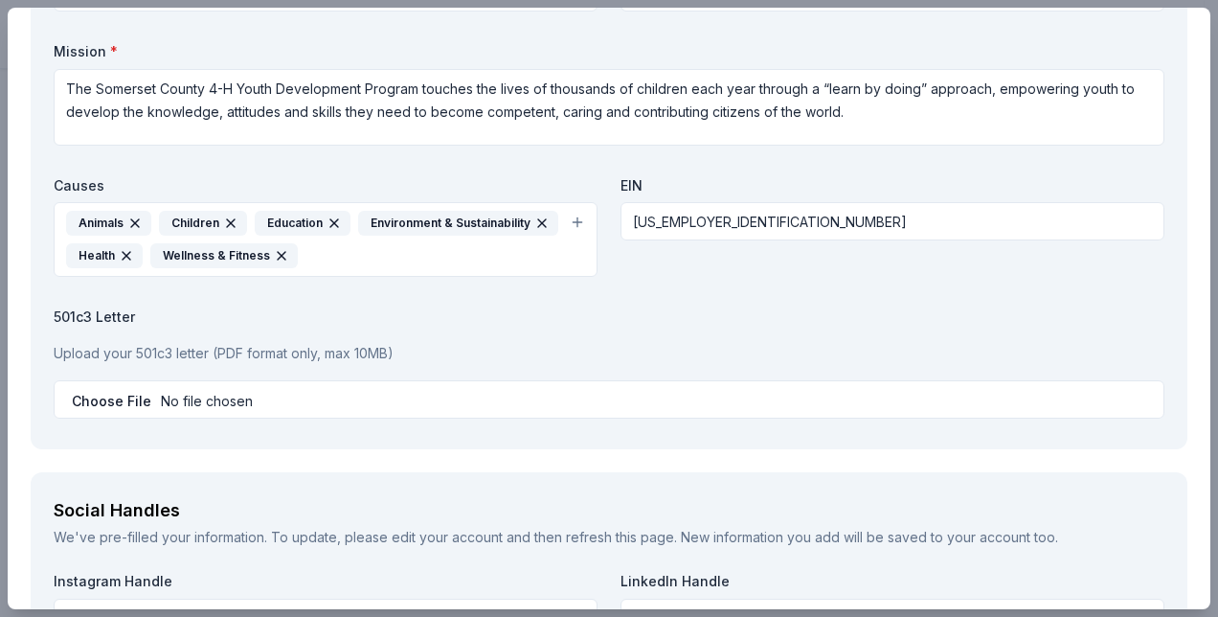
scroll to position [2174, 0]
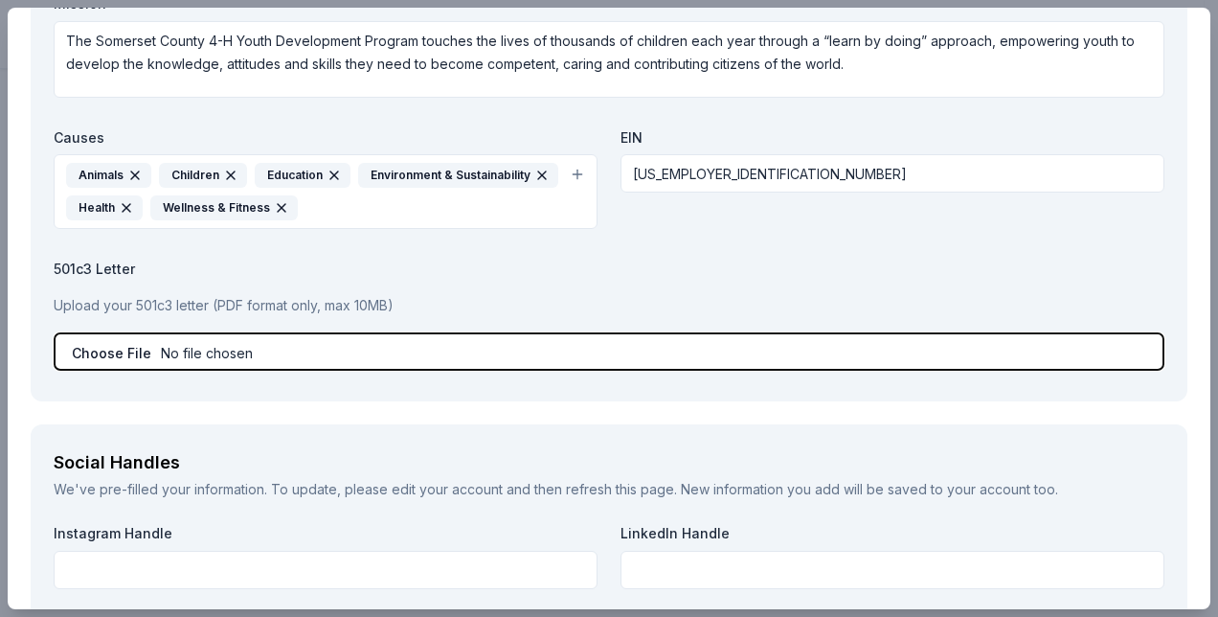
click at [98, 348] on input "file" at bounding box center [609, 351] width 1111 height 38
type input "C:\fakepath\2026 tricky tray letter w exempt status.pdf"
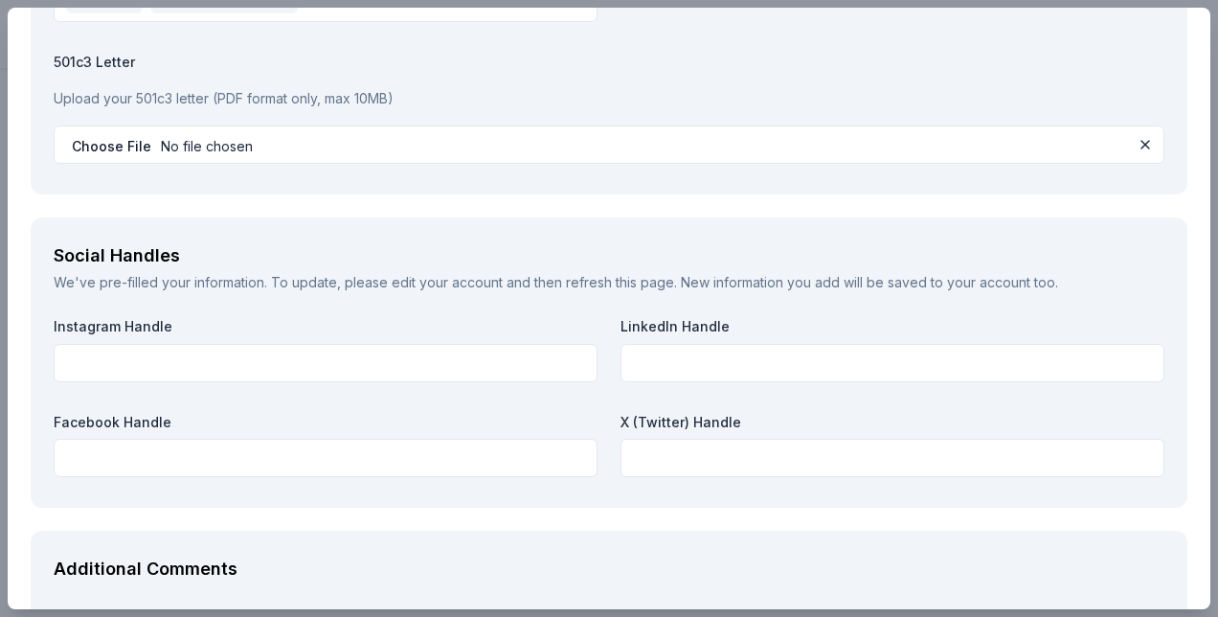
scroll to position [2432, 0]
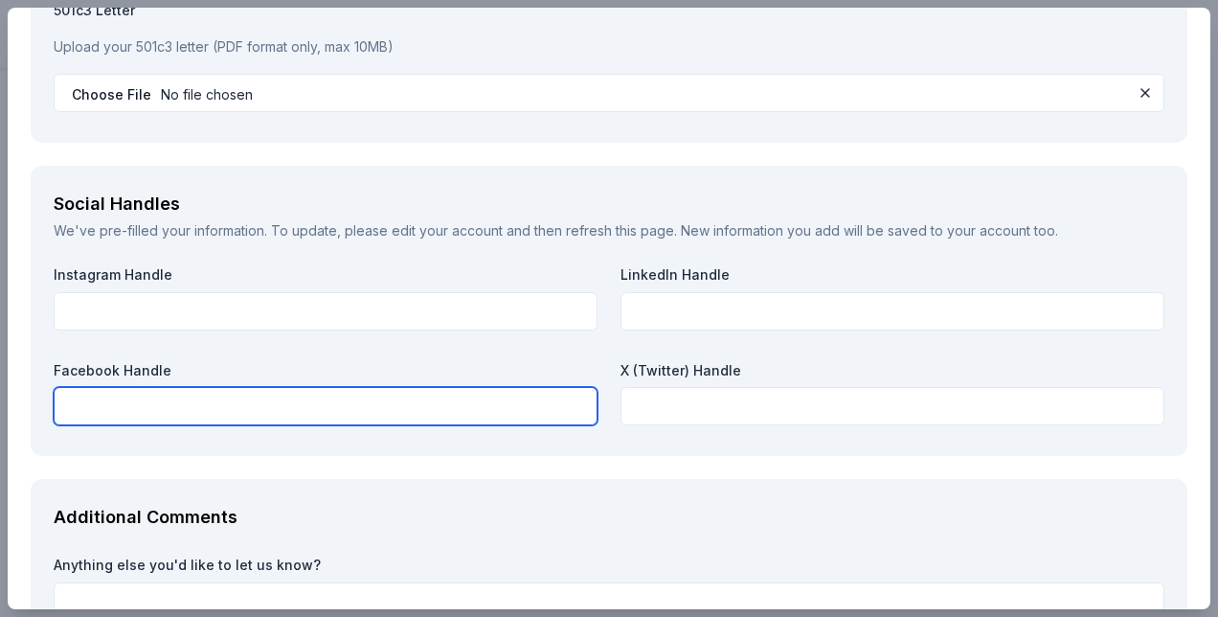
click at [88, 409] on input "text" at bounding box center [326, 406] width 544 height 38
type input "somerset county 4H Association"
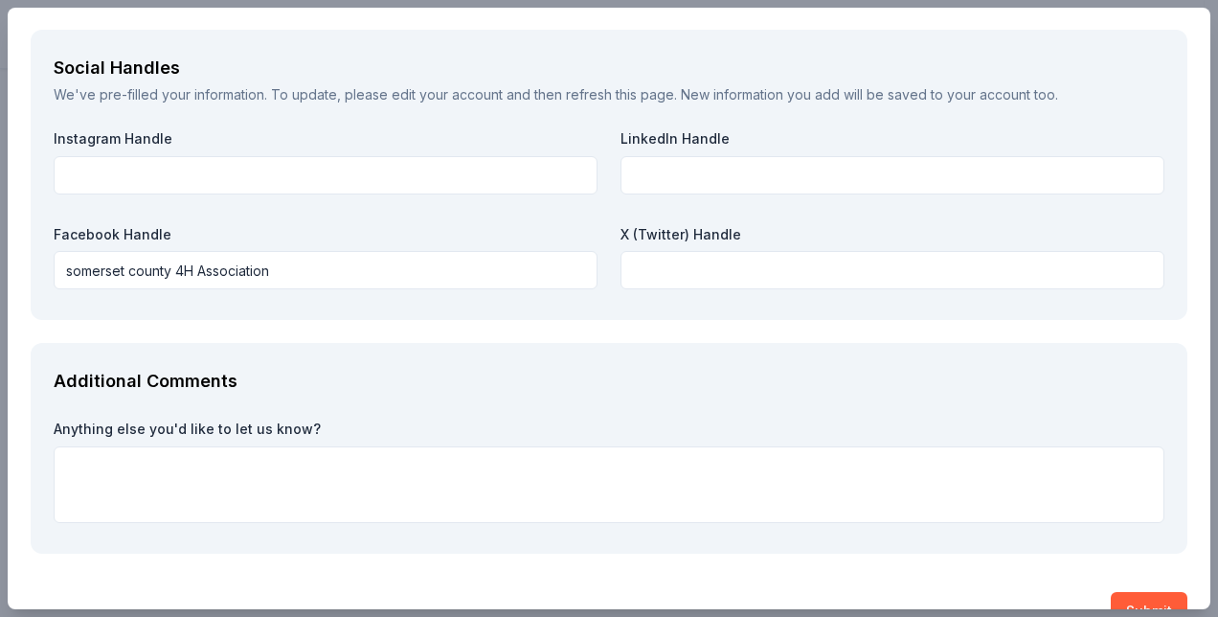
scroll to position [2572, 0]
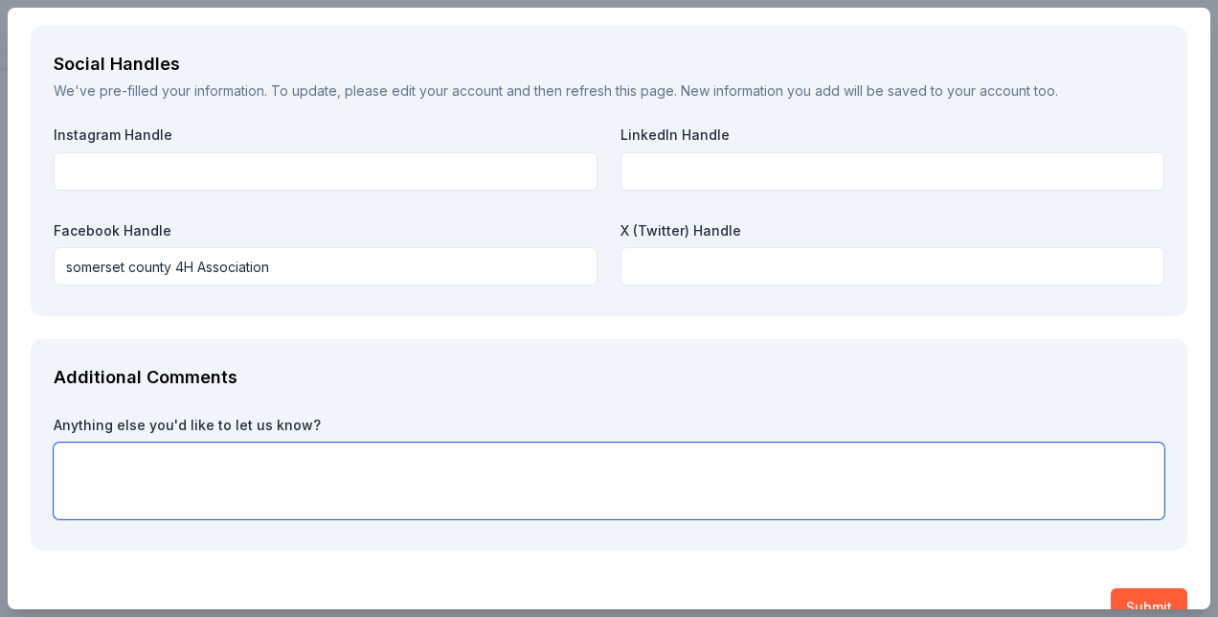
click at [102, 453] on textarea at bounding box center [609, 480] width 1111 height 77
type textarea "thank you for your consideration!"
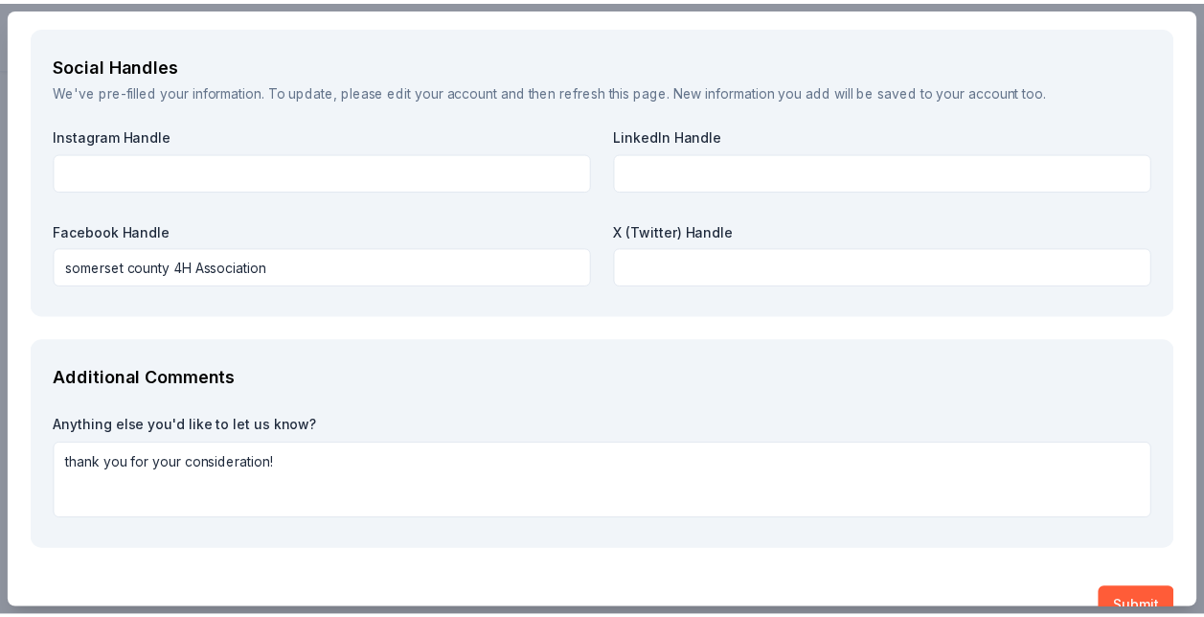
scroll to position [2609, 0]
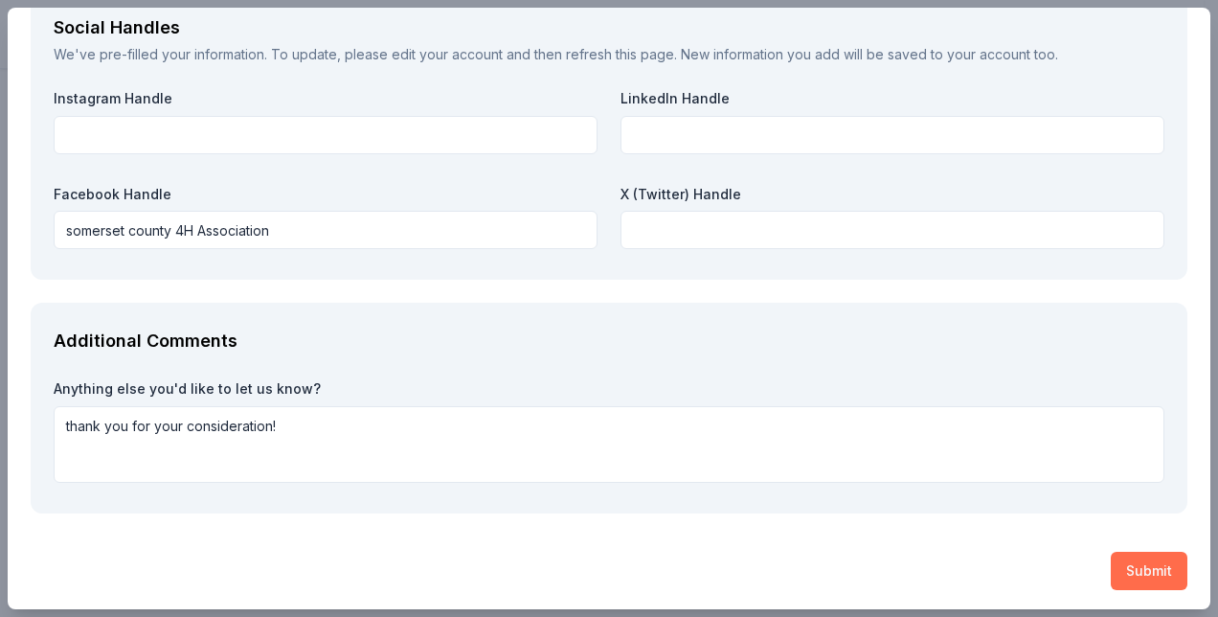
click at [1122, 569] on button "Submit" at bounding box center [1149, 571] width 77 height 38
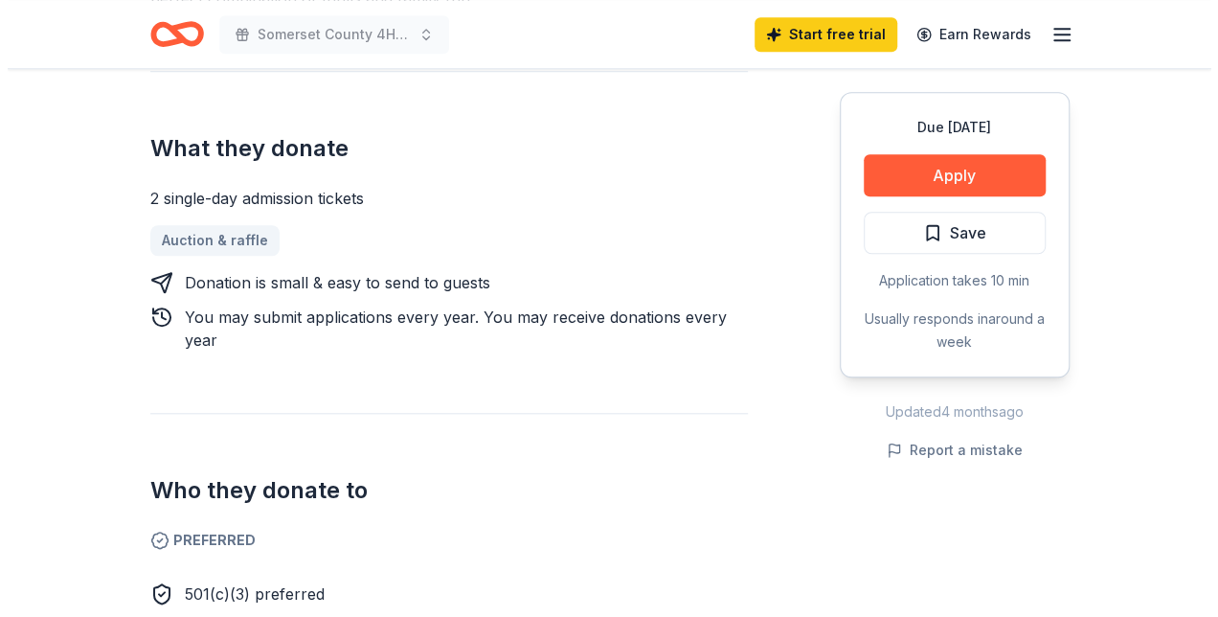
scroll to position [660, 0]
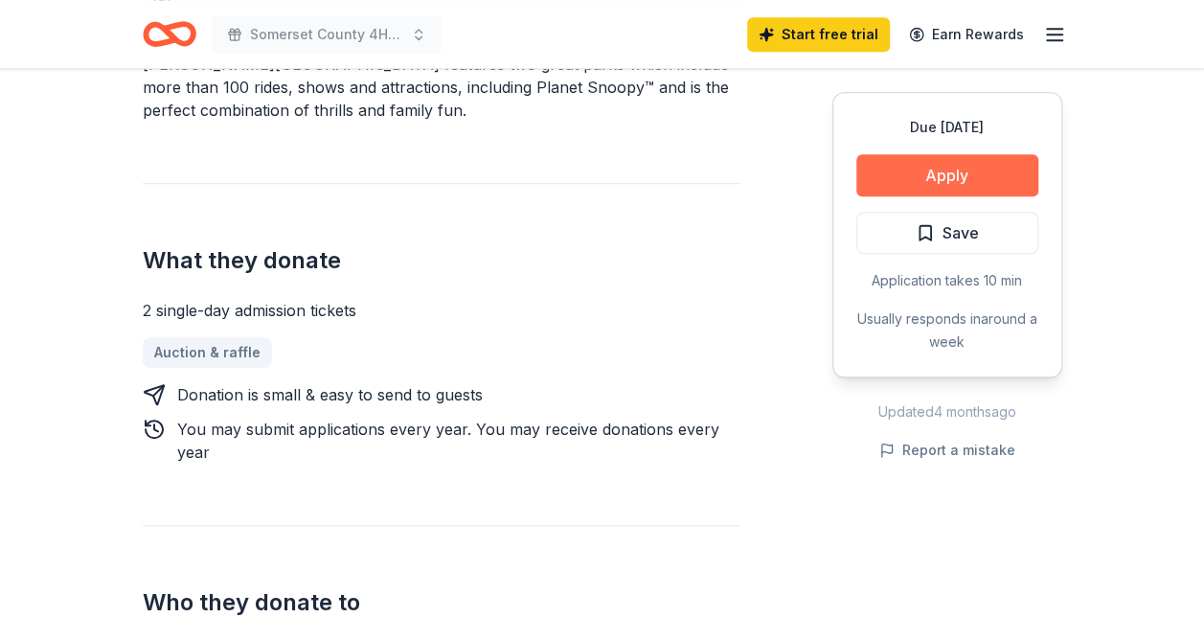
click at [952, 177] on button "Apply" at bounding box center [947, 175] width 182 height 42
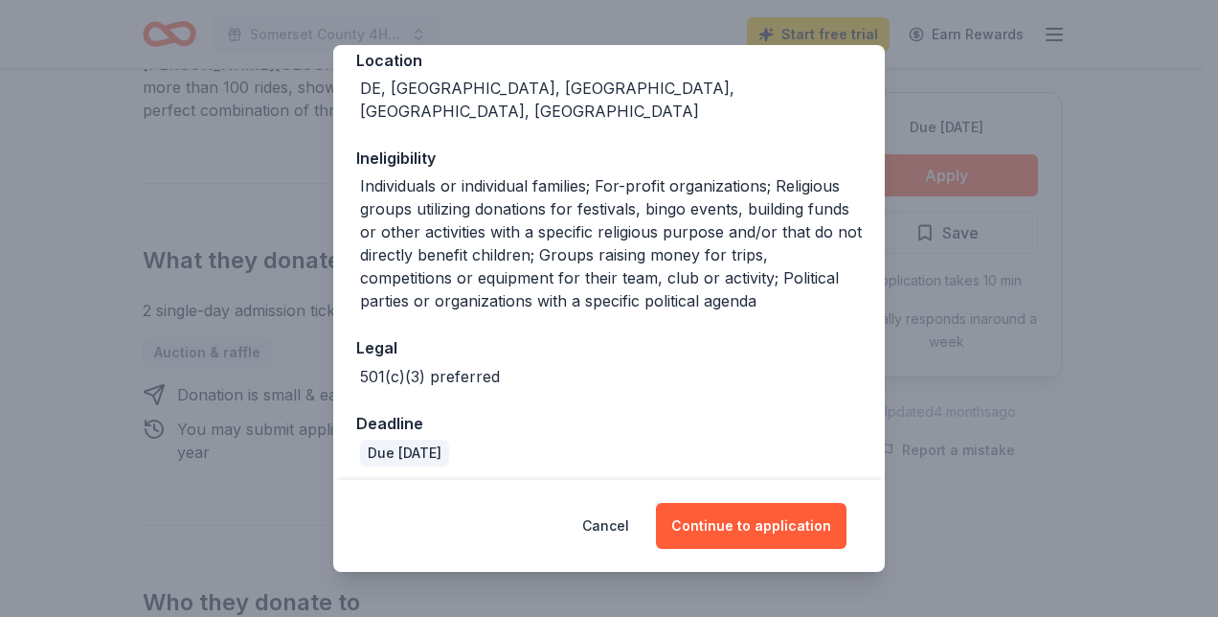
scroll to position [364, 0]
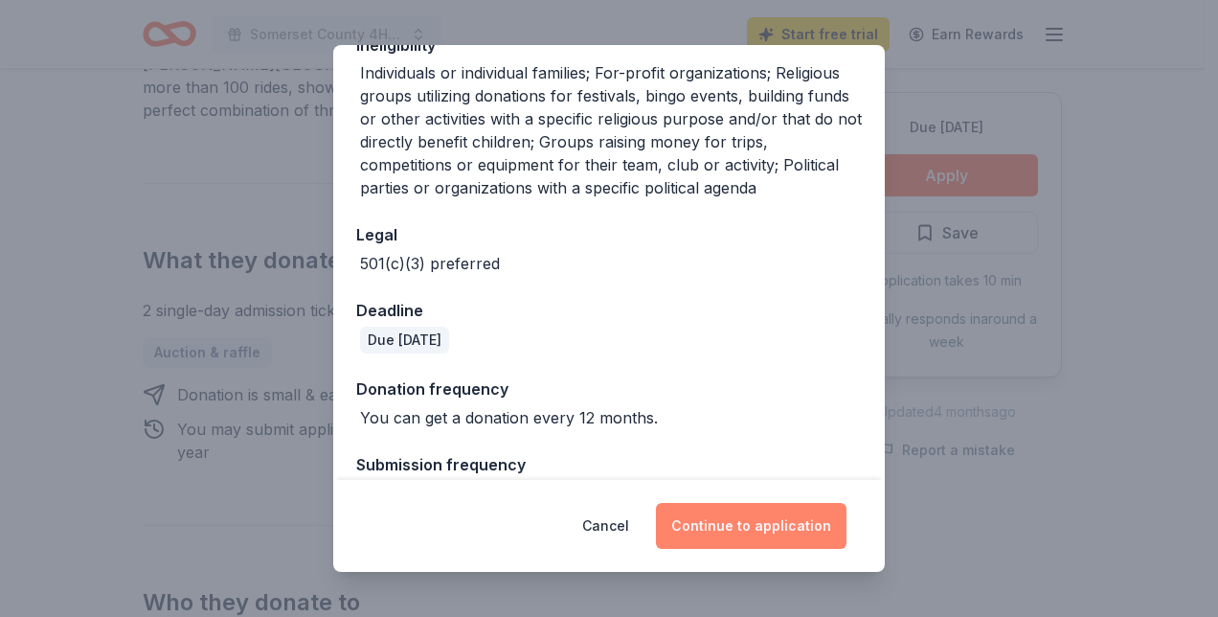
click at [733, 515] on button "Continue to application" at bounding box center [751, 526] width 191 height 46
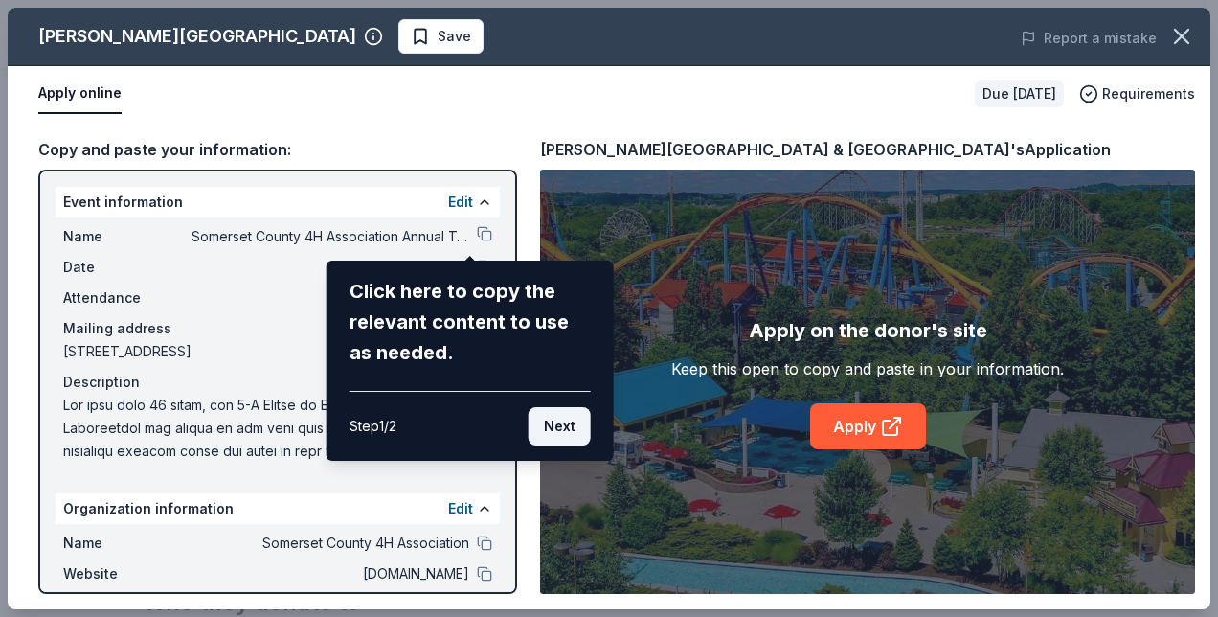
click at [565, 422] on button "Next" at bounding box center [560, 426] width 62 height 38
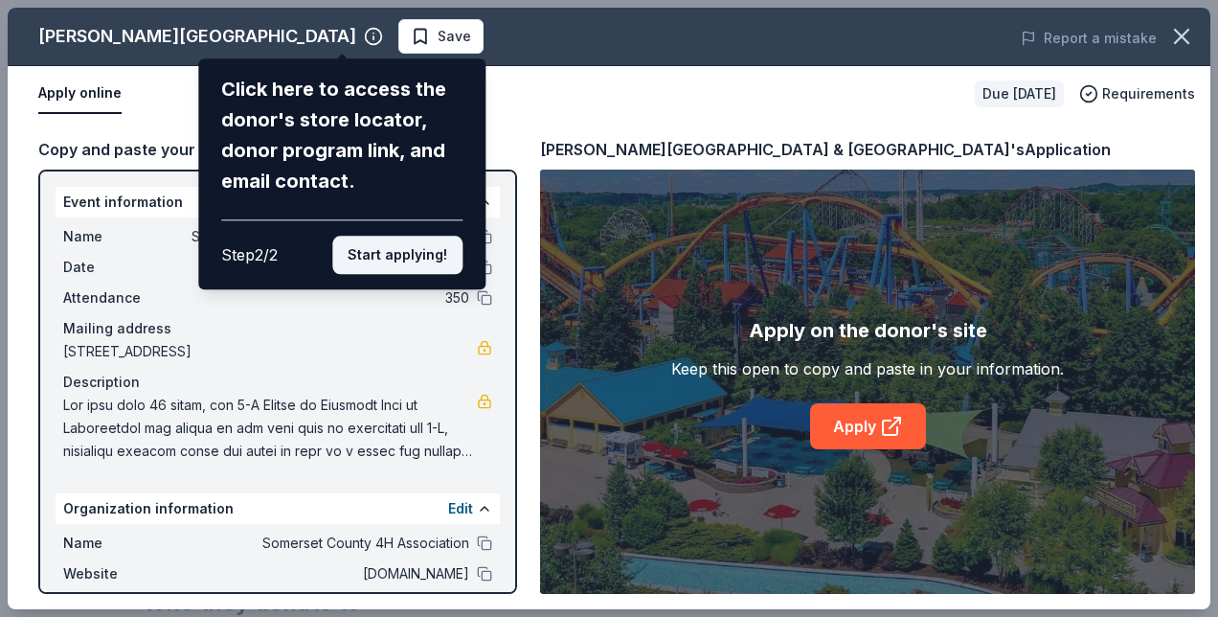
click at [423, 258] on button "Start applying!" at bounding box center [397, 255] width 130 height 38
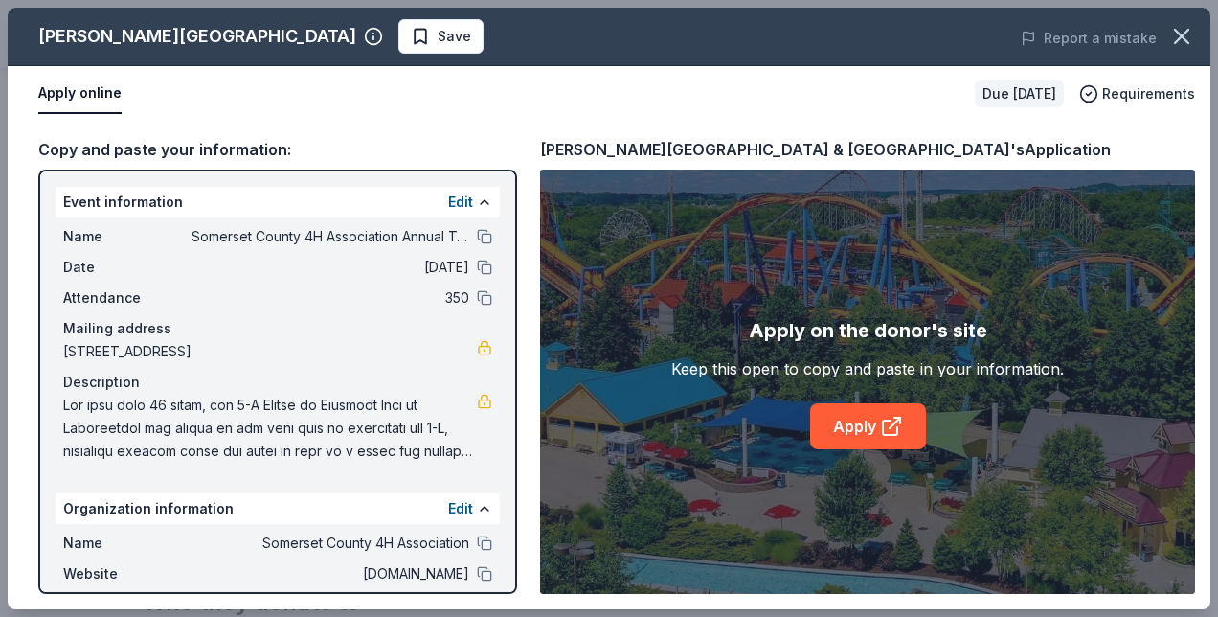
drag, startPoint x: 1212, startPoint y: 256, endPoint x: 1210, endPoint y: 289, distance: 33.6
click at [1203, 289] on div "Dorney Park & Wildwater Kingdom Save Report a mistake Apply online Due in 128 d…" at bounding box center [609, 308] width 1218 height 617
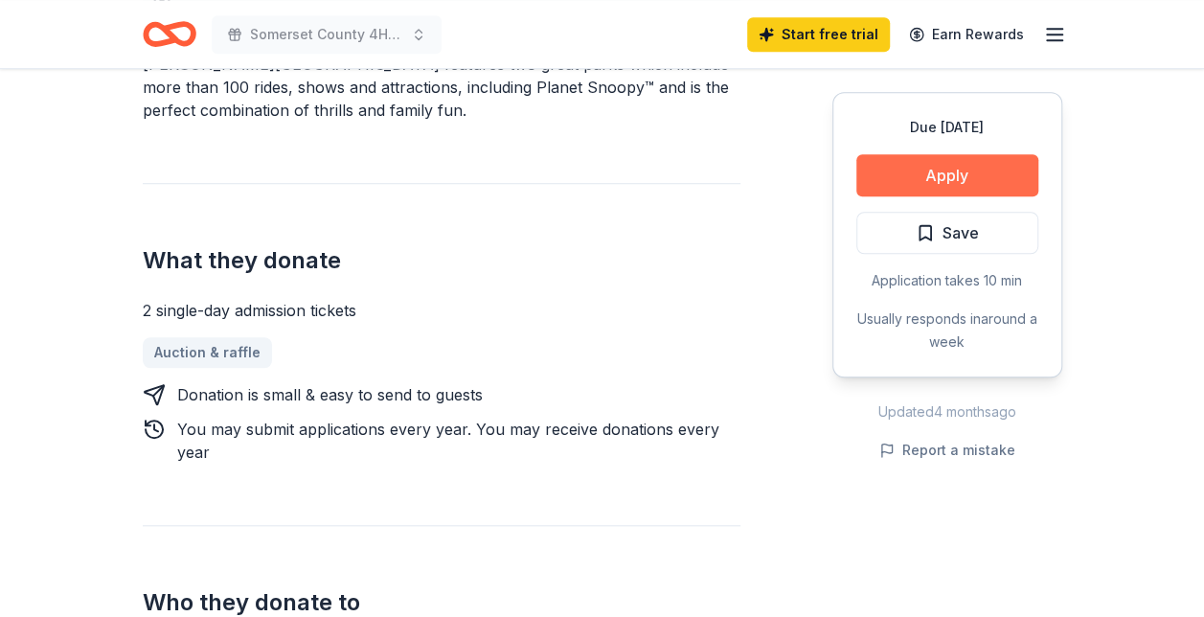
click at [953, 192] on button "Apply" at bounding box center [947, 175] width 182 height 42
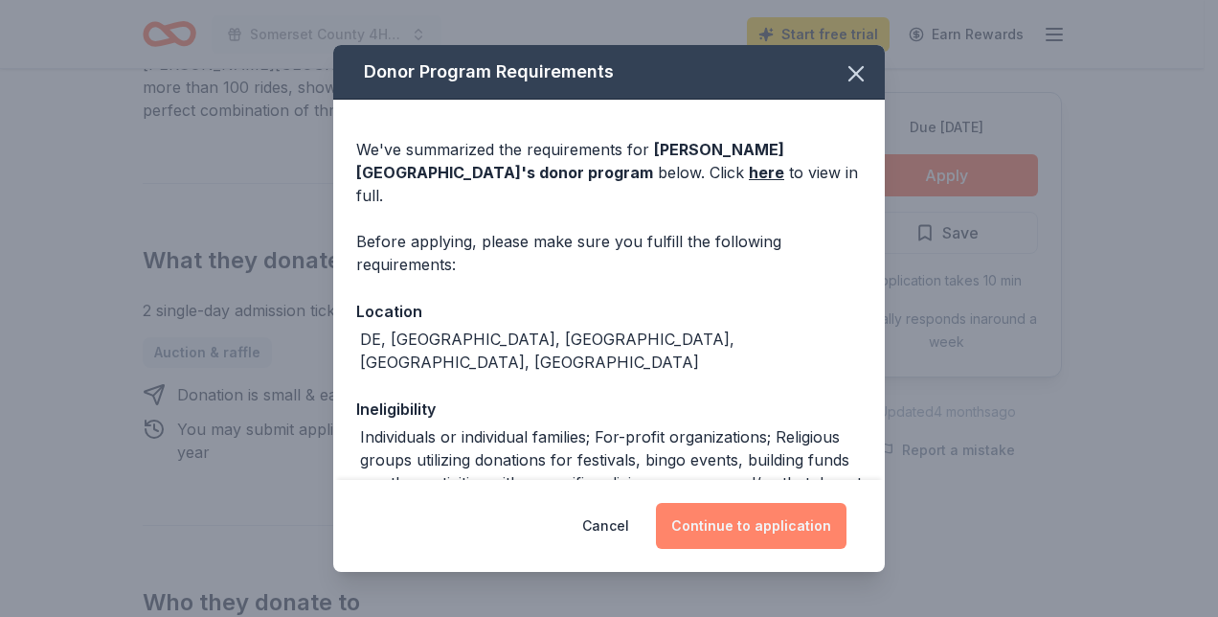
click at [789, 521] on button "Continue to application" at bounding box center [751, 526] width 191 height 46
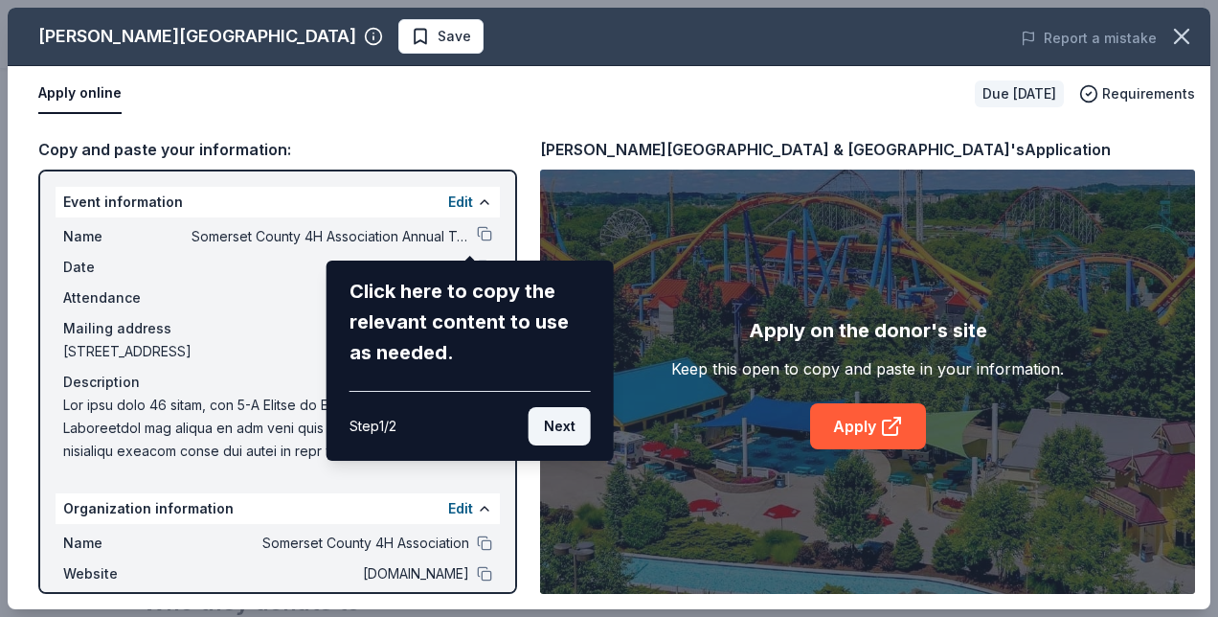
click at [564, 426] on button "Next" at bounding box center [560, 426] width 62 height 38
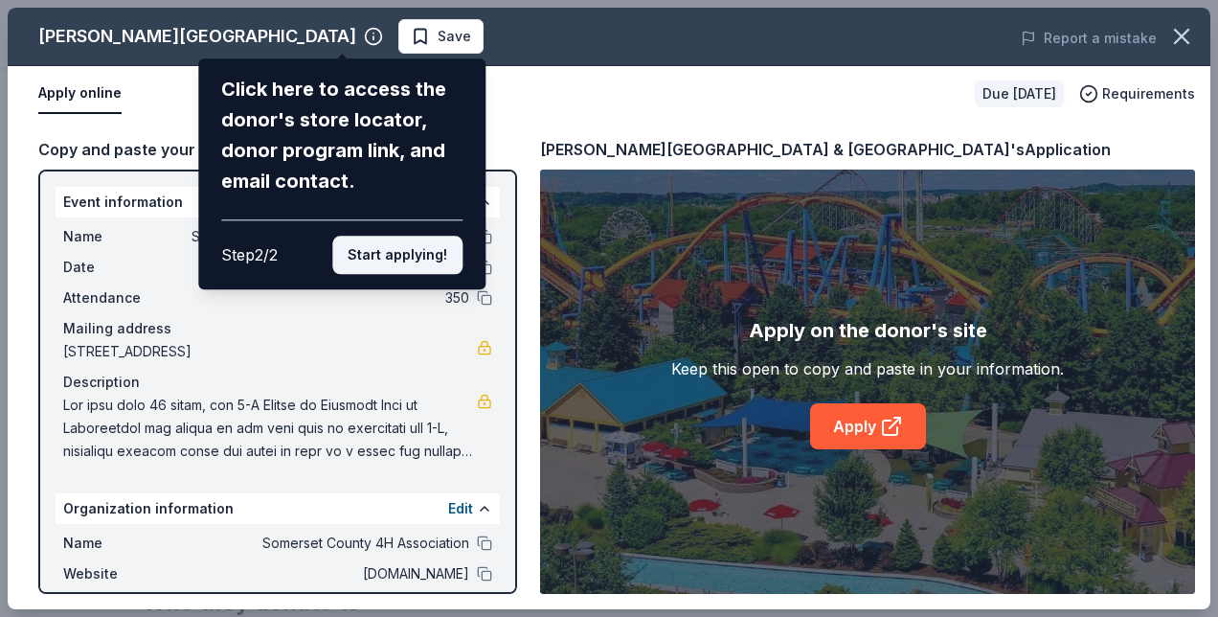
click at [406, 260] on button "Start applying!" at bounding box center [397, 255] width 130 height 38
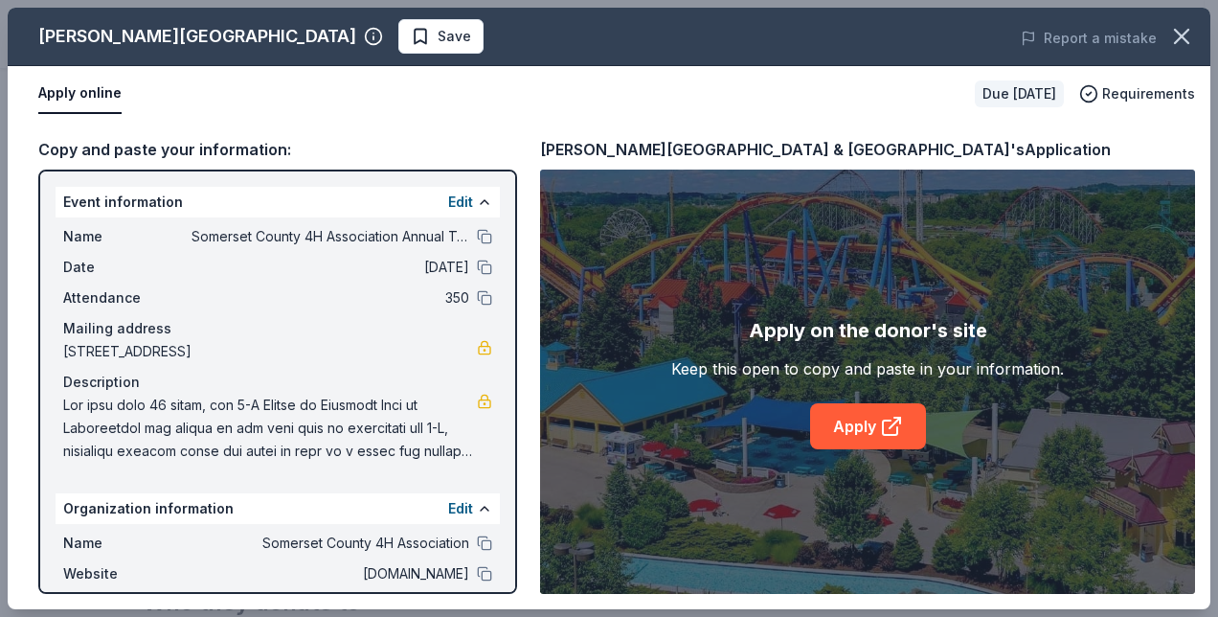
drag, startPoint x: 503, startPoint y: 308, endPoint x: 503, endPoint y: 377, distance: 68.9
click at [503, 377] on div "Dorney Park & Wildwater Kingdom Save Report a mistake Apply online Due in 128 d…" at bounding box center [609, 308] width 1203 height 601
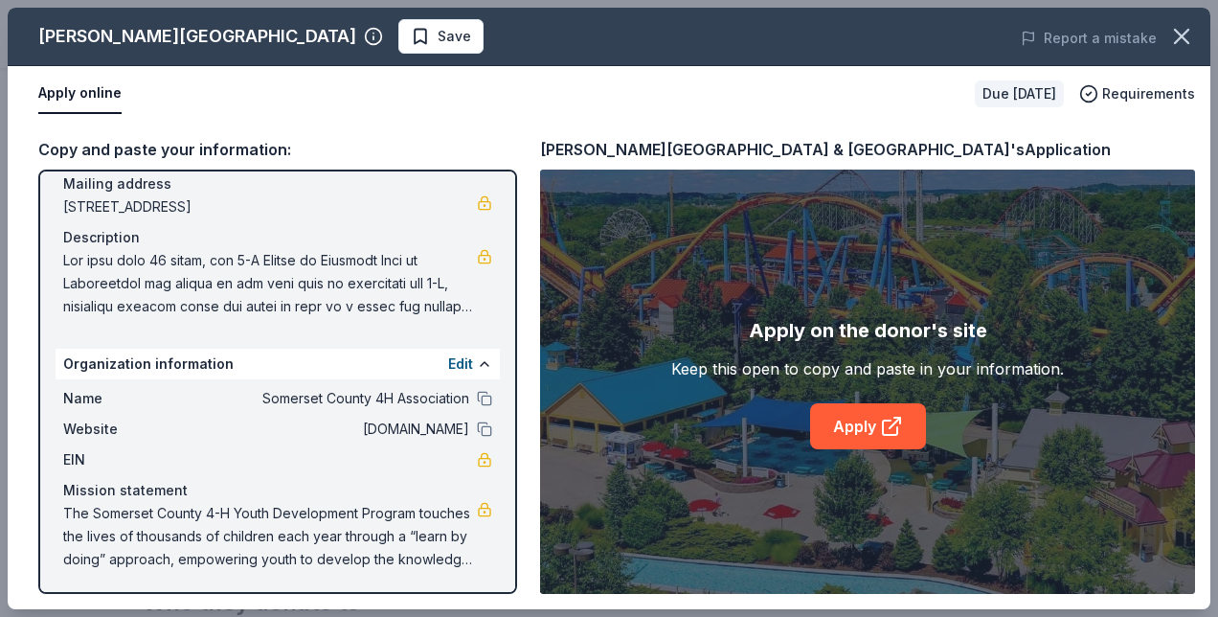
scroll to position [147, 0]
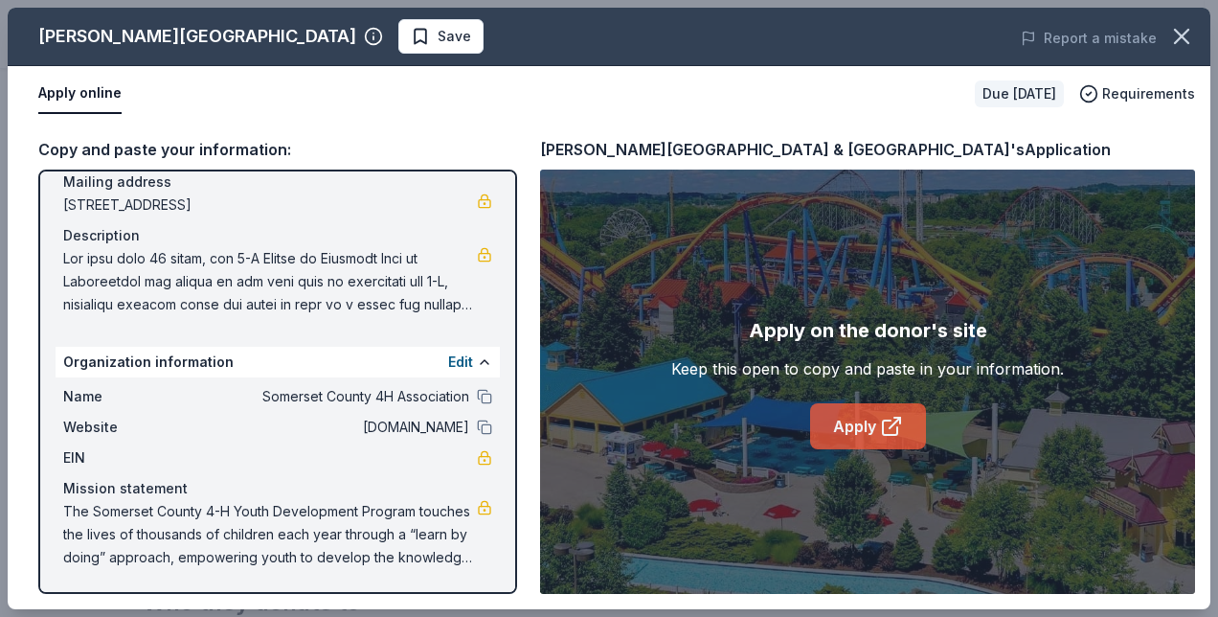
click at [849, 421] on link "Apply" at bounding box center [868, 426] width 116 height 46
click at [1203, 291] on div "Dorney Park & Wildwater Kingdom Save Report a mistake Apply online Due in 128 d…" at bounding box center [609, 308] width 1218 height 617
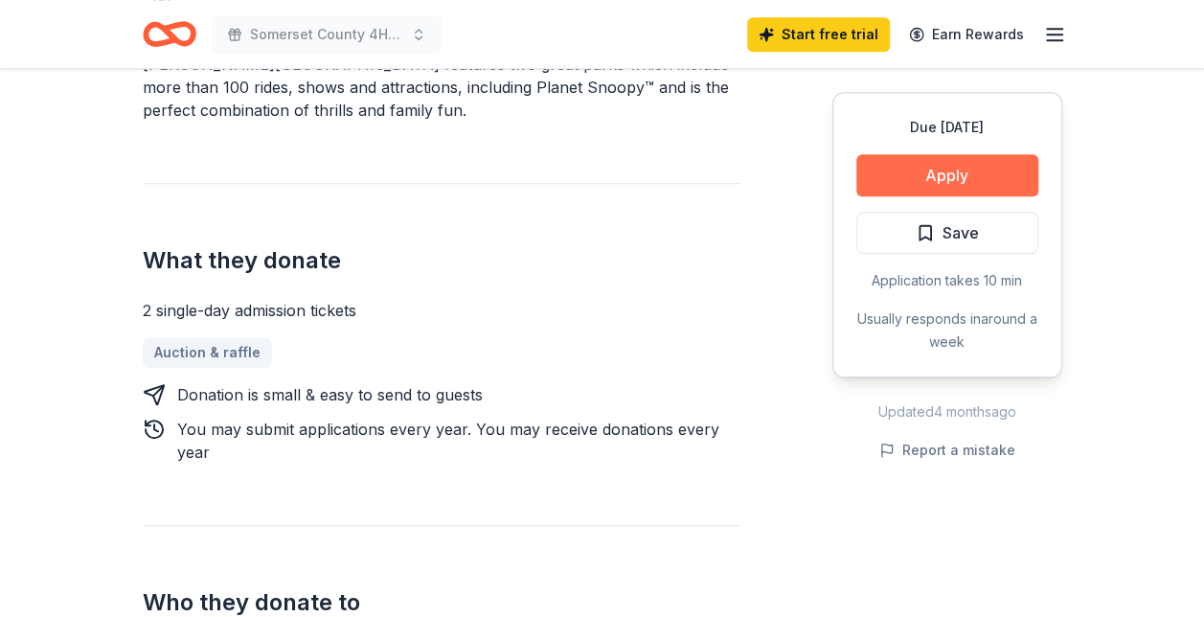
click at [953, 178] on button "Apply" at bounding box center [947, 175] width 182 height 42
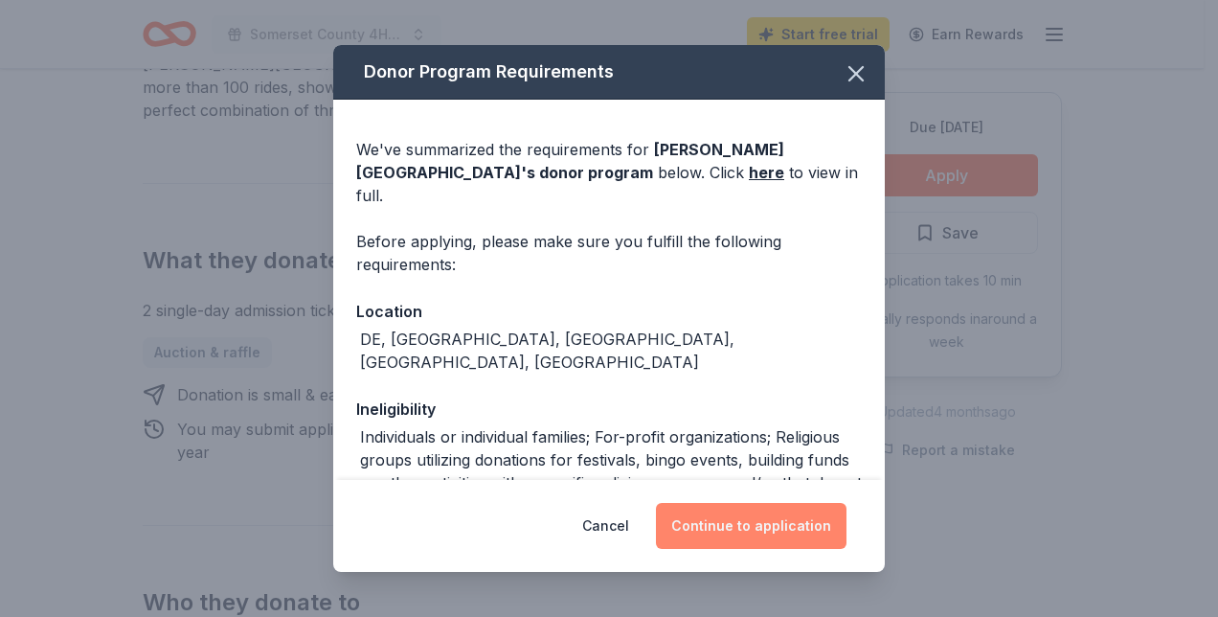
click at [789, 516] on button "Continue to application" at bounding box center [751, 526] width 191 height 46
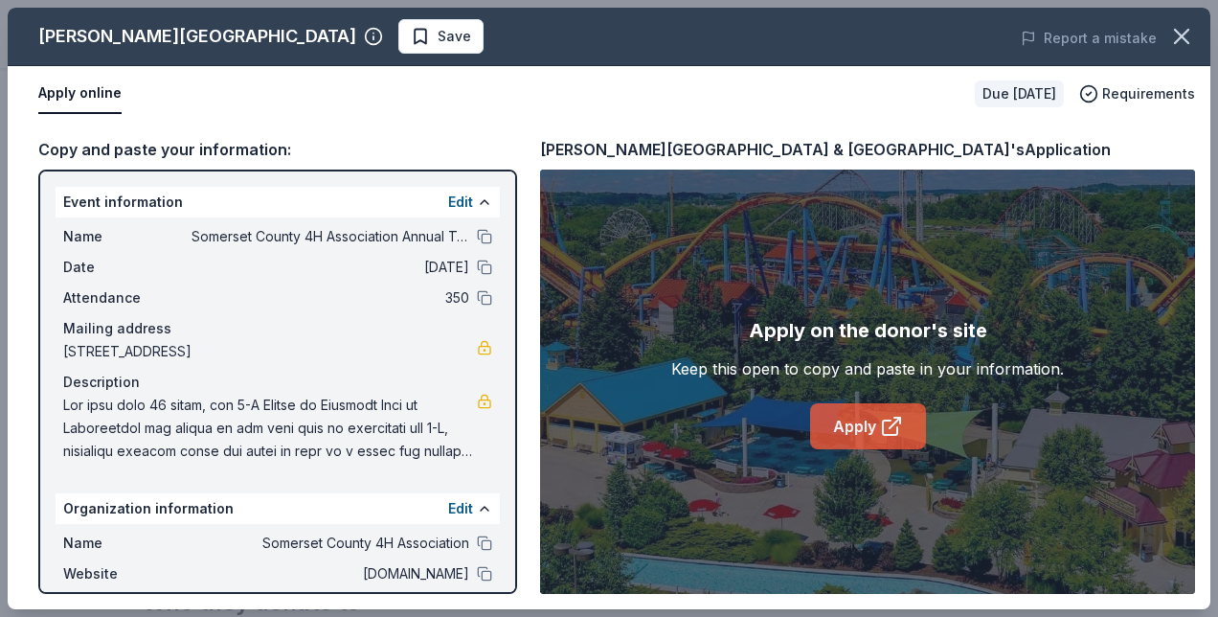
click at [873, 425] on link "Apply" at bounding box center [868, 426] width 116 height 46
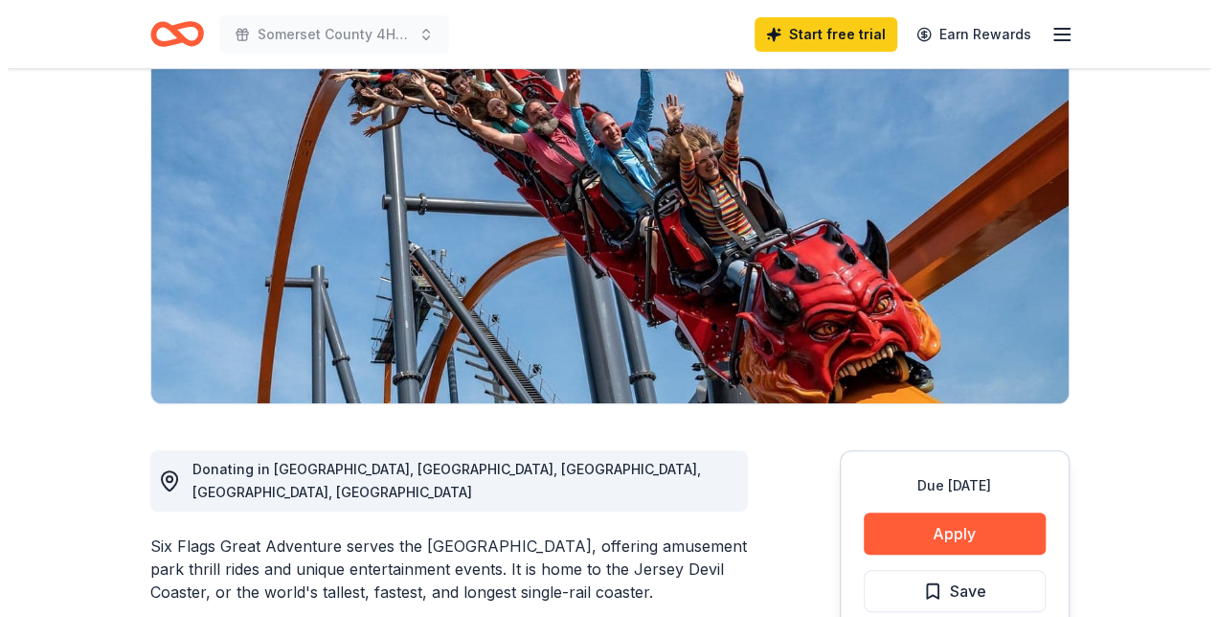
scroll to position [383, 0]
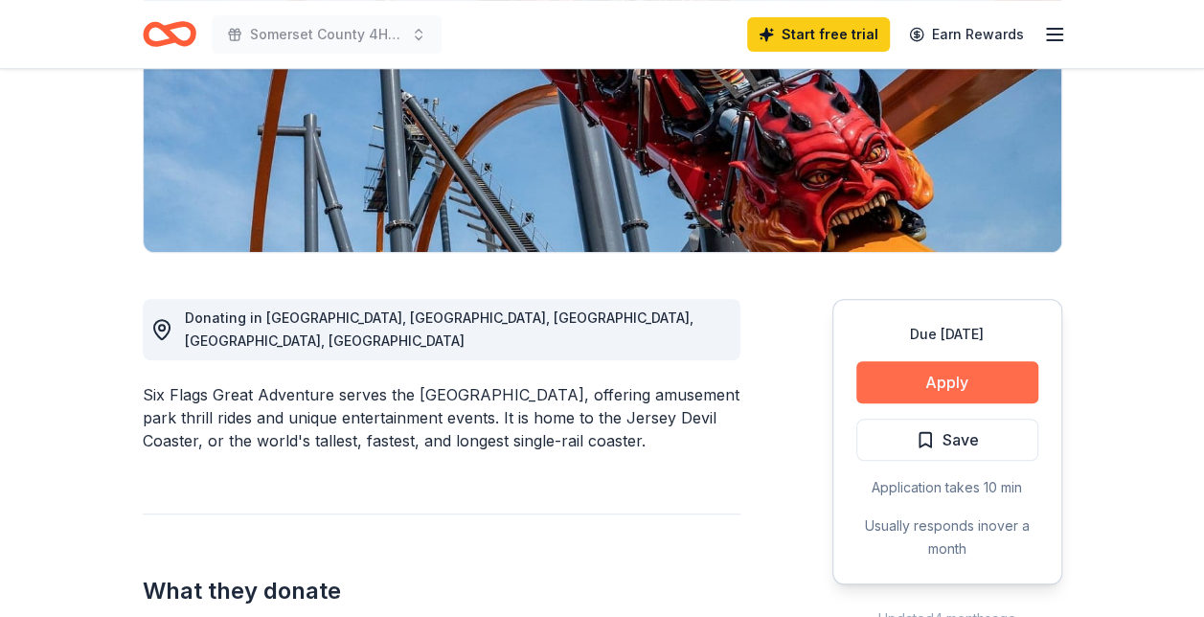
click at [947, 361] on button "Apply" at bounding box center [947, 382] width 182 height 42
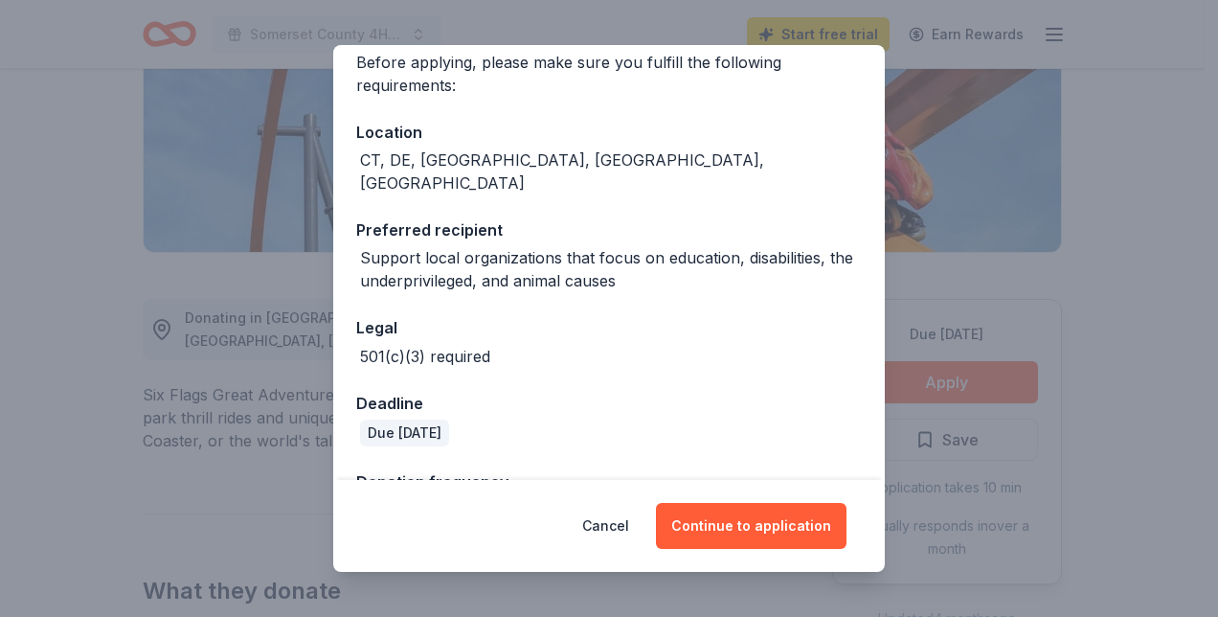
scroll to position [295, 0]
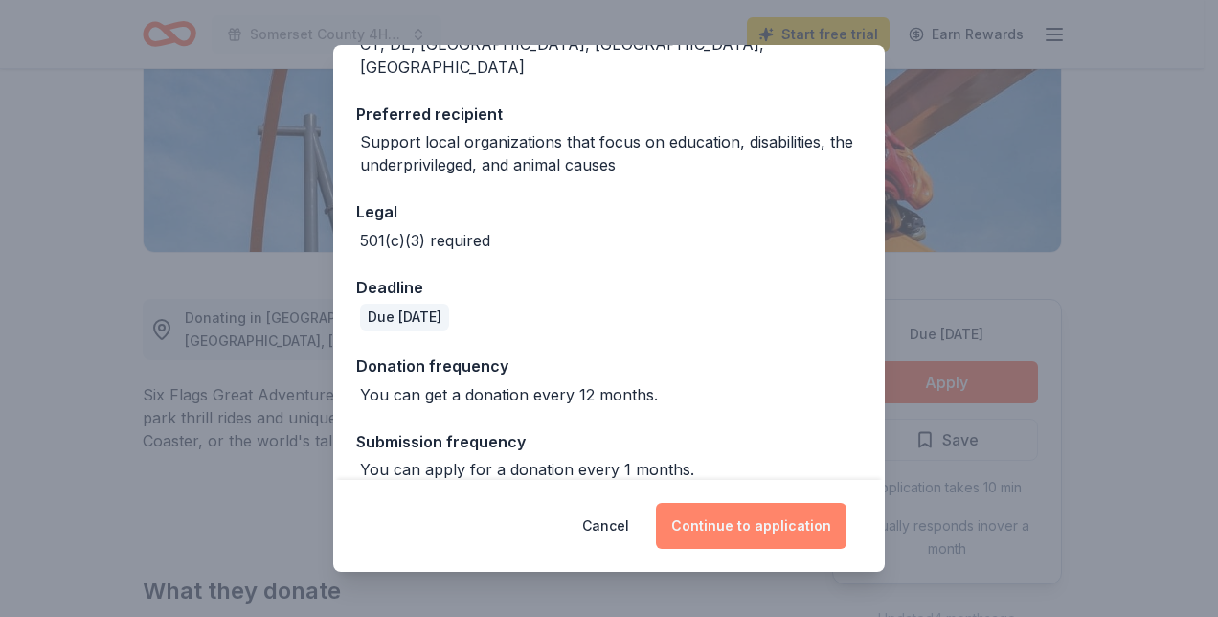
click at [732, 522] on button "Continue to application" at bounding box center [751, 526] width 191 height 46
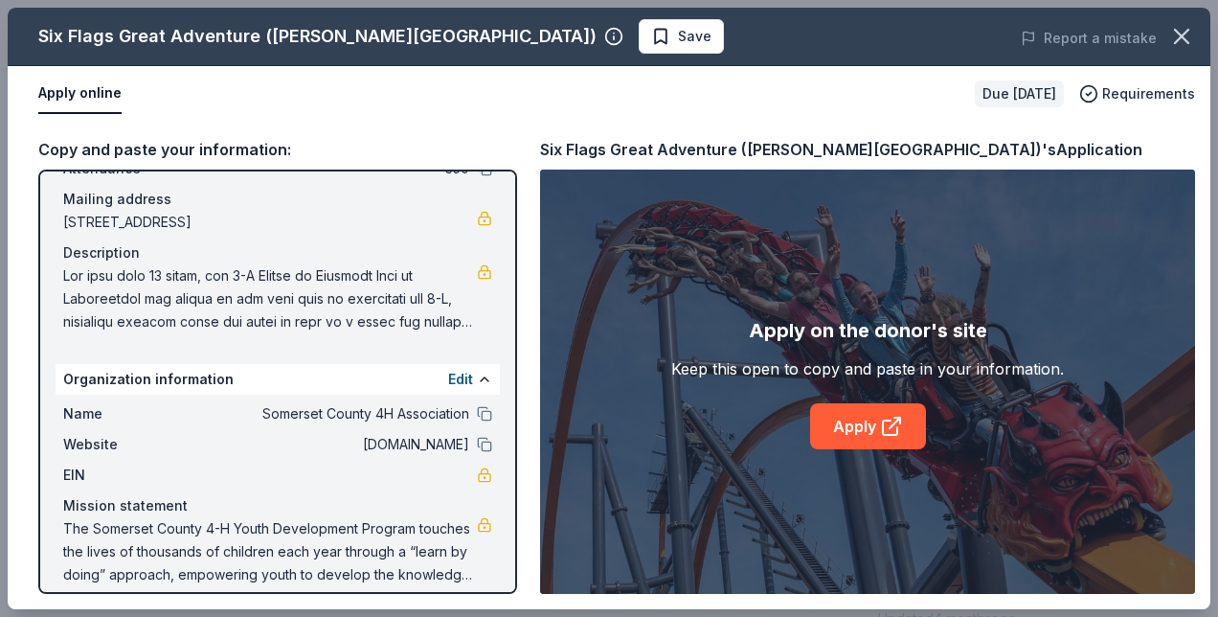
scroll to position [147, 0]
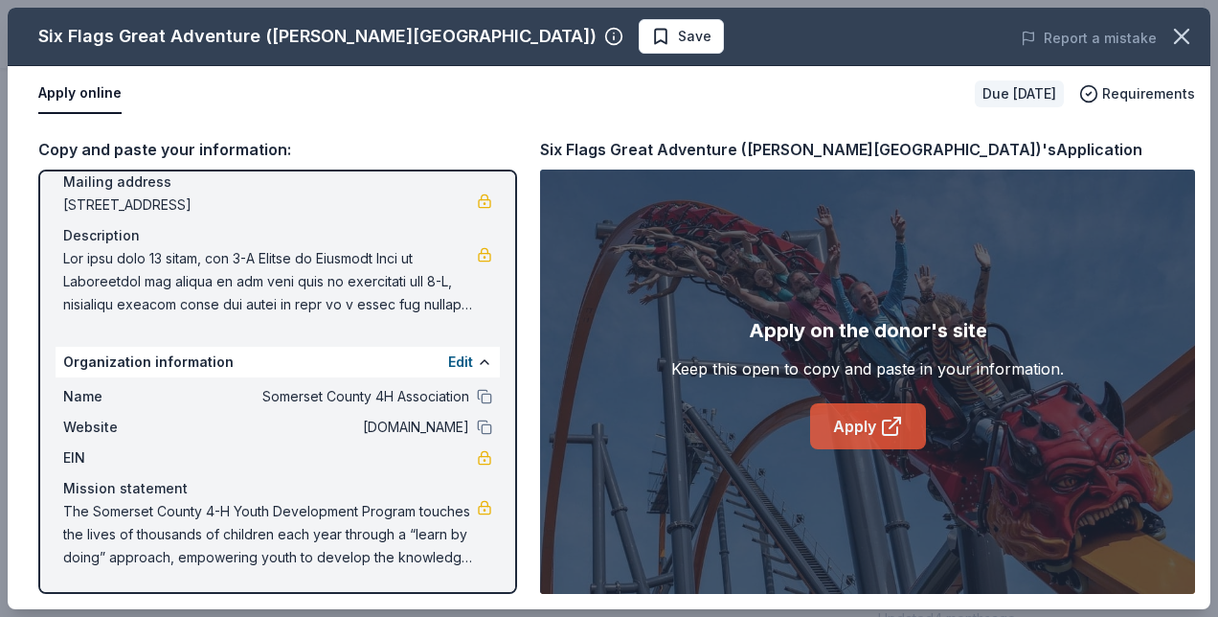
click at [841, 425] on link "Apply" at bounding box center [868, 426] width 116 height 46
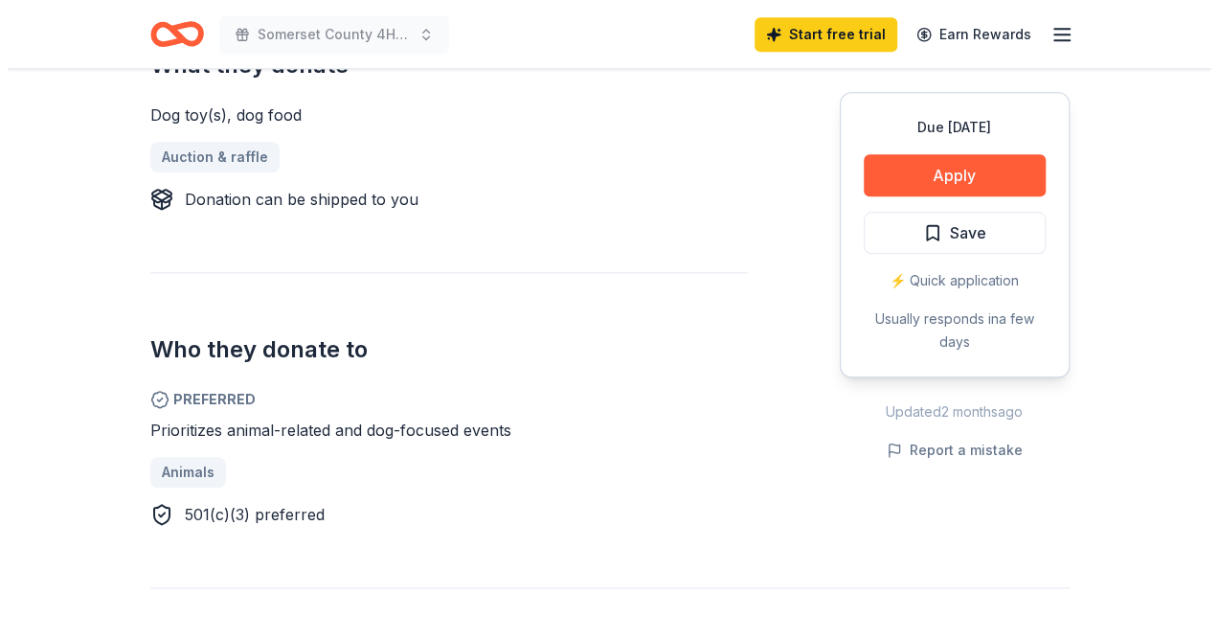
scroll to position [722, 0]
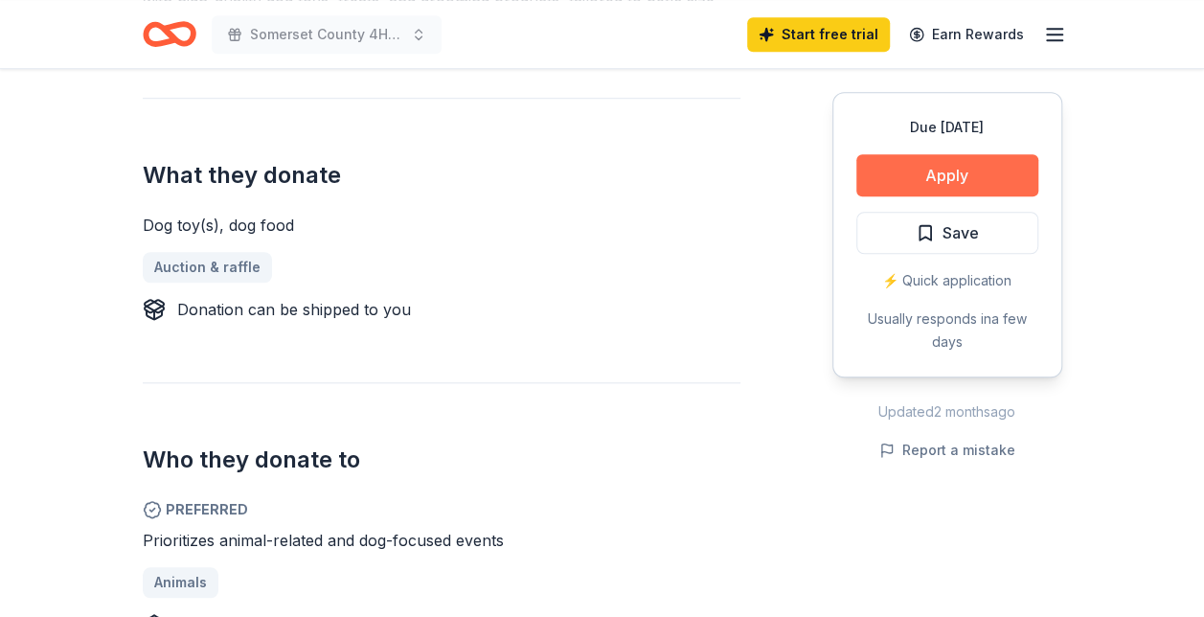
click at [950, 181] on button "Apply" at bounding box center [947, 175] width 182 height 42
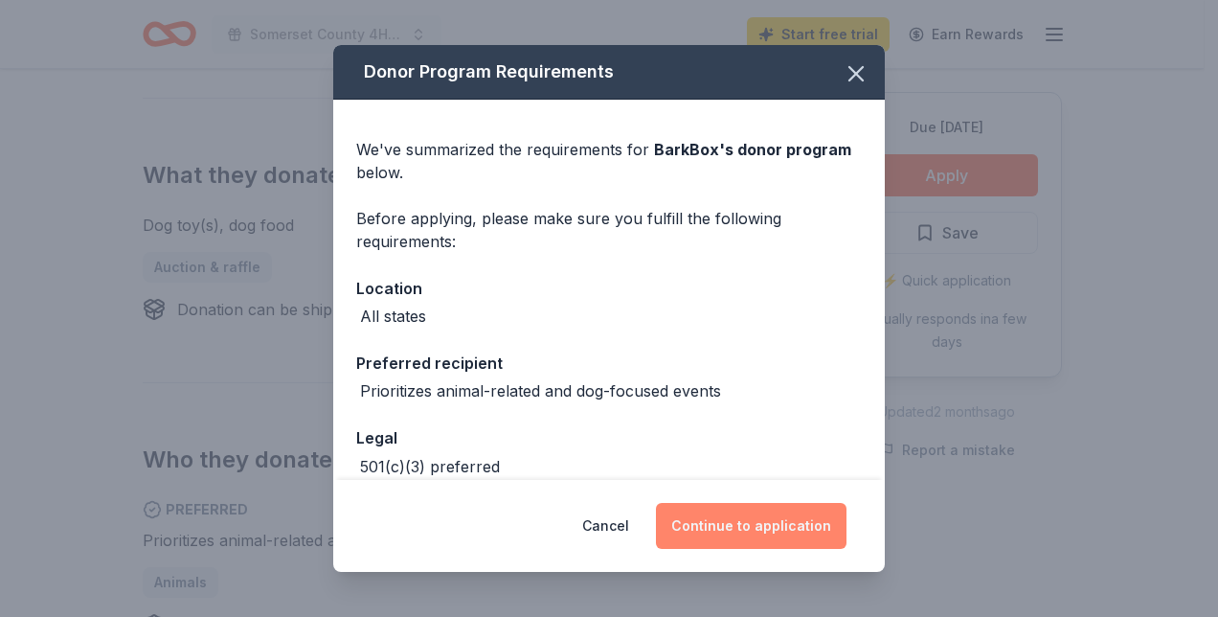
click at [743, 523] on button "Continue to application" at bounding box center [751, 526] width 191 height 46
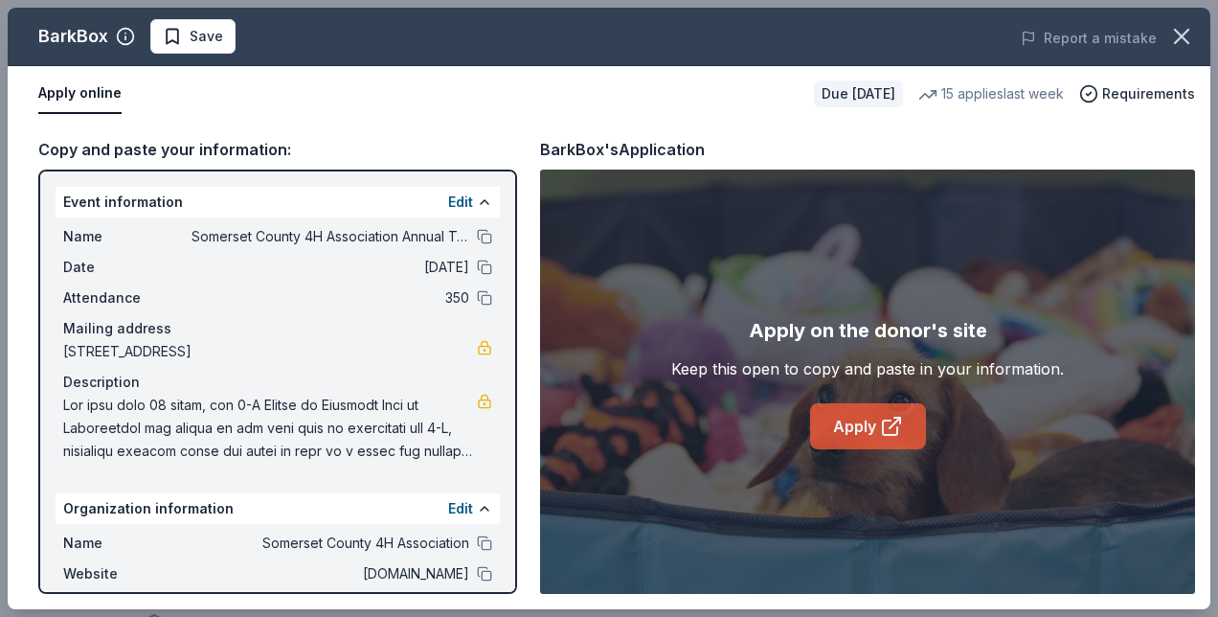
click at [865, 433] on link "Apply" at bounding box center [868, 426] width 116 height 46
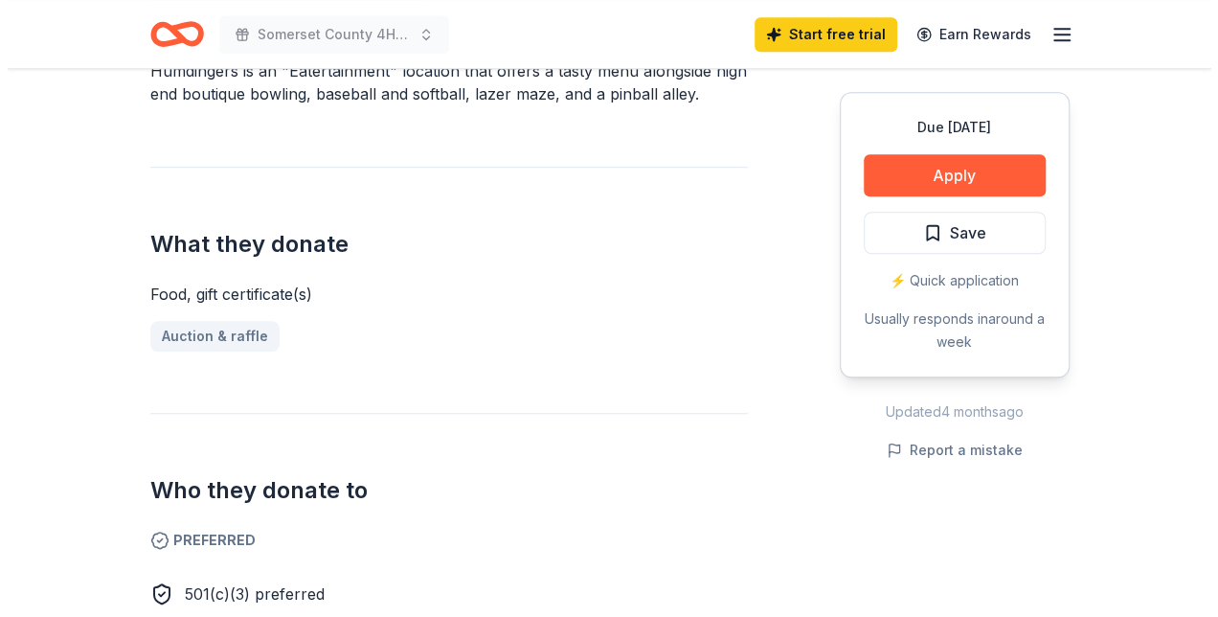
scroll to position [446, 0]
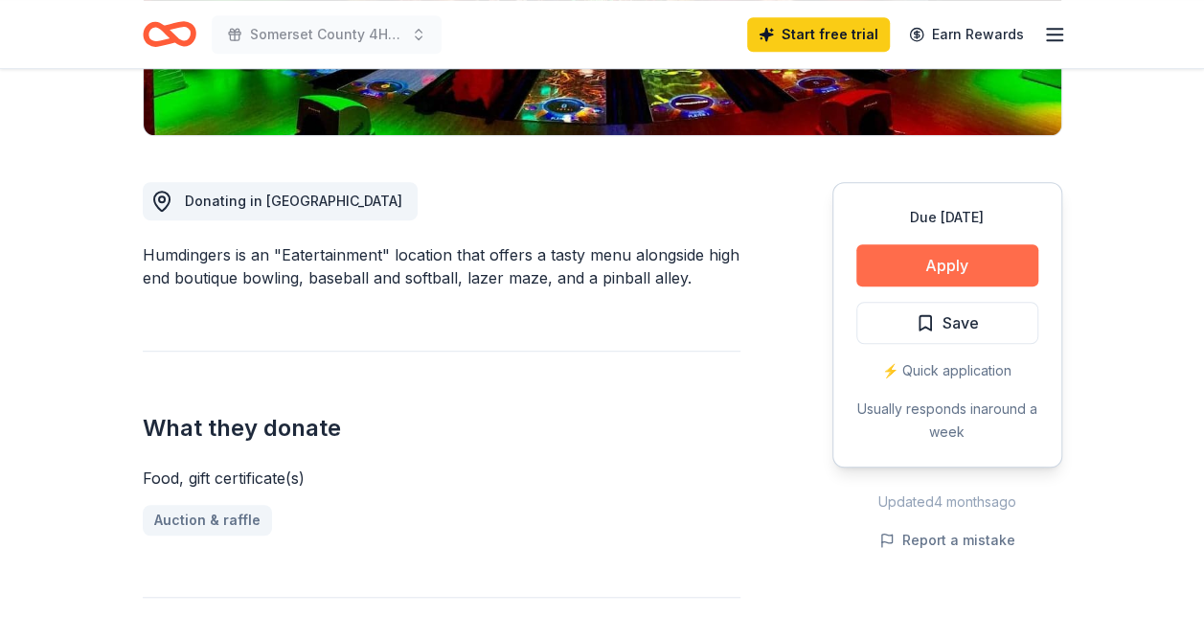
click at [929, 257] on button "Apply" at bounding box center [947, 265] width 182 height 42
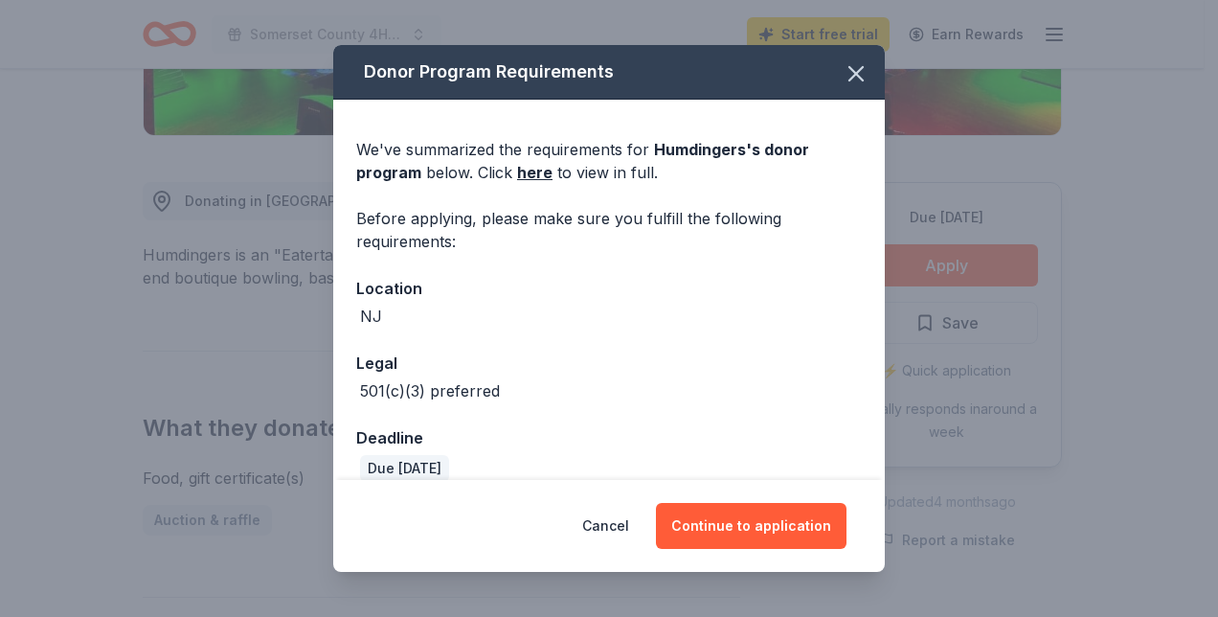
scroll to position [24, 0]
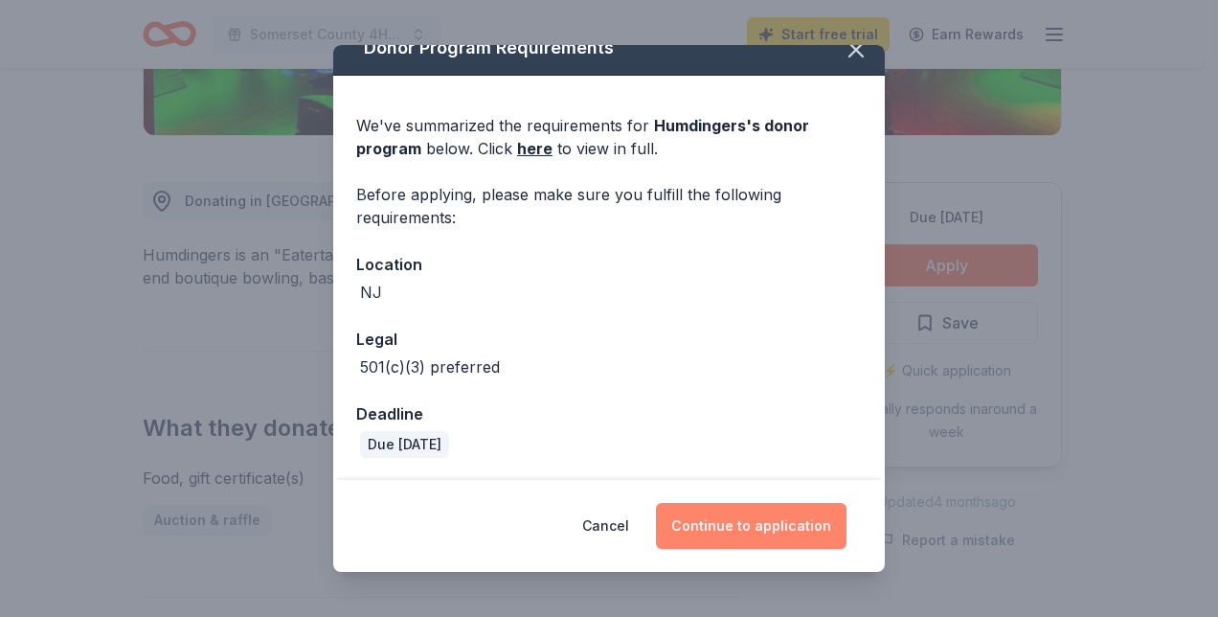
click at [765, 527] on button "Continue to application" at bounding box center [751, 526] width 191 height 46
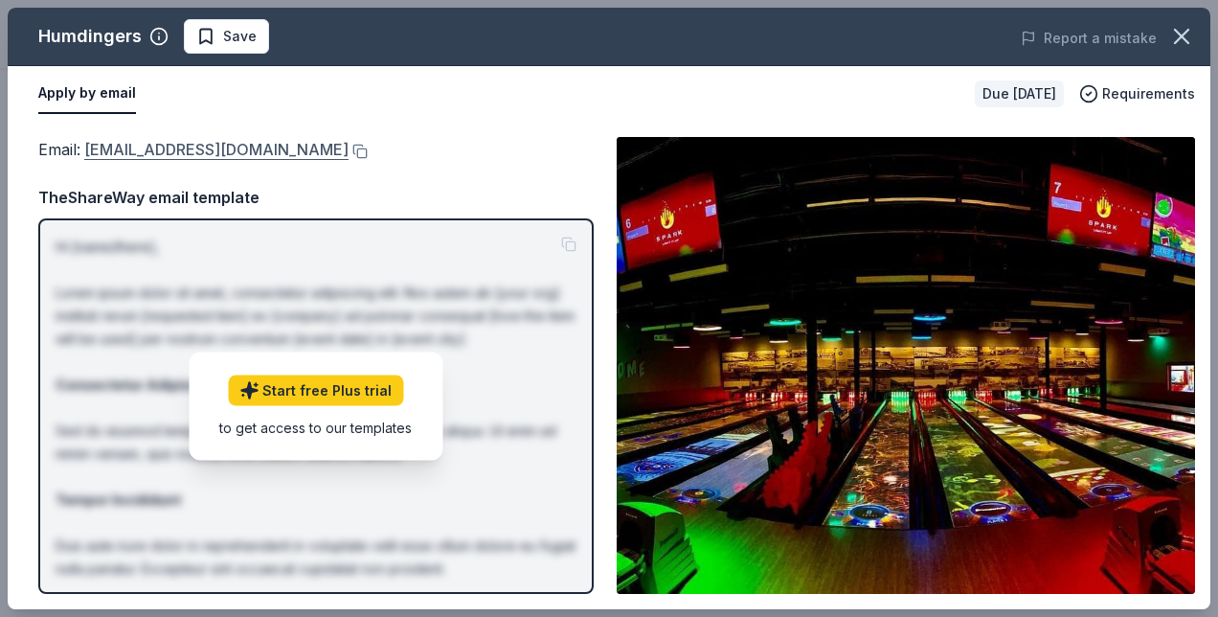
drag, startPoint x: 82, startPoint y: 148, endPoint x: 236, endPoint y: 148, distance: 153.2
click at [237, 147] on span "Email : [EMAIL_ADDRESS][DOMAIN_NAME]" at bounding box center [193, 149] width 310 height 19
click at [236, 148] on link "[EMAIL_ADDRESS][DOMAIN_NAME]" at bounding box center [216, 149] width 264 height 25
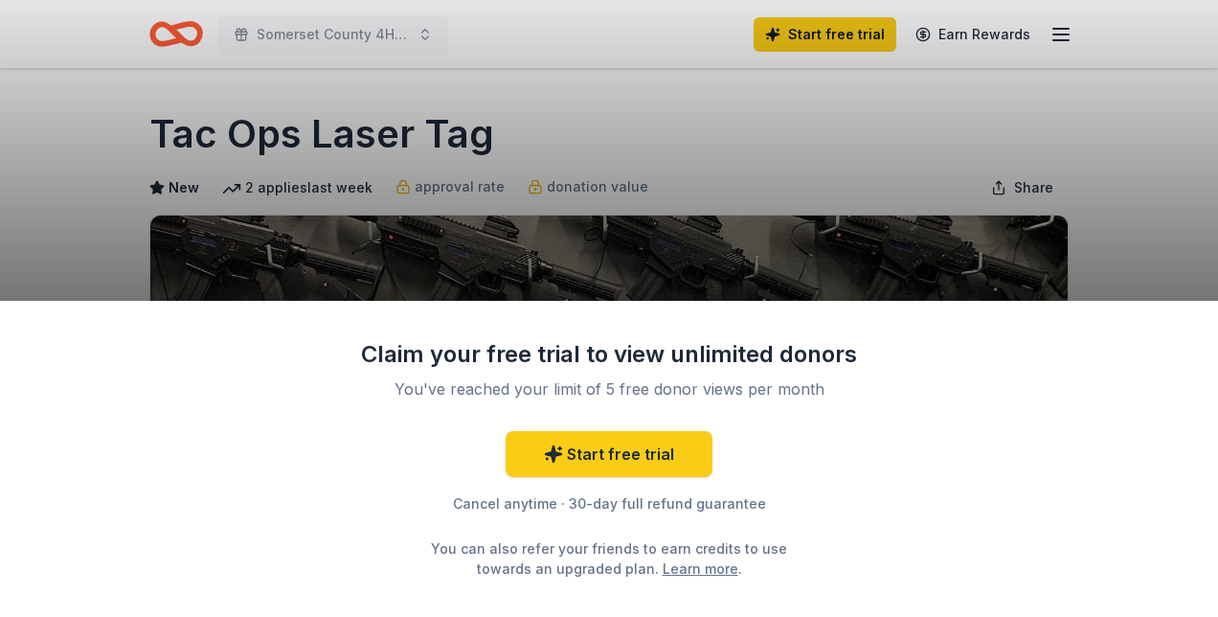
click at [1119, 241] on div "Claim your free trial to view unlimited donors You've reached your limit of 5 f…" at bounding box center [609, 308] width 1218 height 617
click at [838, 170] on div "Claim your free trial to view unlimited donors You've reached your limit of 5 f…" at bounding box center [609, 308] width 1218 height 617
